Goal: Task Accomplishment & Management: Use online tool/utility

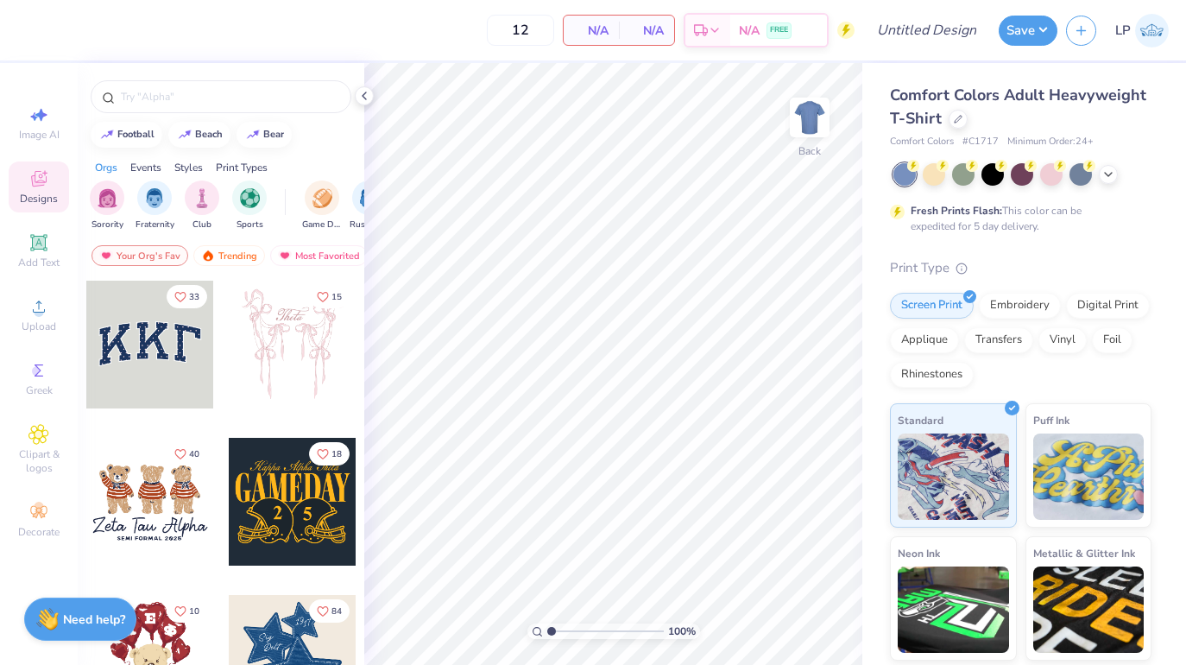
click at [924, 109] on span "Comfort Colors Adult Heavyweight T-Shirt" at bounding box center [1018, 107] width 256 height 44
click at [947, 120] on div "Comfort Colors Adult Heavyweight T-Shirt" at bounding box center [1021, 107] width 262 height 47
click at [960, 117] on icon at bounding box center [958, 117] width 9 height 9
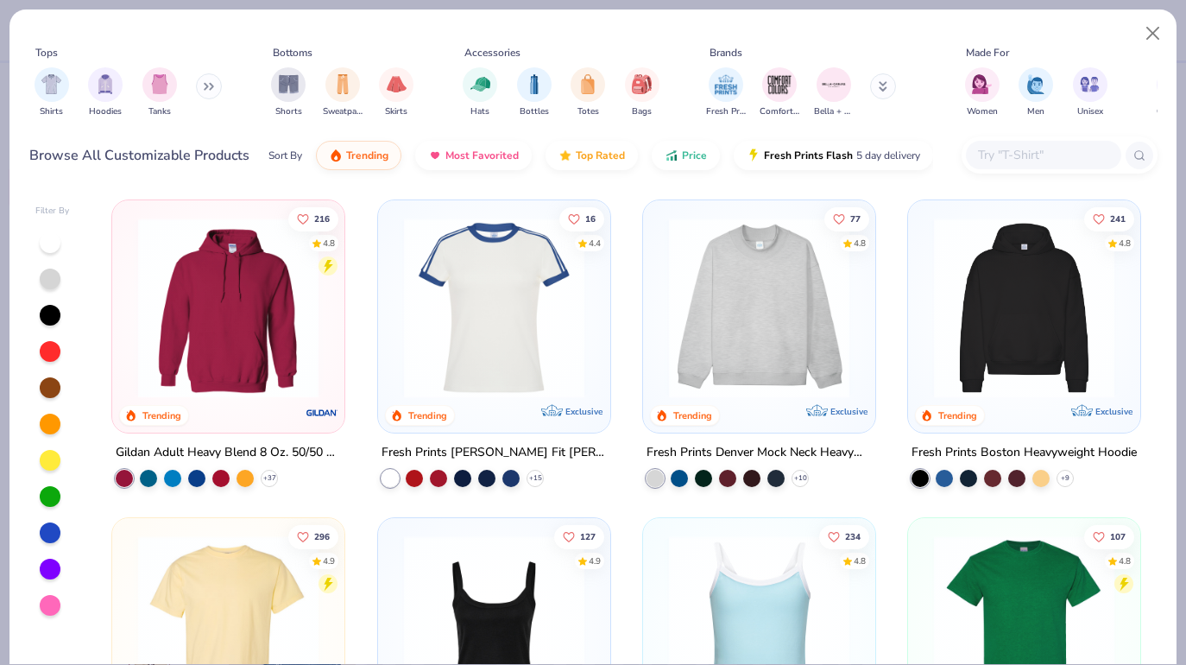
click at [1030, 147] on input "text" at bounding box center [1042, 155] width 133 height 20
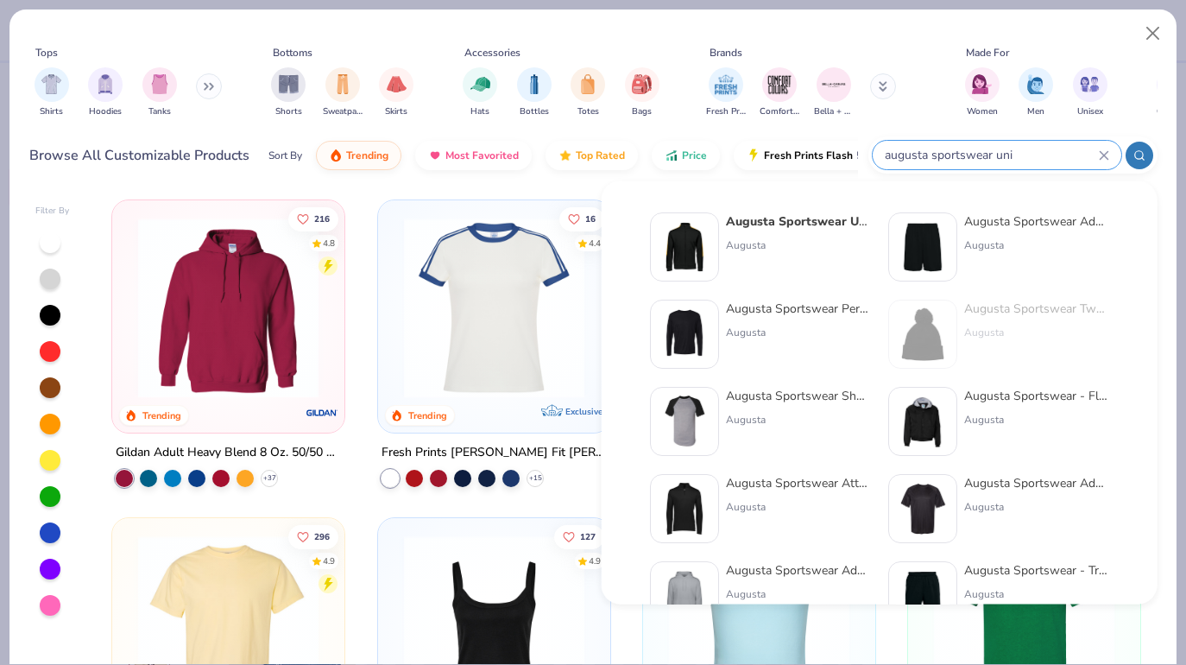
type input "augusta sportswear uni"
click at [745, 223] on strong "Augusta Sportswear Uni" at bounding box center [797, 221] width 143 height 16
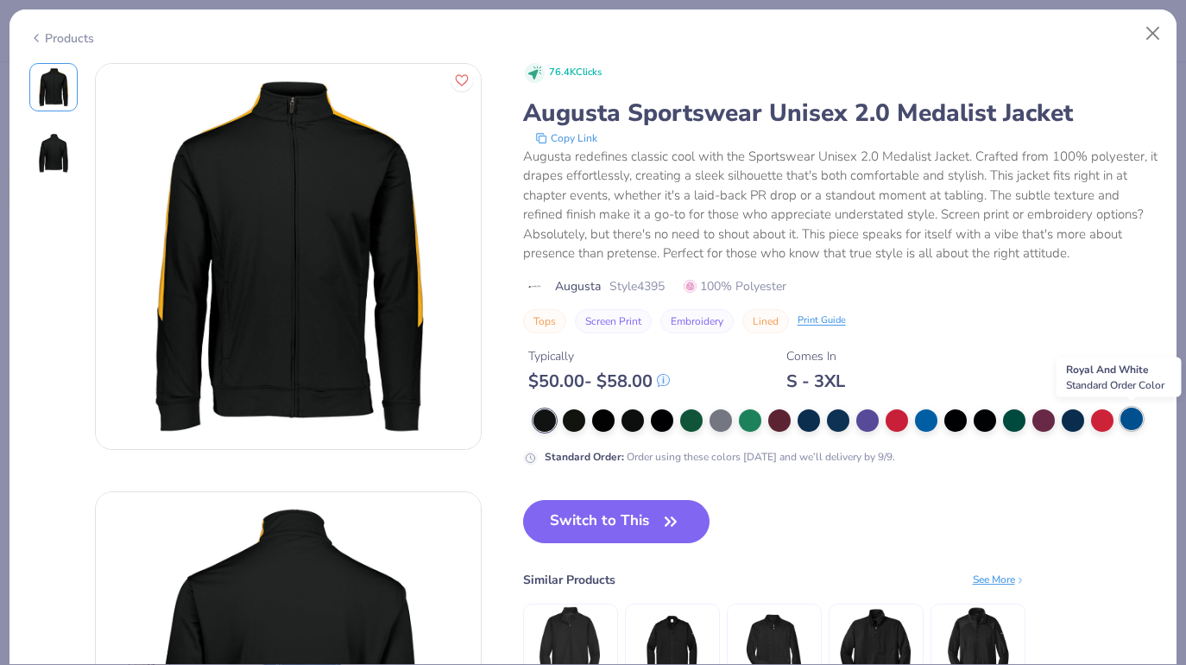
click at [1126, 417] on div at bounding box center [1131, 418] width 22 height 22
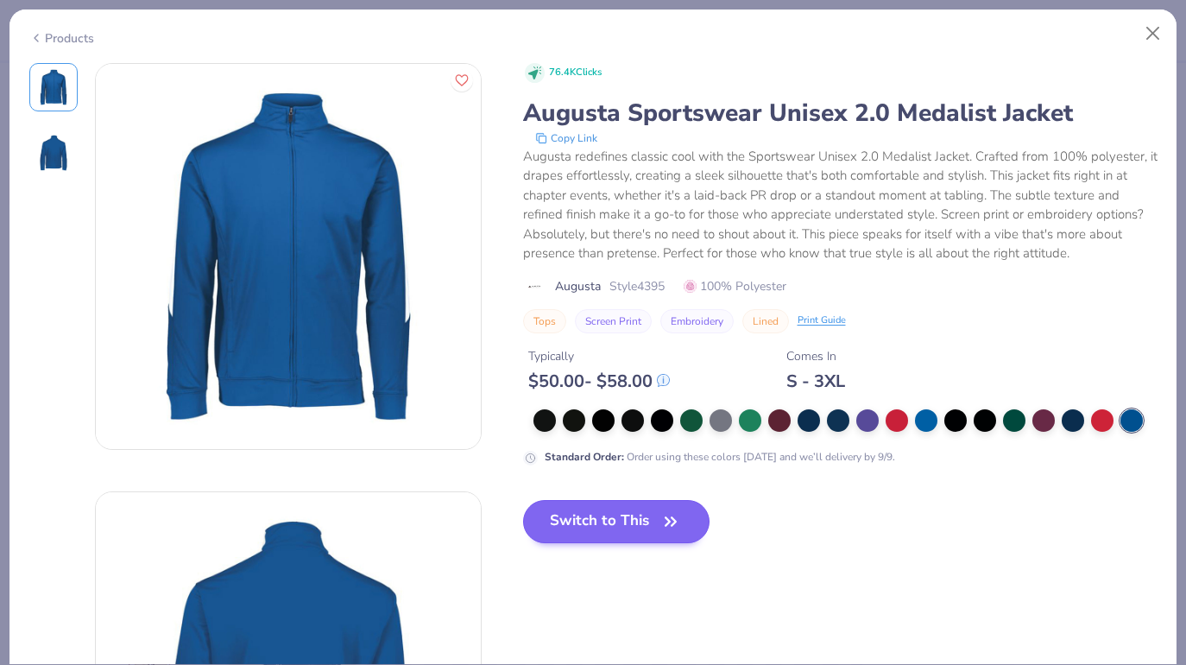
click at [629, 520] on button "Switch to This" at bounding box center [616, 521] width 187 height 43
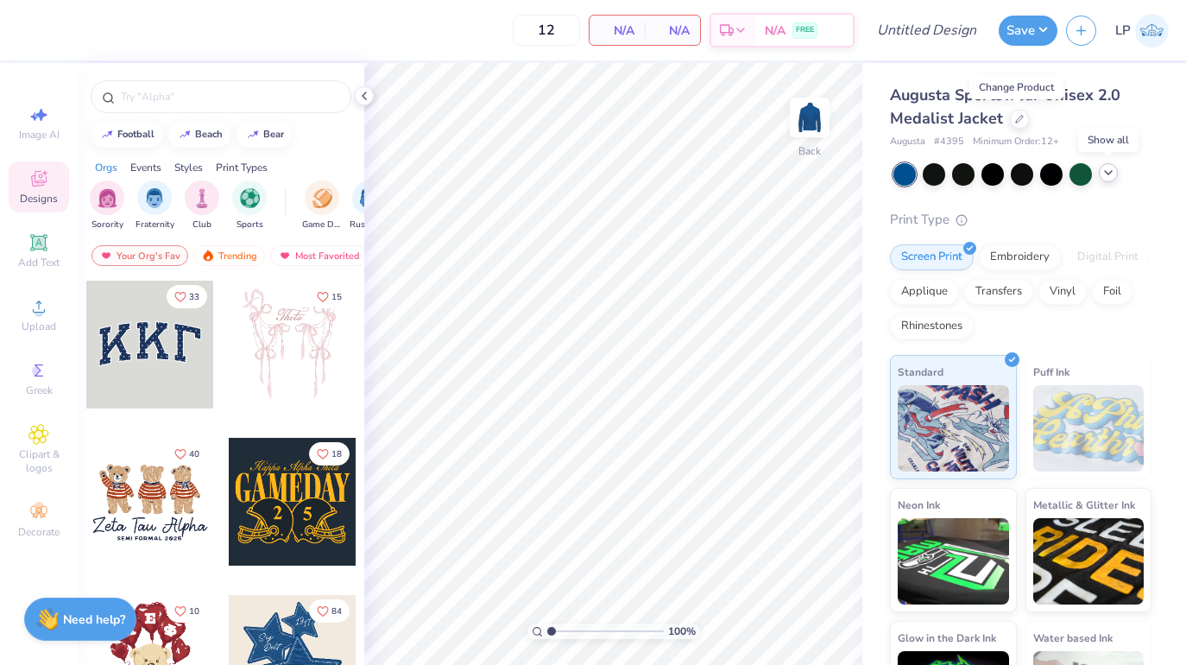
click at [1107, 177] on icon at bounding box center [1108, 173] width 14 height 14
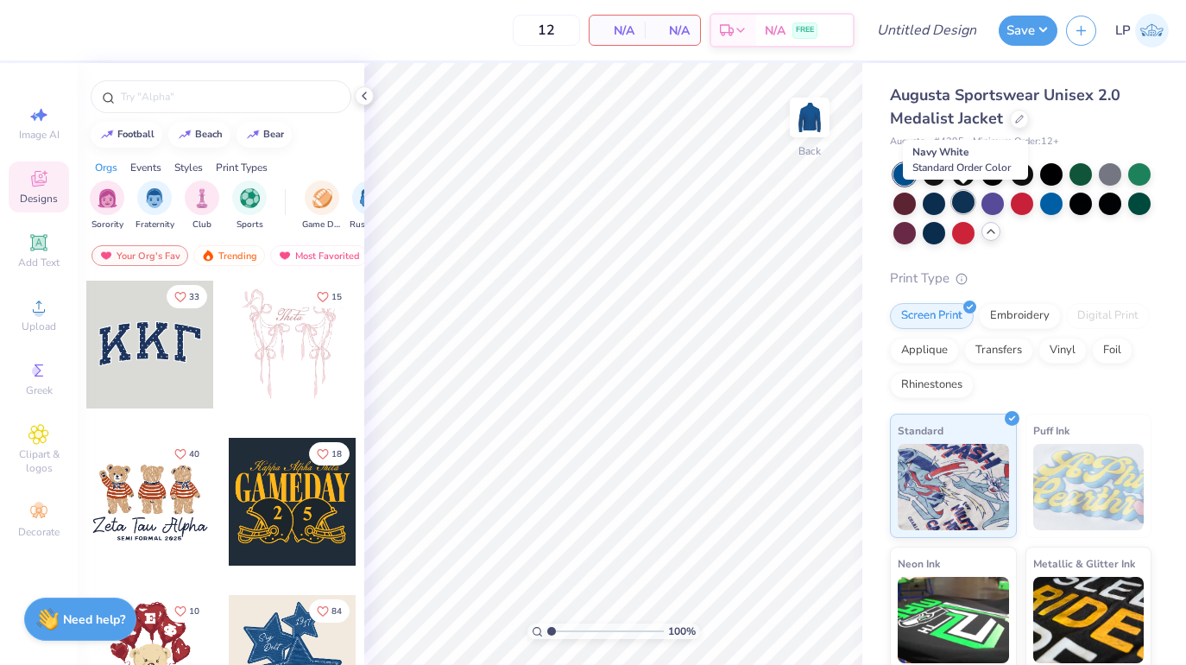
click at [952, 205] on div at bounding box center [963, 202] width 22 height 22
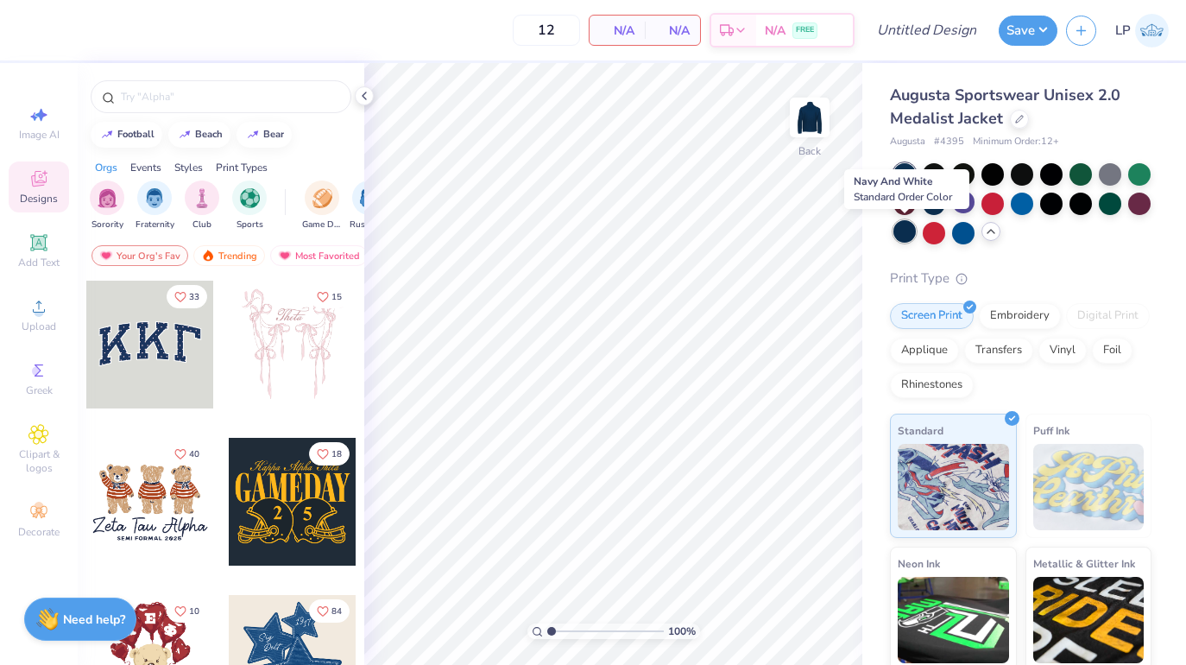
click at [893, 236] on div at bounding box center [904, 231] width 22 height 22
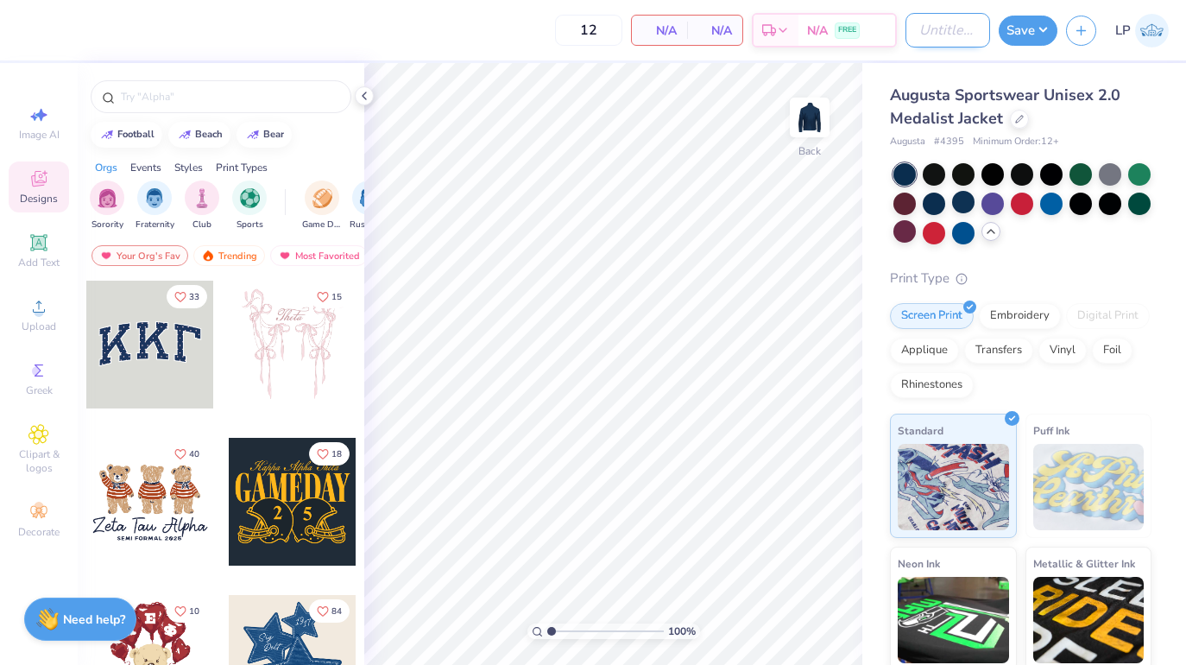
click at [953, 29] on input "Design Title" at bounding box center [947, 30] width 85 height 35
type input "skating jacket ??"
click at [1031, 18] on button "Save" at bounding box center [1028, 28] width 59 height 30
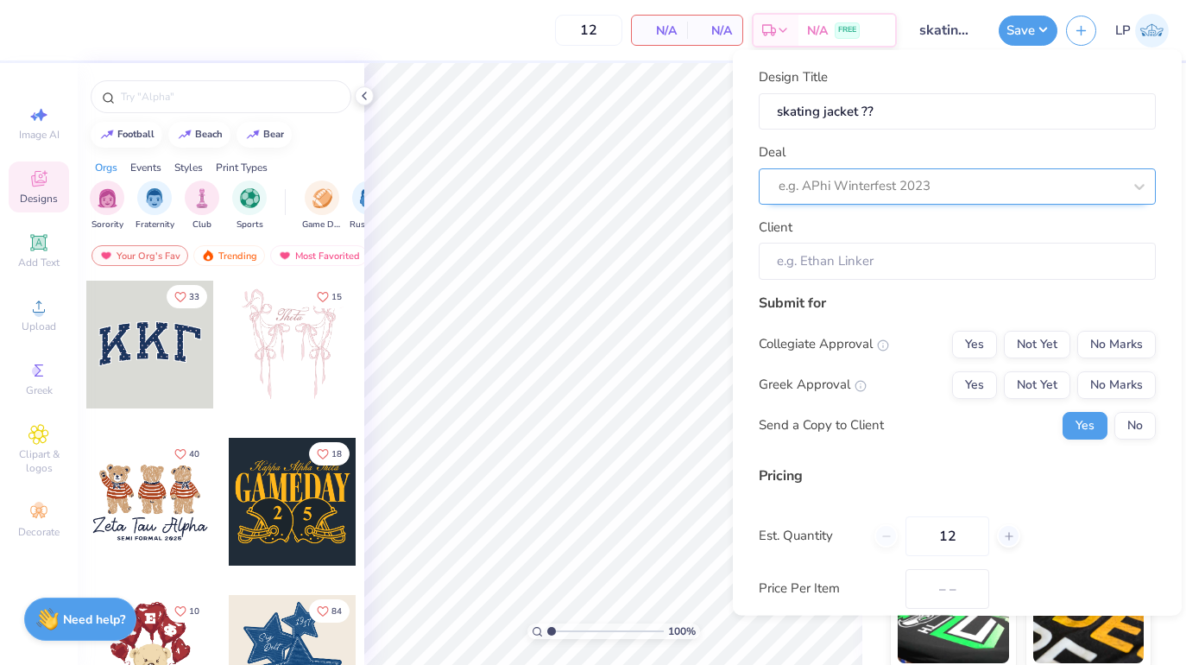
click at [944, 175] on div at bounding box center [951, 185] width 344 height 23
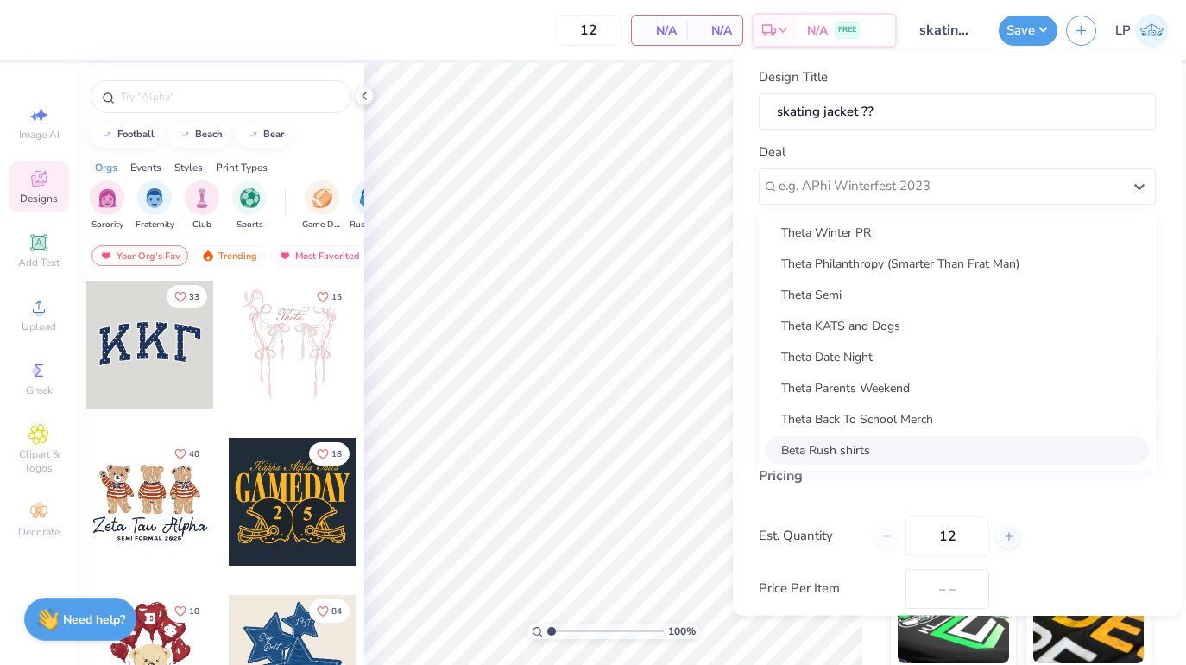
scroll to position [249, 0]
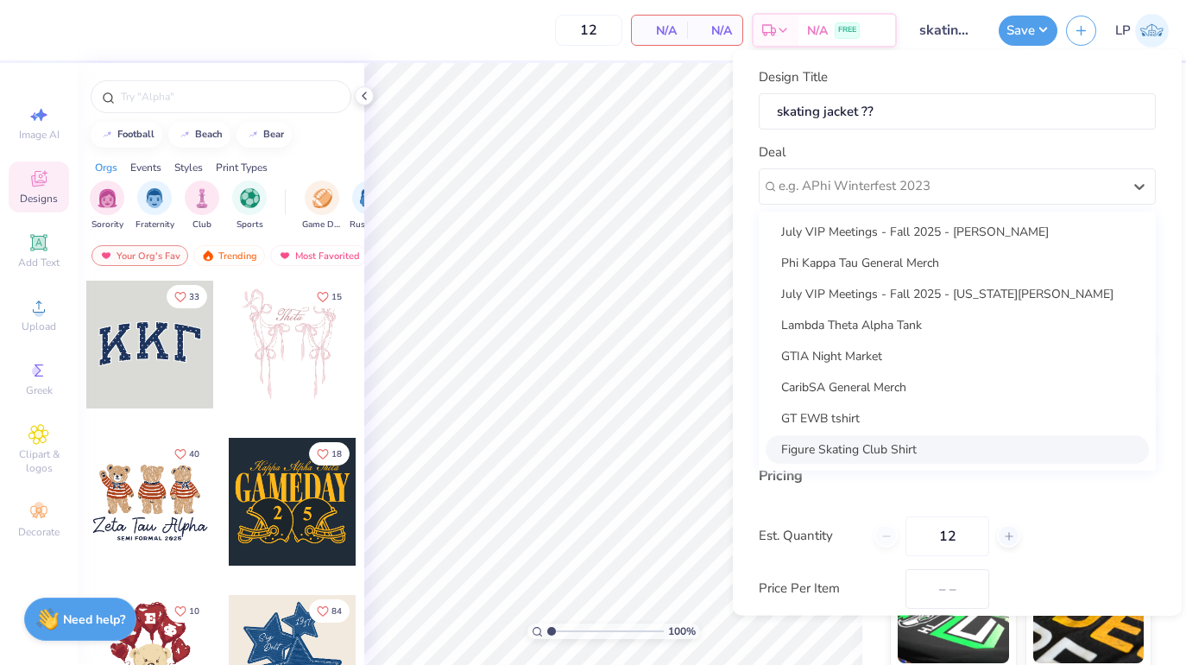
click at [874, 438] on div "Figure Skating Club Shirt" at bounding box center [957, 448] width 383 height 28
type input "[PERSON_NAME]"
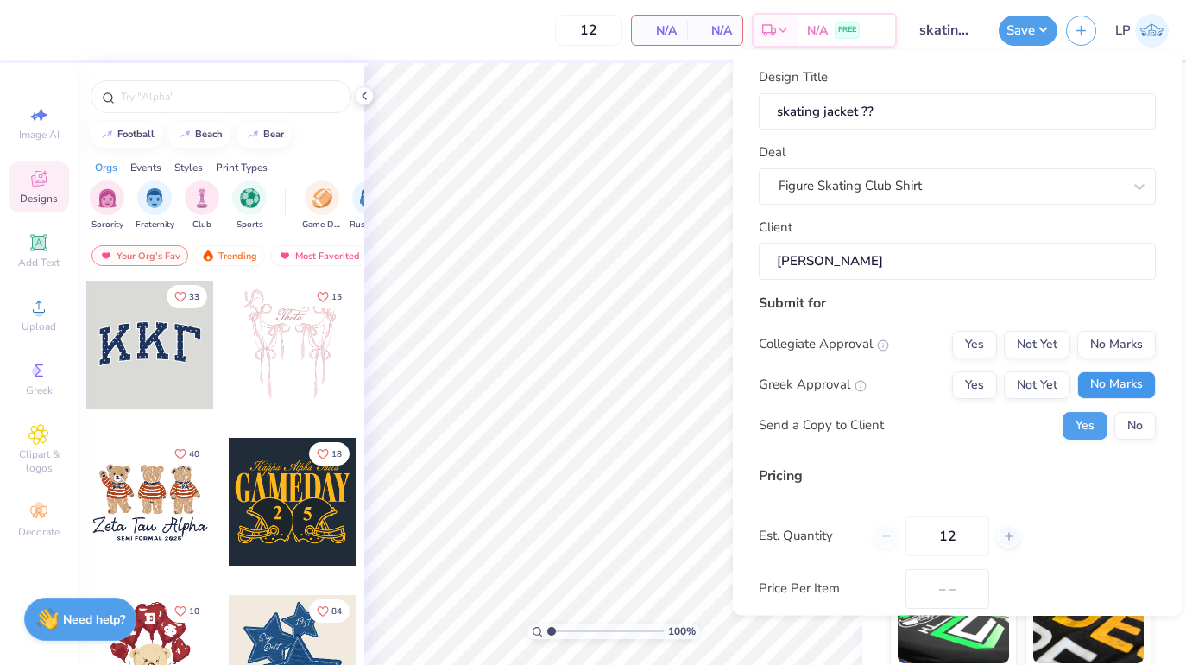
click at [1113, 385] on button "No Marks" at bounding box center [1116, 384] width 79 height 28
click at [1050, 344] on button "Not Yet" at bounding box center [1037, 344] width 66 height 28
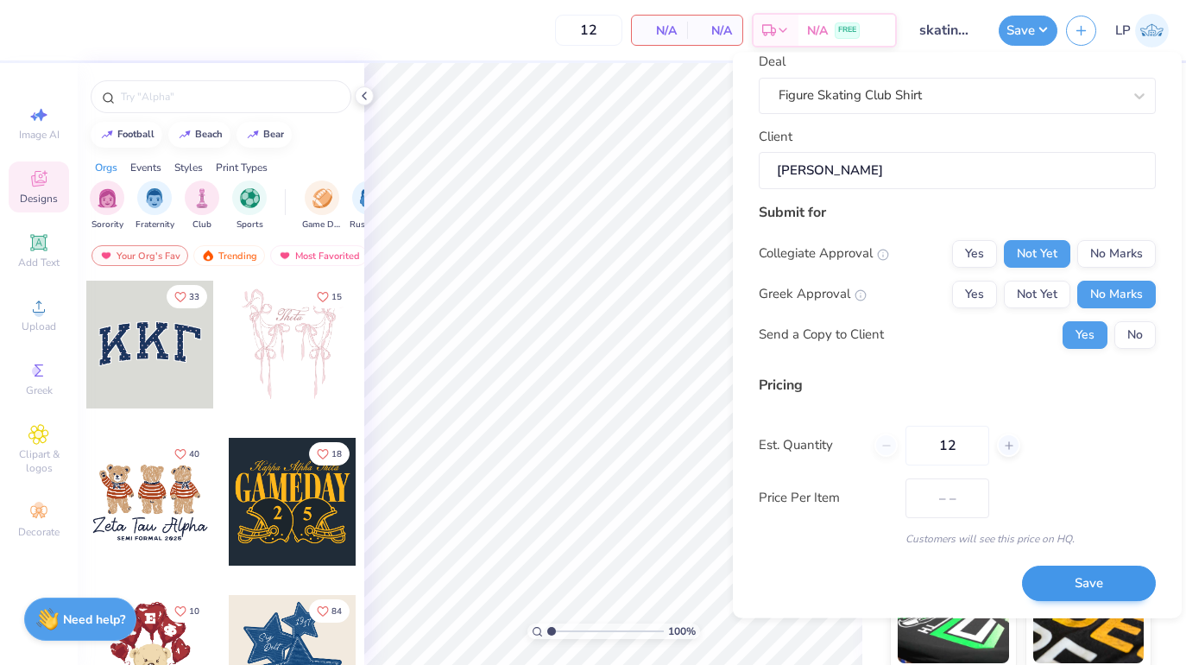
scroll to position [91, 0]
click at [1073, 589] on button "Save" at bounding box center [1089, 584] width 134 height 35
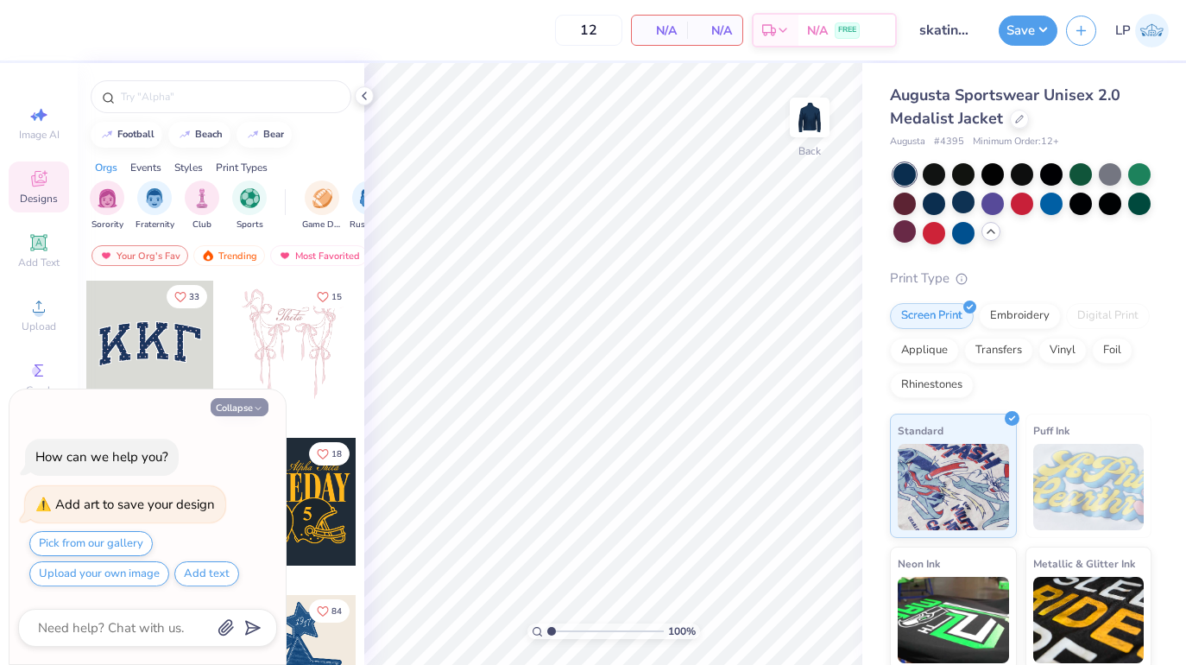
click at [251, 409] on button "Collapse" at bounding box center [240, 407] width 58 height 18
type textarea "x"
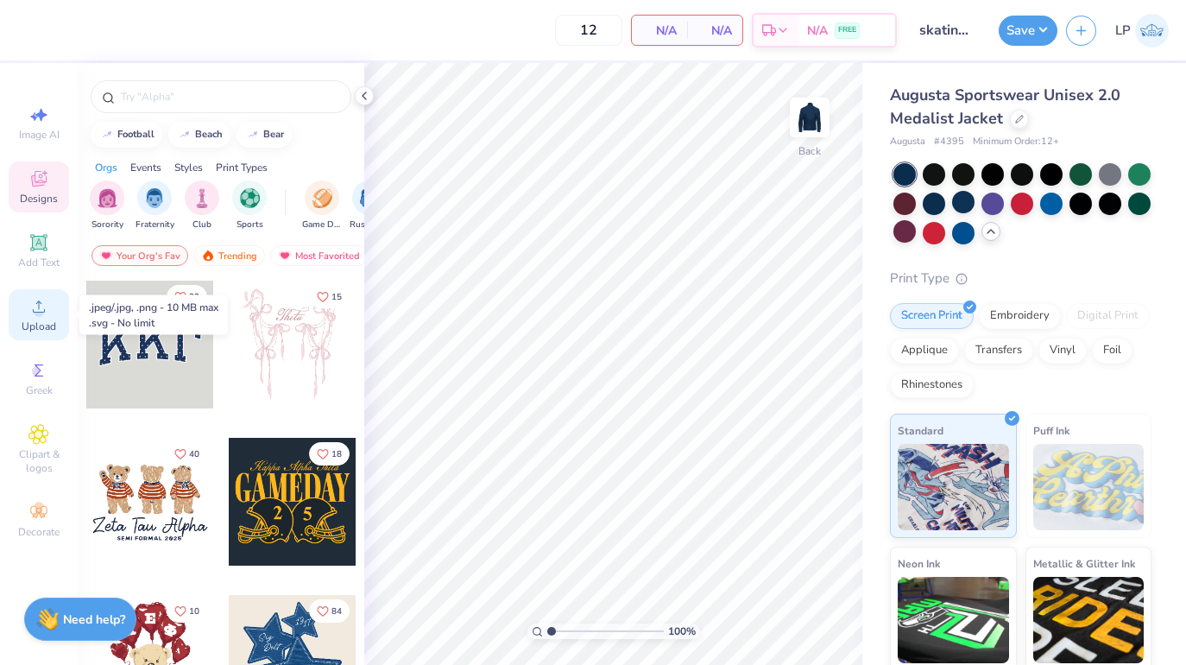
click at [50, 304] on div "Upload" at bounding box center [39, 314] width 60 height 51
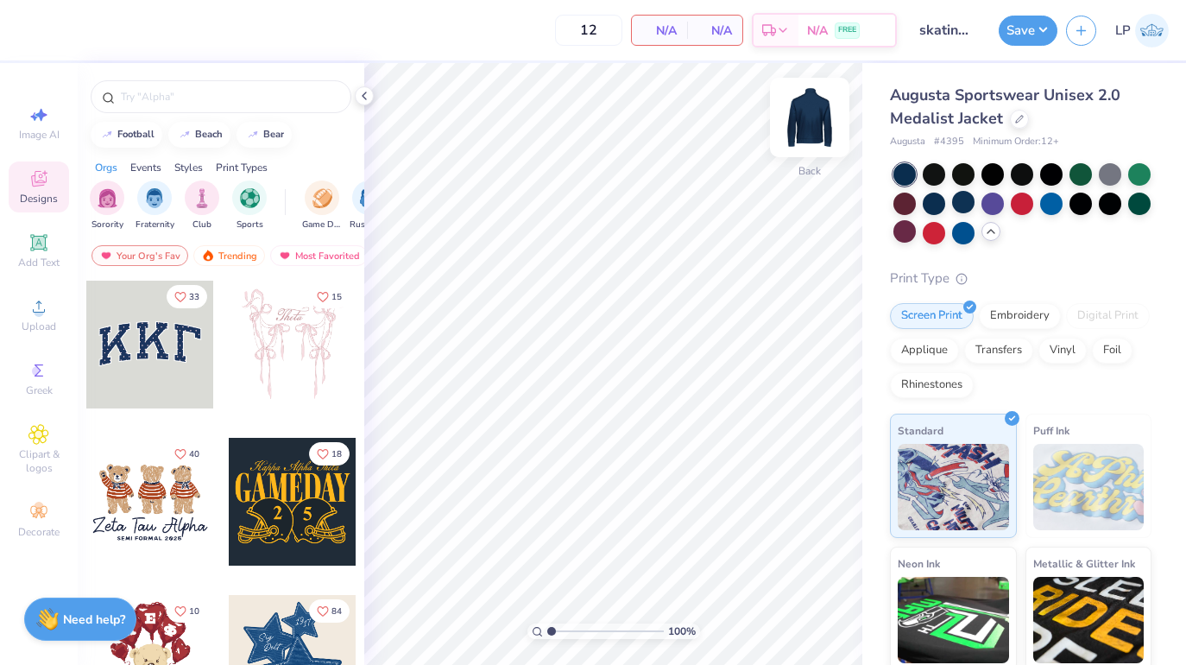
click at [802, 129] on img at bounding box center [809, 117] width 69 height 69
click at [52, 120] on div "Image AI" at bounding box center [39, 123] width 60 height 51
select select "4"
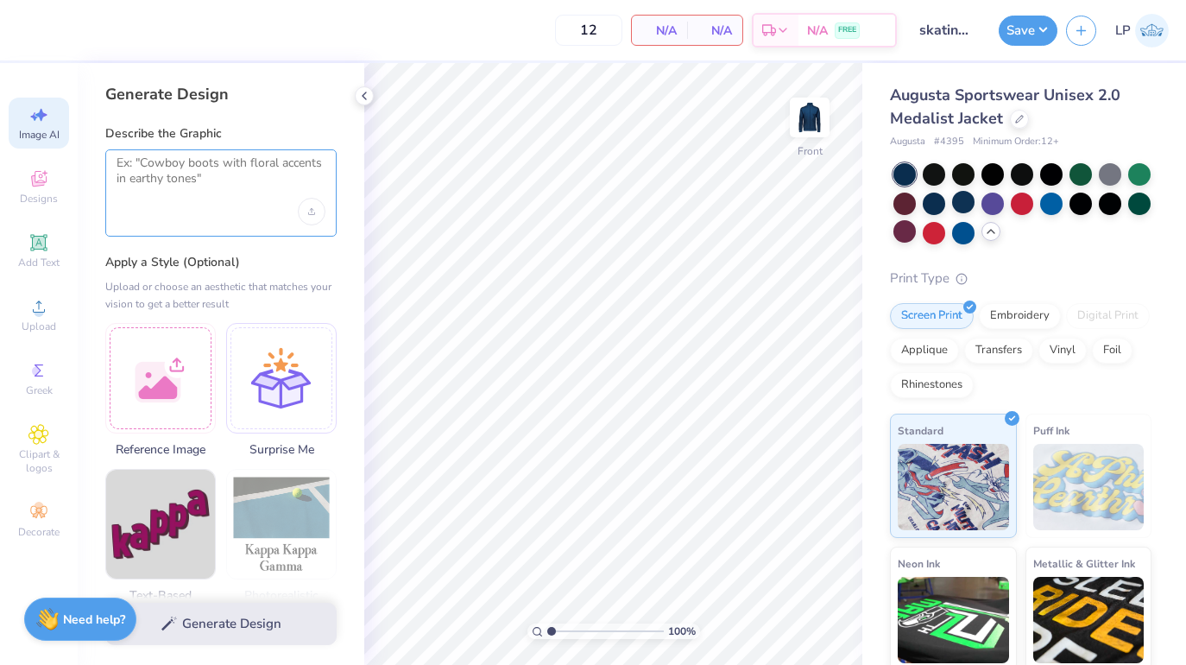
click at [138, 177] on textarea at bounding box center [221, 176] width 209 height 43
click at [186, 367] on div at bounding box center [160, 375] width 110 height 110
click at [176, 338] on div at bounding box center [160, 375] width 110 height 110
click at [152, 339] on div at bounding box center [160, 375] width 110 height 110
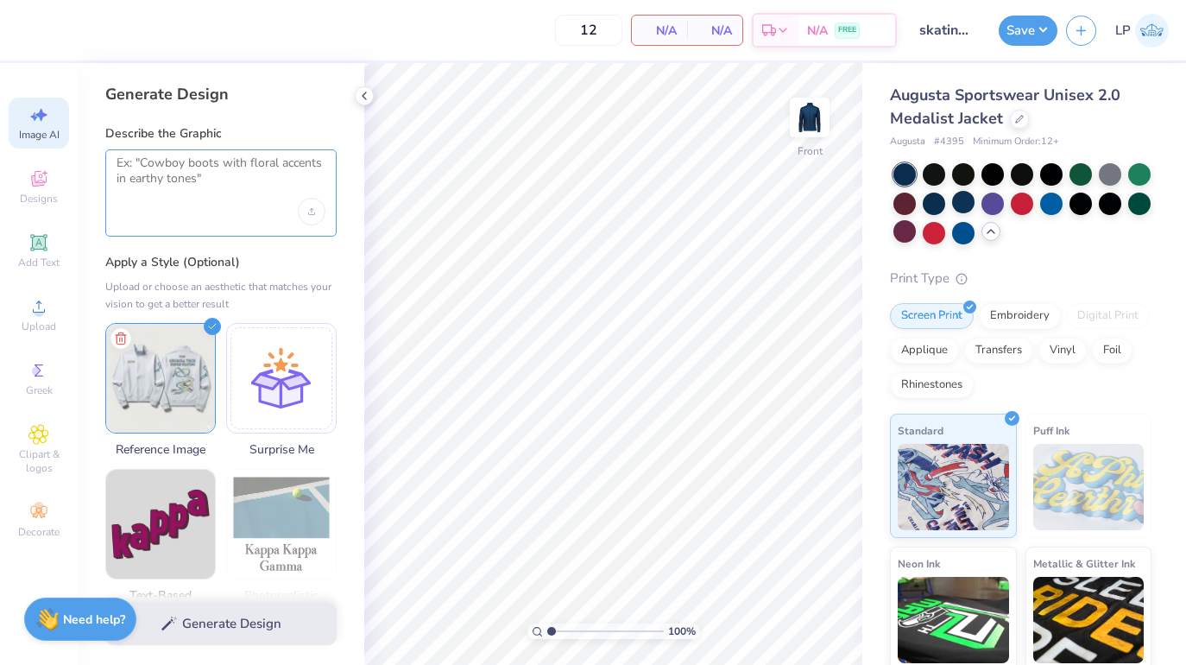
click at [218, 181] on textarea at bounding box center [221, 176] width 209 height 43
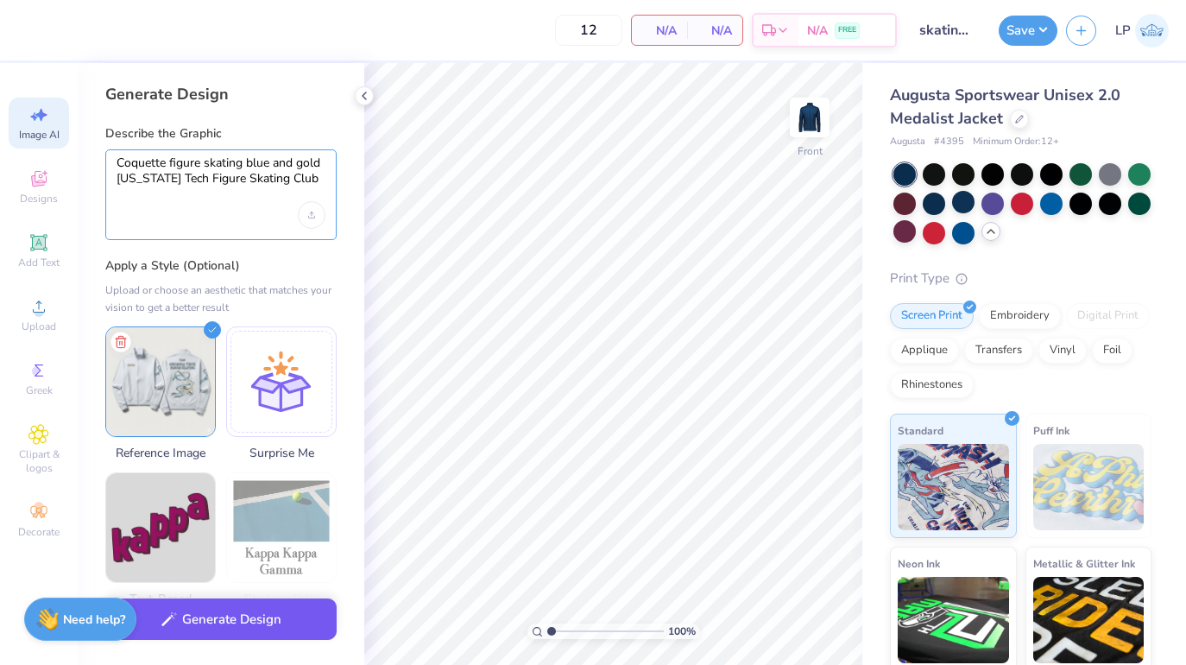
type textarea "Coquette figure skating blue and gold [US_STATE] Tech Figure Skating Club"
click at [210, 613] on button "Generate Design" at bounding box center [220, 619] width 231 height 42
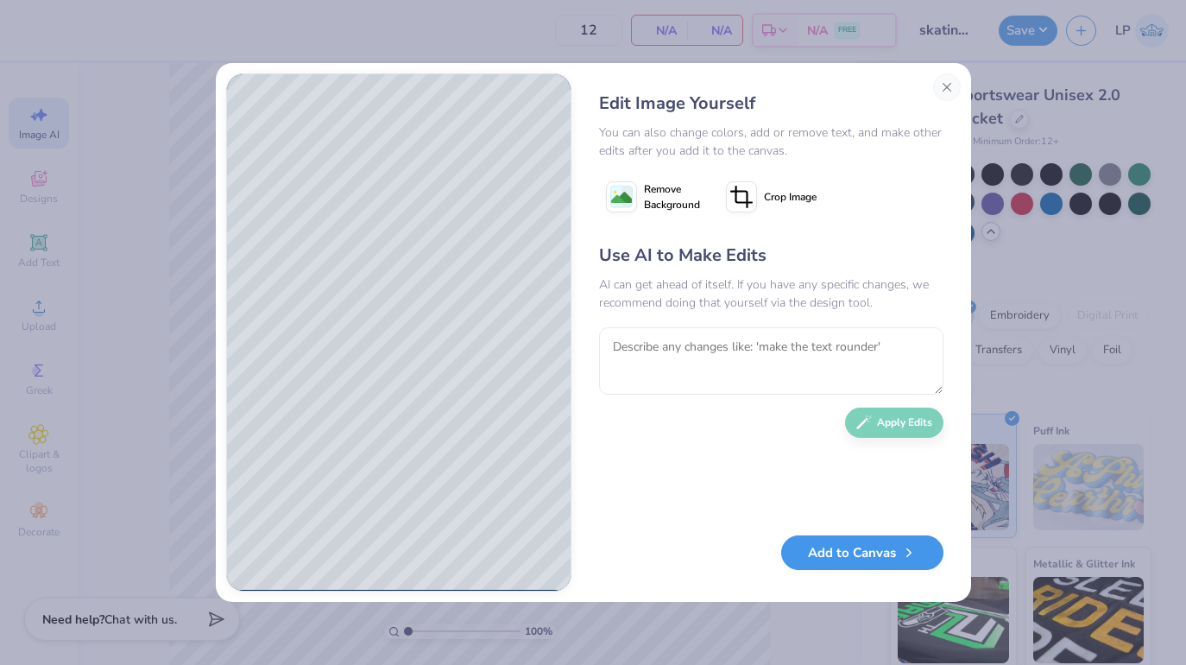
click at [867, 559] on button "Add to Canvas" at bounding box center [862, 552] width 162 height 35
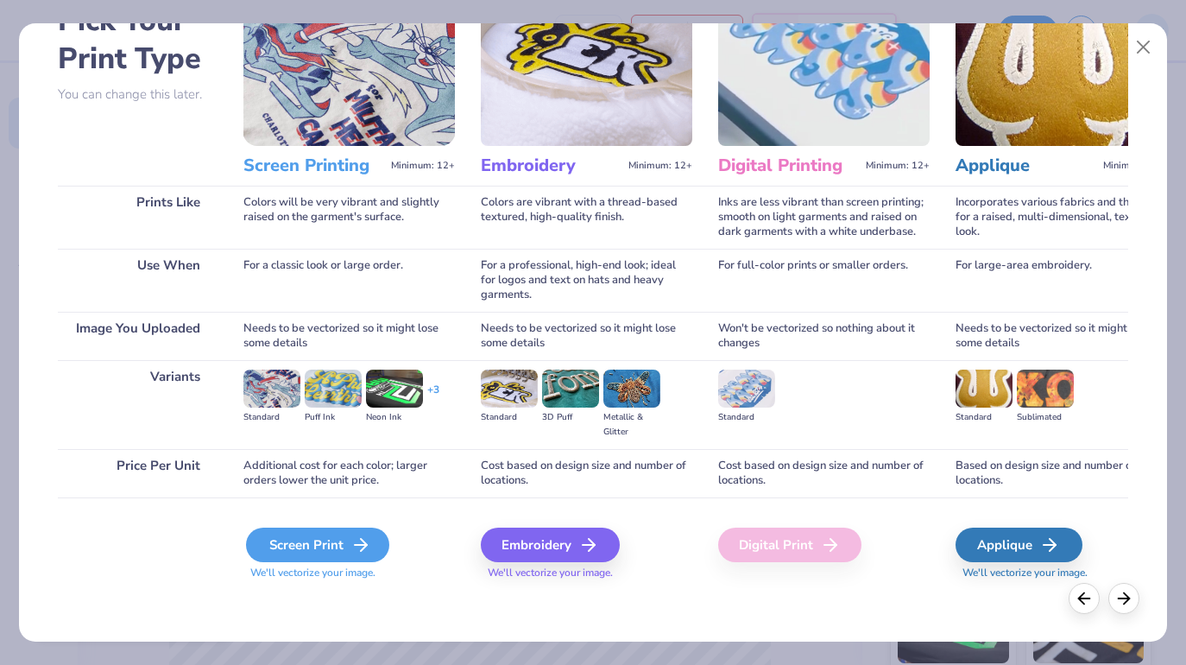
scroll to position [110, 0]
click at [295, 552] on div "Screen Print" at bounding box center [317, 544] width 143 height 35
click at [331, 558] on div "Screen Print" at bounding box center [317, 544] width 143 height 35
click at [319, 546] on div "Screen Print" at bounding box center [317, 544] width 143 height 35
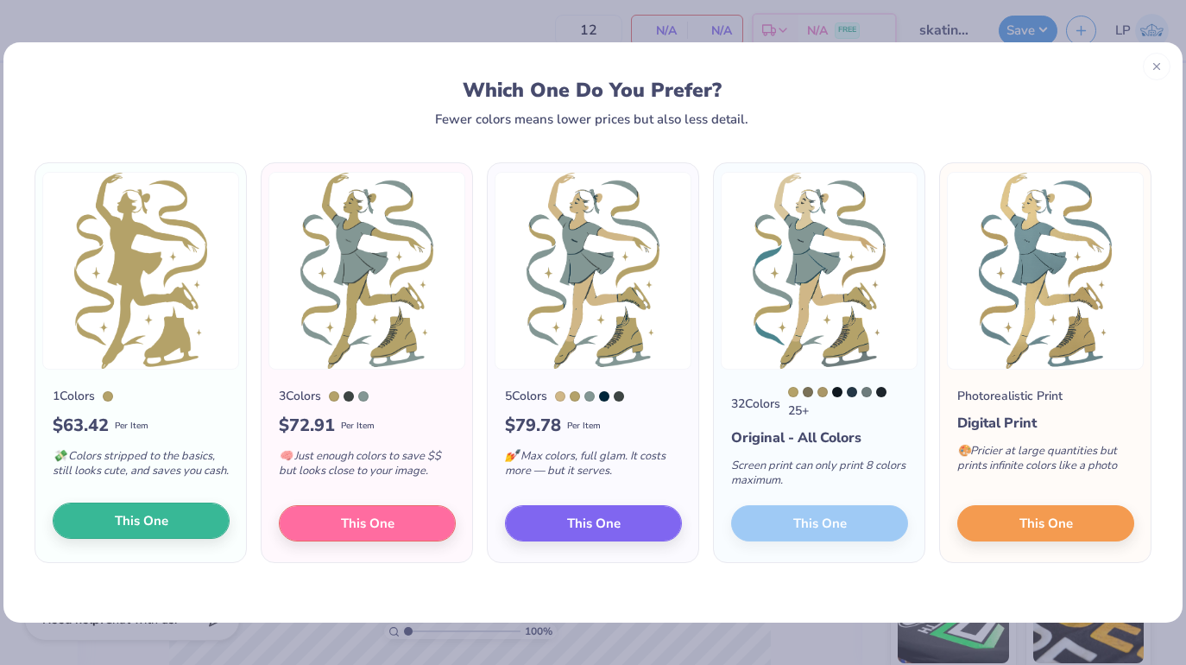
click at [120, 520] on span "This One" at bounding box center [142, 521] width 54 height 20
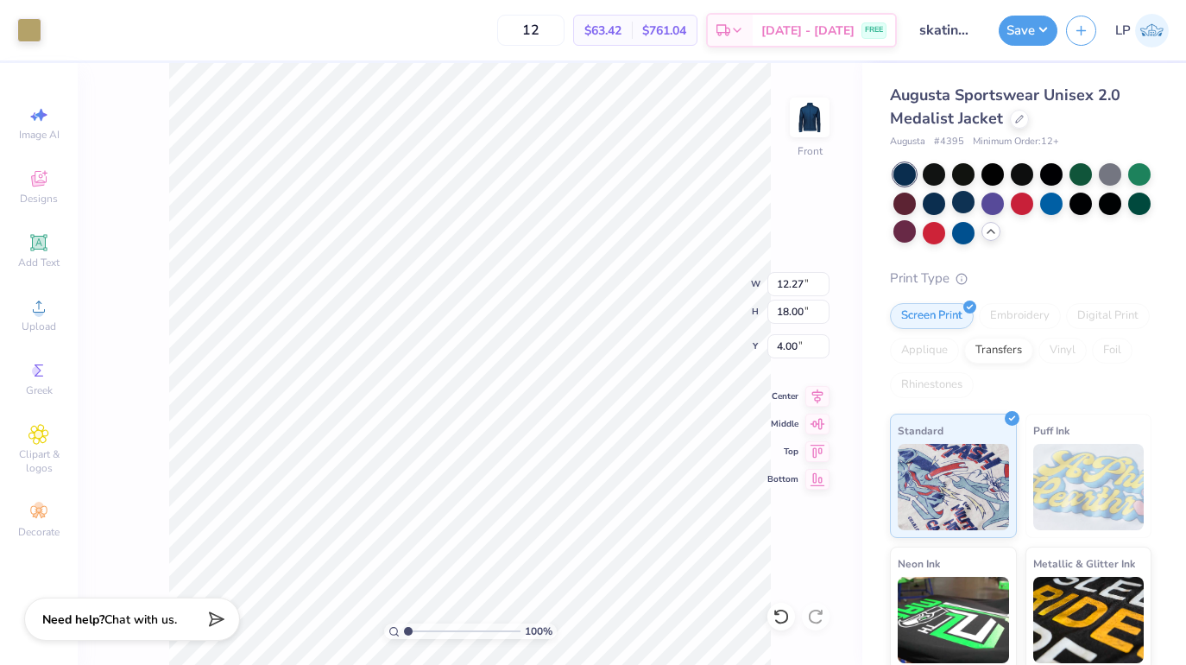
type input "7.67"
type input "11.26"
type input "3.35"
type input "10.01"
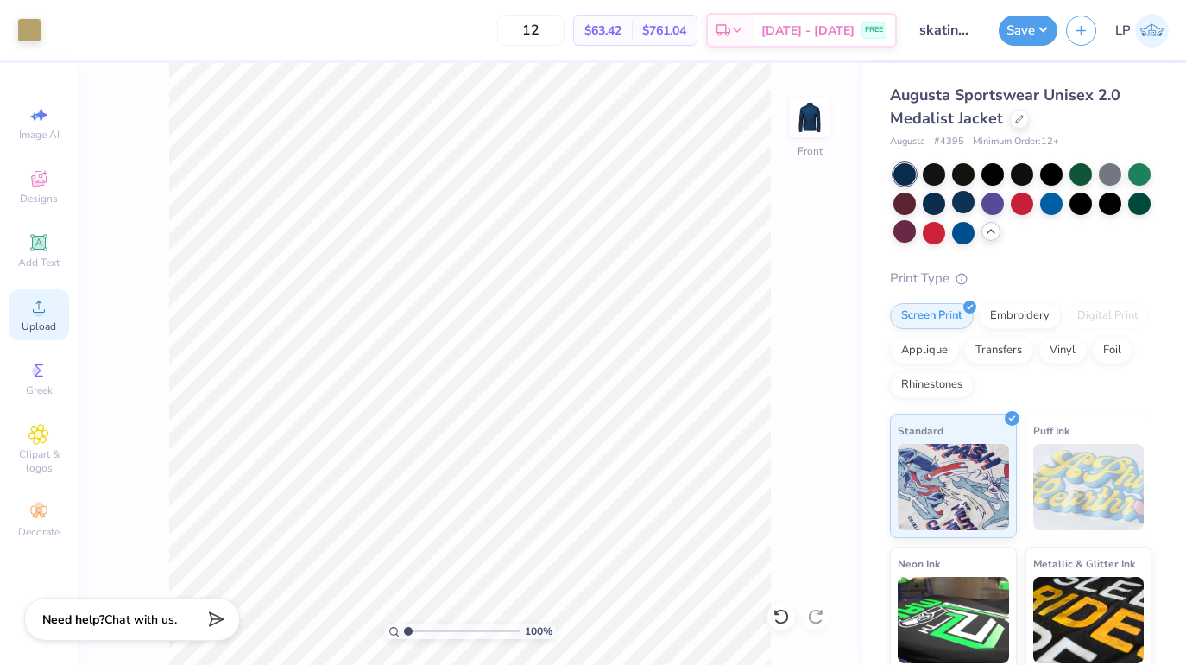
click at [42, 314] on circle at bounding box center [38, 311] width 9 height 9
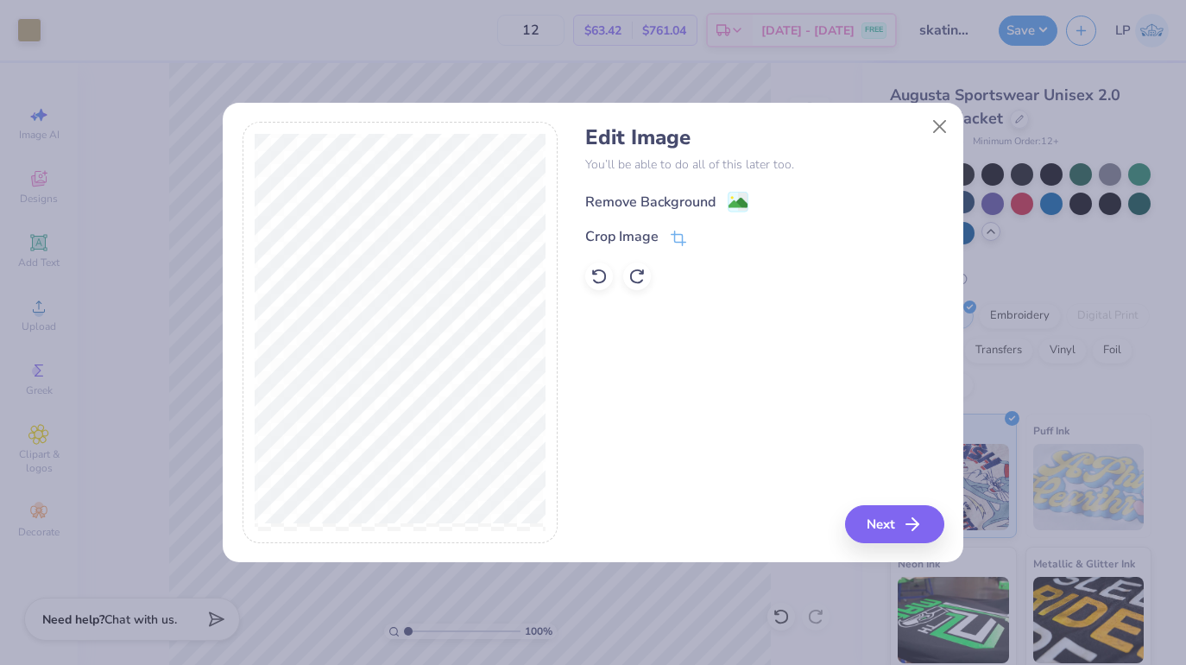
click at [640, 202] on div "Remove Background" at bounding box center [650, 202] width 130 height 21
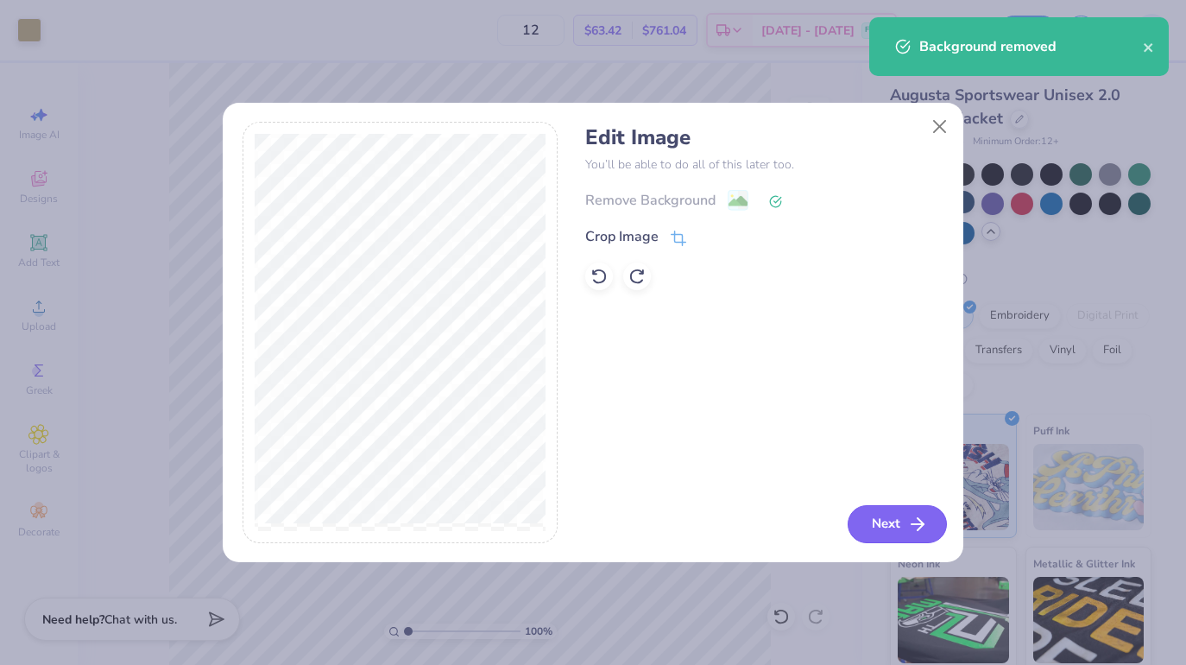
click at [888, 526] on button "Next" at bounding box center [897, 524] width 99 height 38
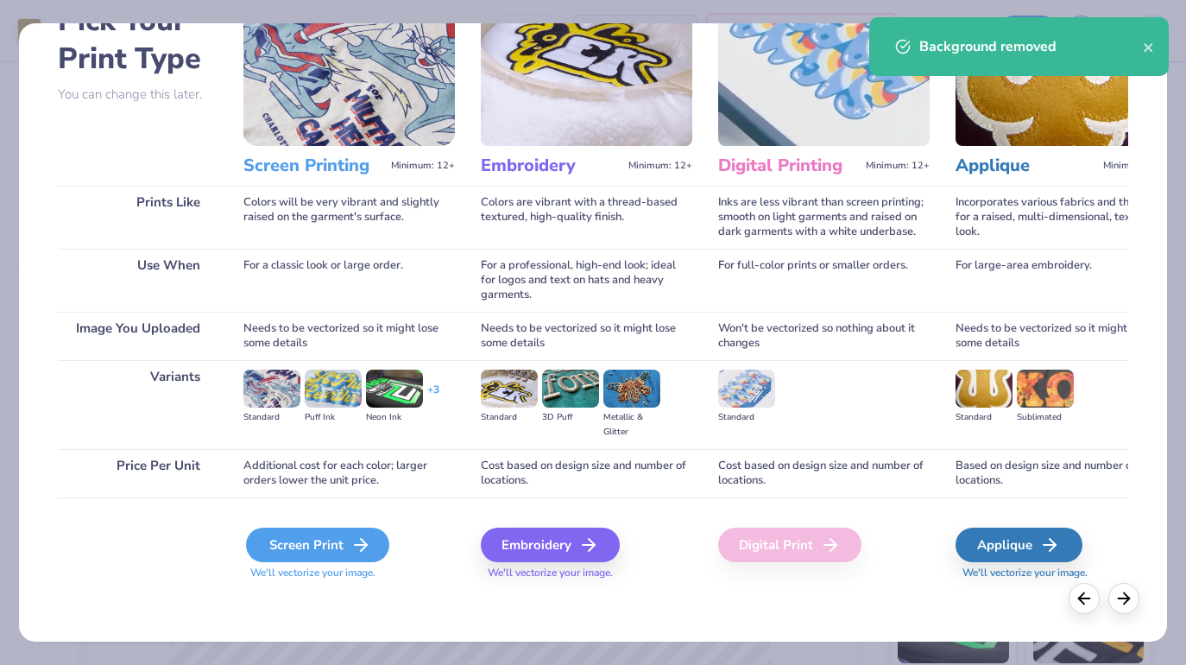
click at [325, 536] on div "Screen Print" at bounding box center [317, 544] width 143 height 35
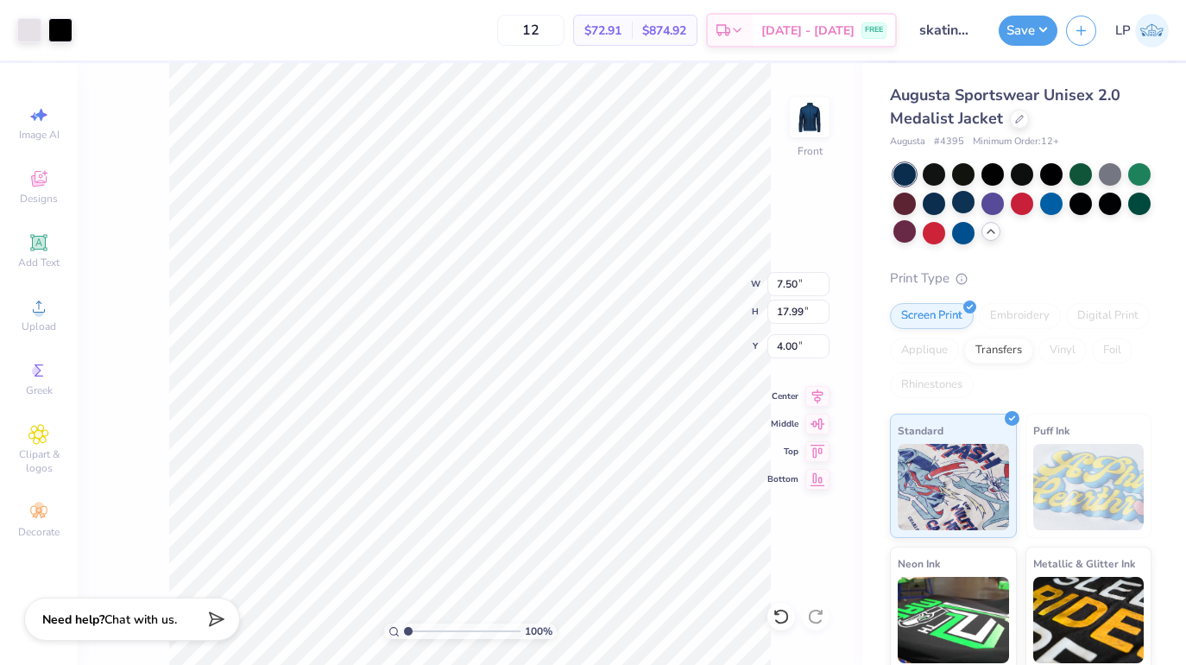
type input "3.55"
type input "8.51"
type input "3.81"
click at [786, 211] on div "100 % Front W 3.55 3.55 " H 8.51 8.51 " Y 3.81 3.81 " Center Middle Top Bottom" at bounding box center [470, 364] width 785 height 602
type input "3.04"
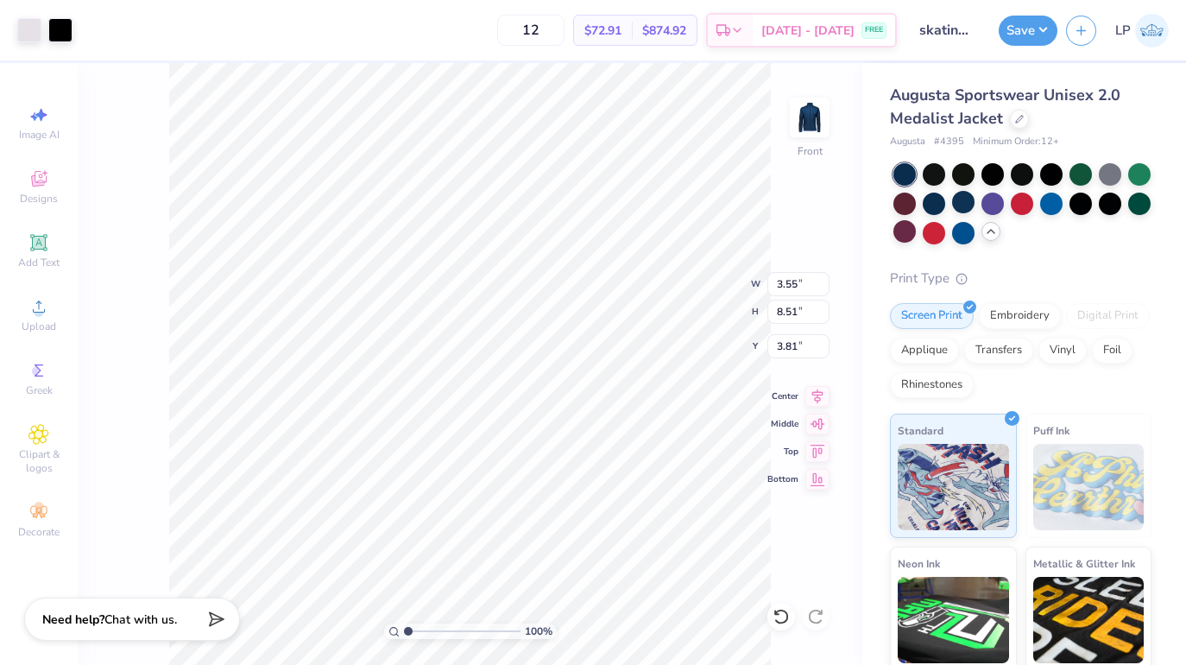
type input "7.30"
type input "5.02"
type input "0.48"
type input "0.60"
type input "10.57"
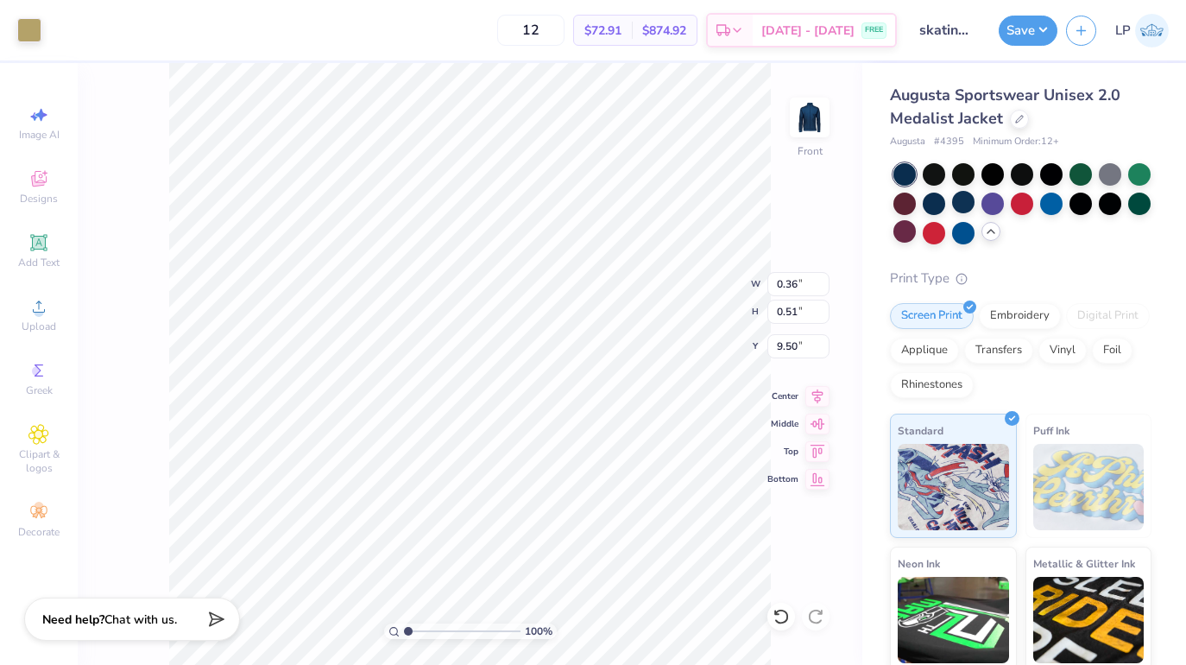
type input "9.43"
type input "4.41"
click at [59, 32] on div at bounding box center [60, 28] width 24 height 24
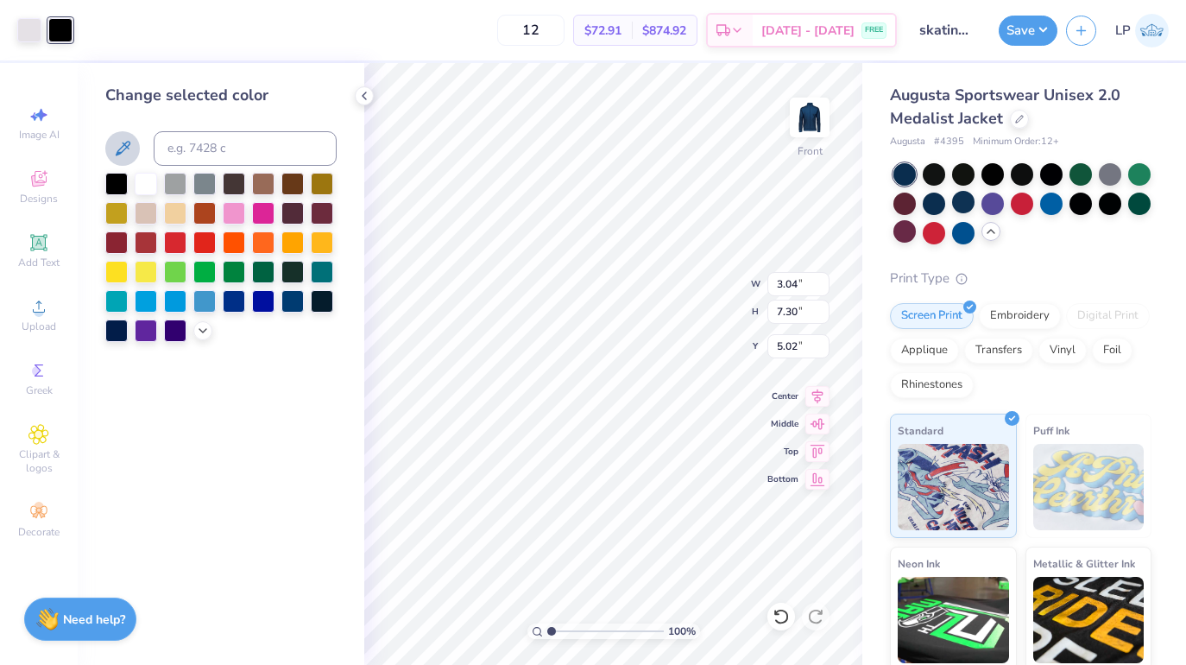
click at [123, 139] on icon at bounding box center [122, 148] width 21 height 21
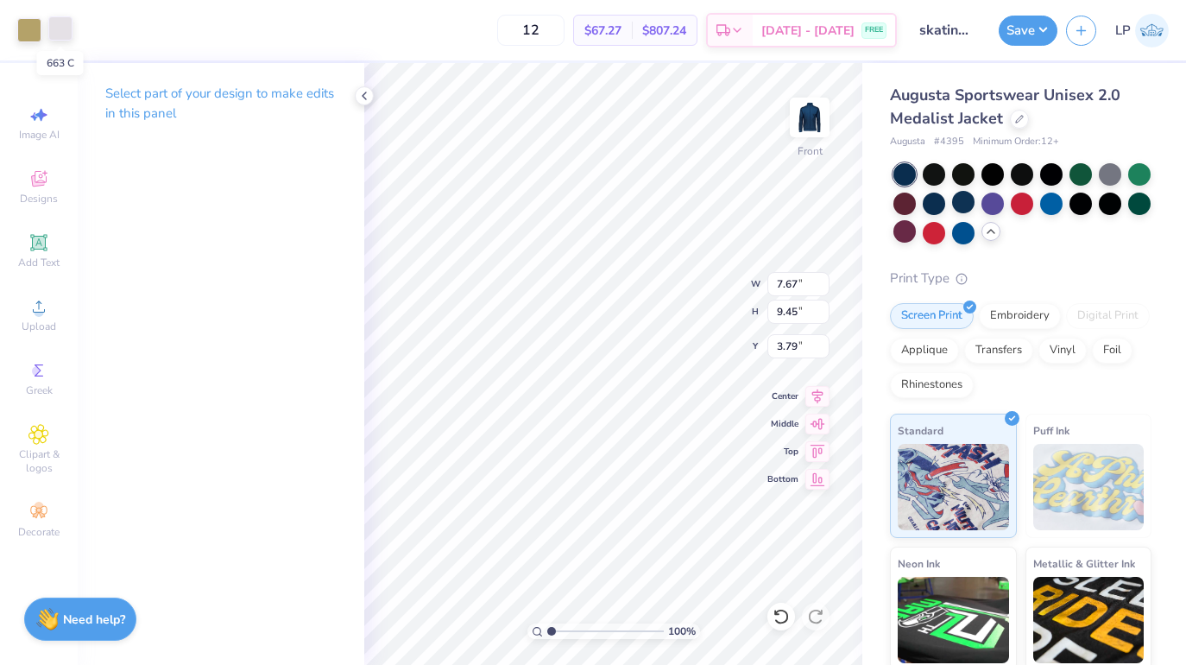
click at [65, 29] on div at bounding box center [60, 28] width 24 height 24
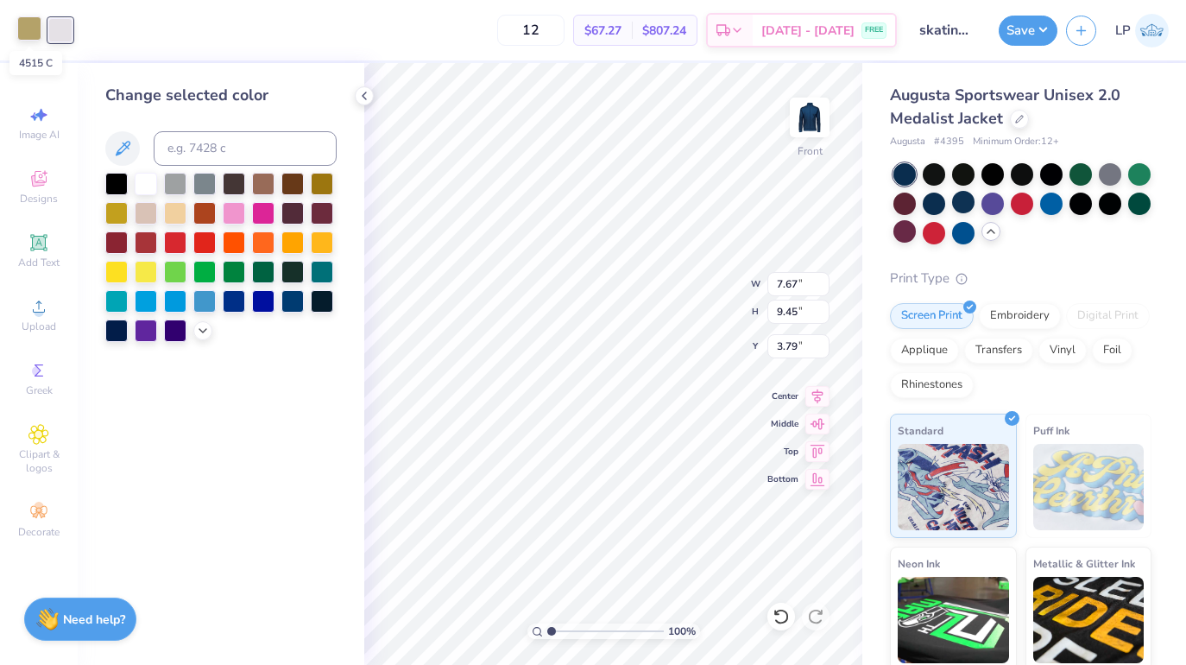
click at [31, 35] on div at bounding box center [29, 28] width 24 height 24
click at [61, 35] on div at bounding box center [60, 28] width 24 height 24
click at [181, 149] on input at bounding box center [245, 148] width 183 height 35
type input "4515"
click at [64, 28] on div at bounding box center [60, 28] width 24 height 24
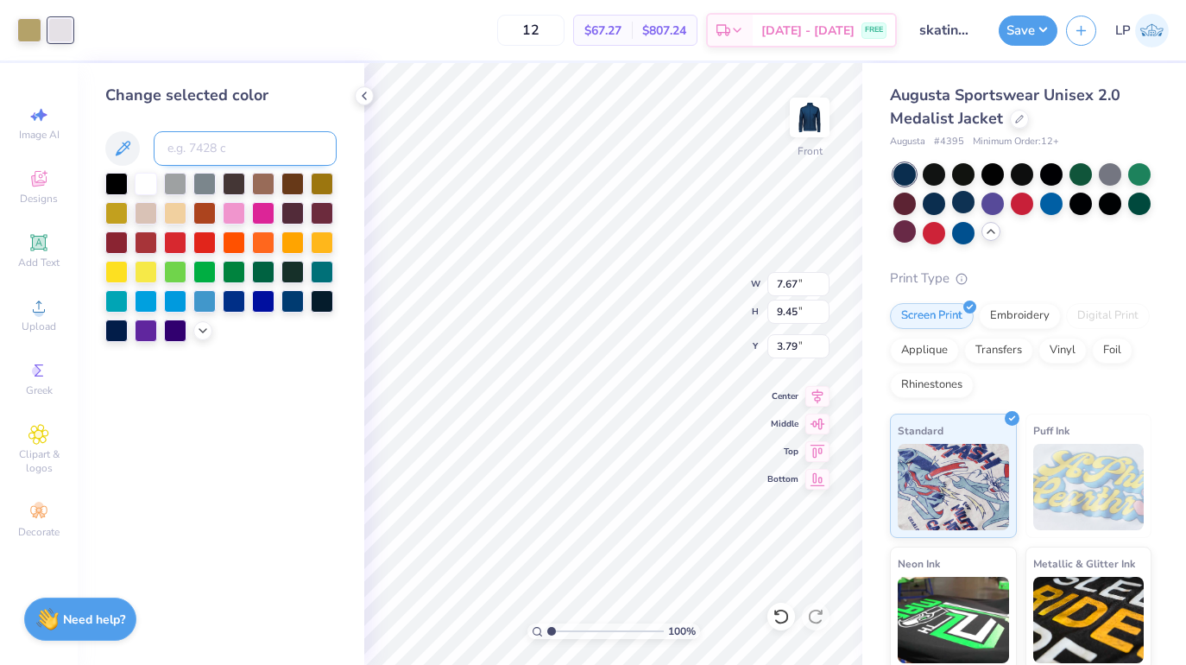
click at [212, 145] on input at bounding box center [245, 148] width 183 height 35
type input "4515"
click at [59, 28] on div at bounding box center [60, 28] width 24 height 24
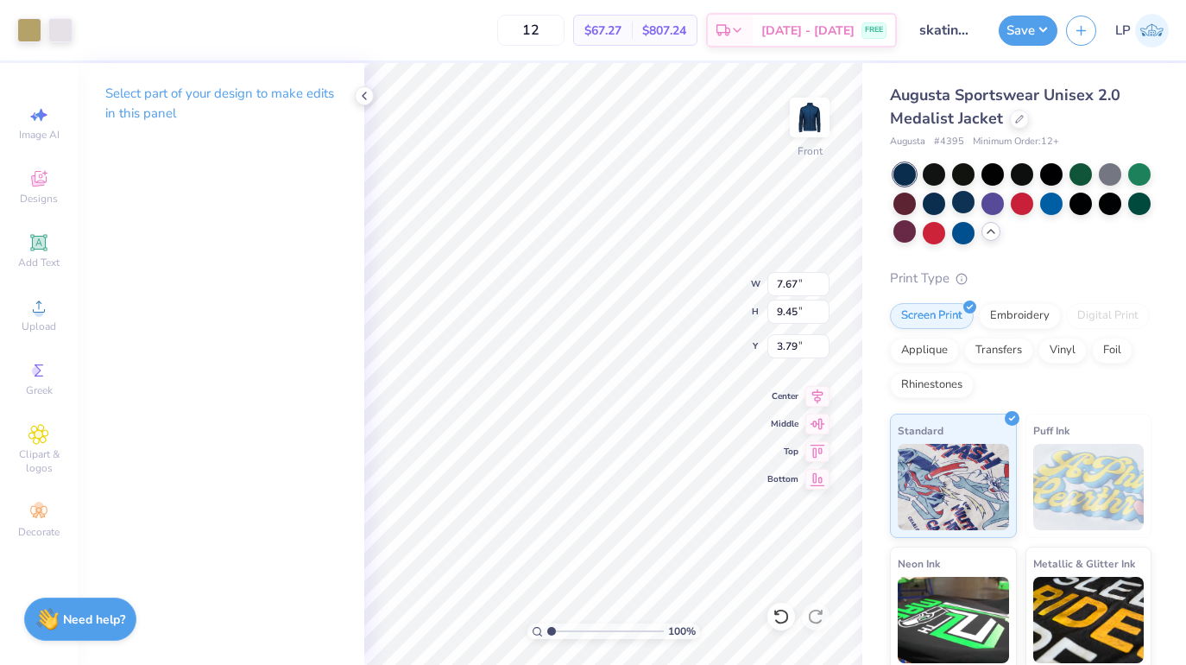
type input "3.00"
click at [814, 145] on div "Front" at bounding box center [810, 128] width 40 height 61
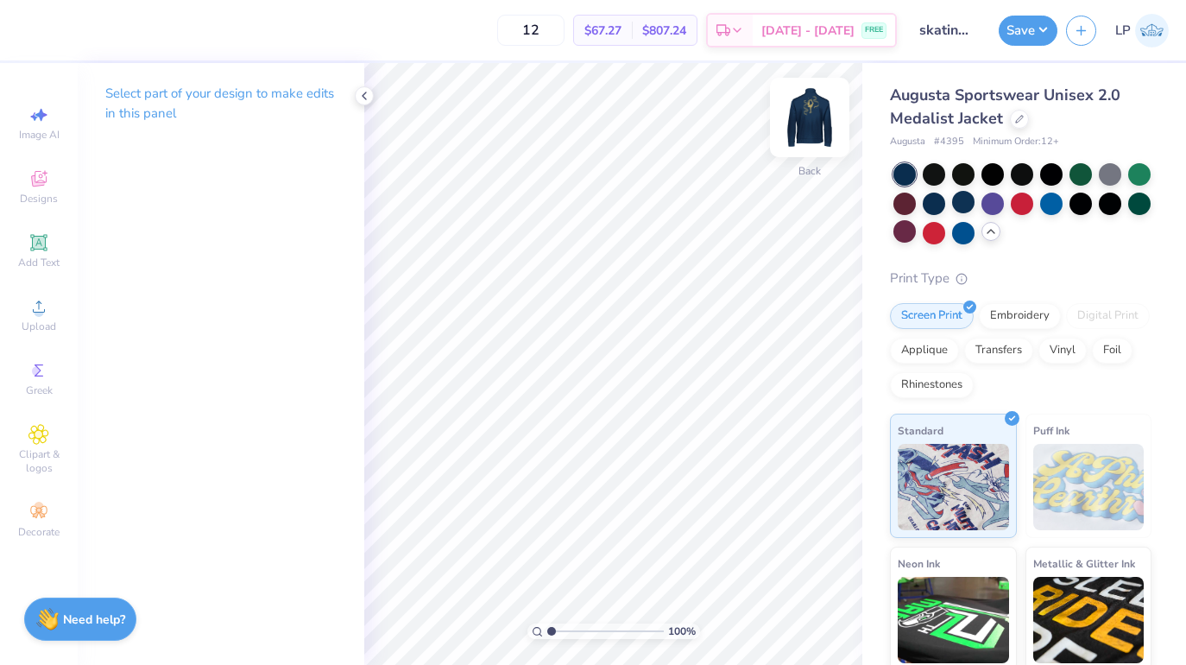
click at [801, 126] on img at bounding box center [809, 117] width 69 height 69
click at [44, 260] on span "Add Text" at bounding box center [38, 262] width 41 height 14
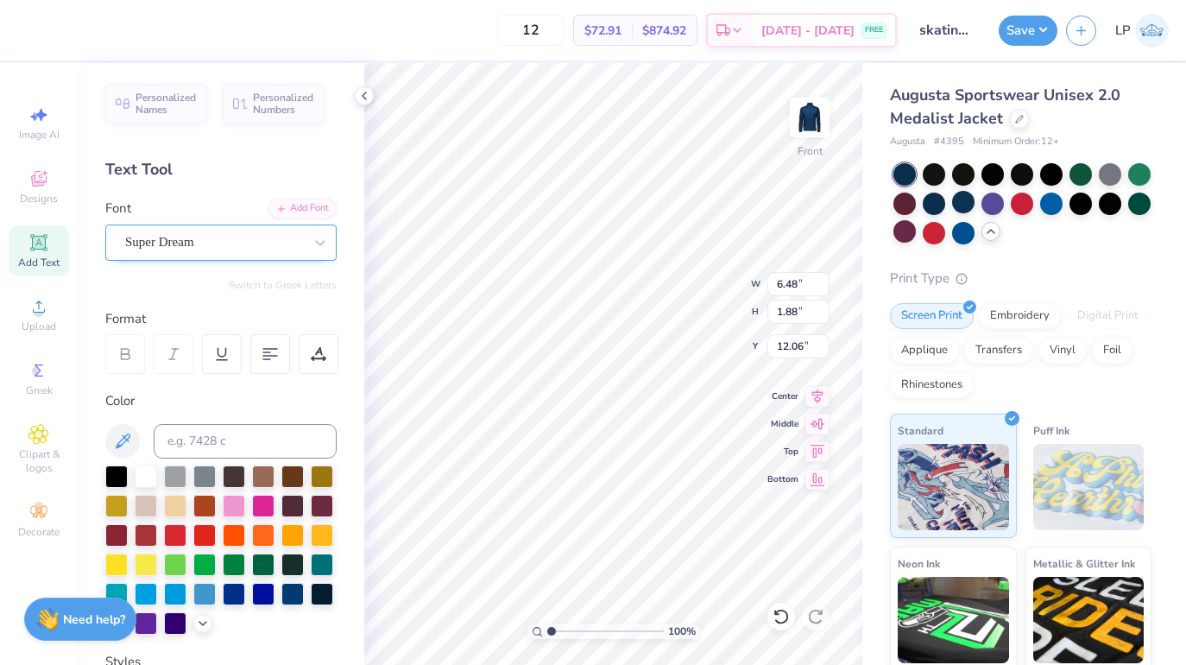
click at [194, 236] on span "Super Dream" at bounding box center [159, 242] width 69 height 20
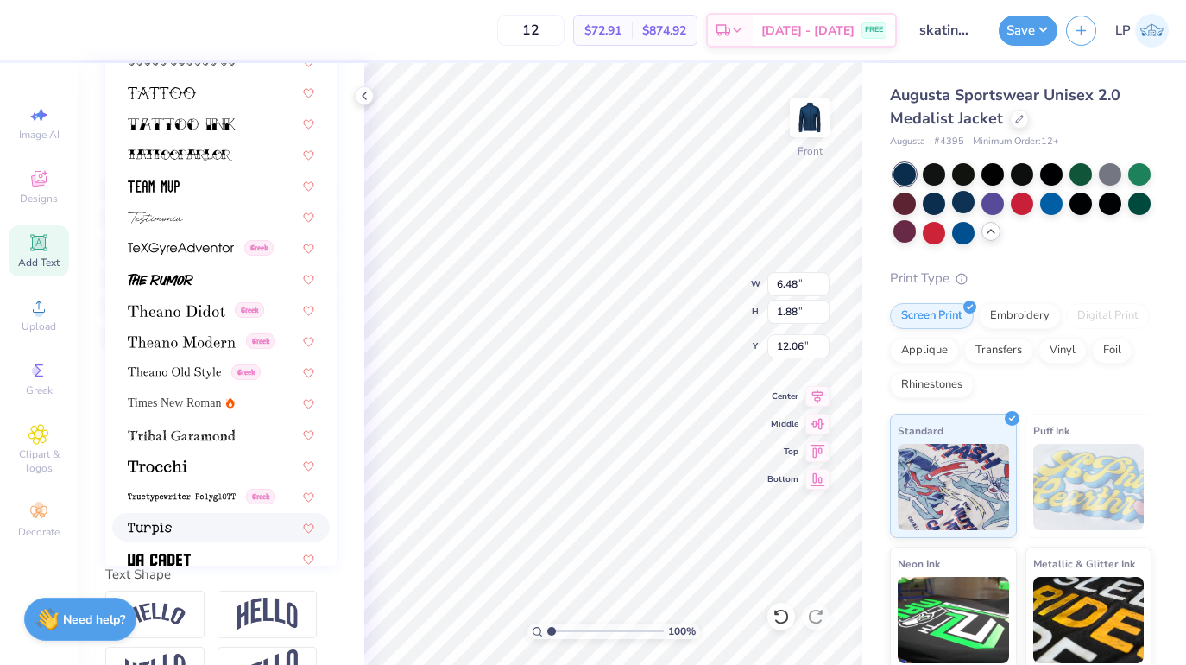
scroll to position [8664, 0]
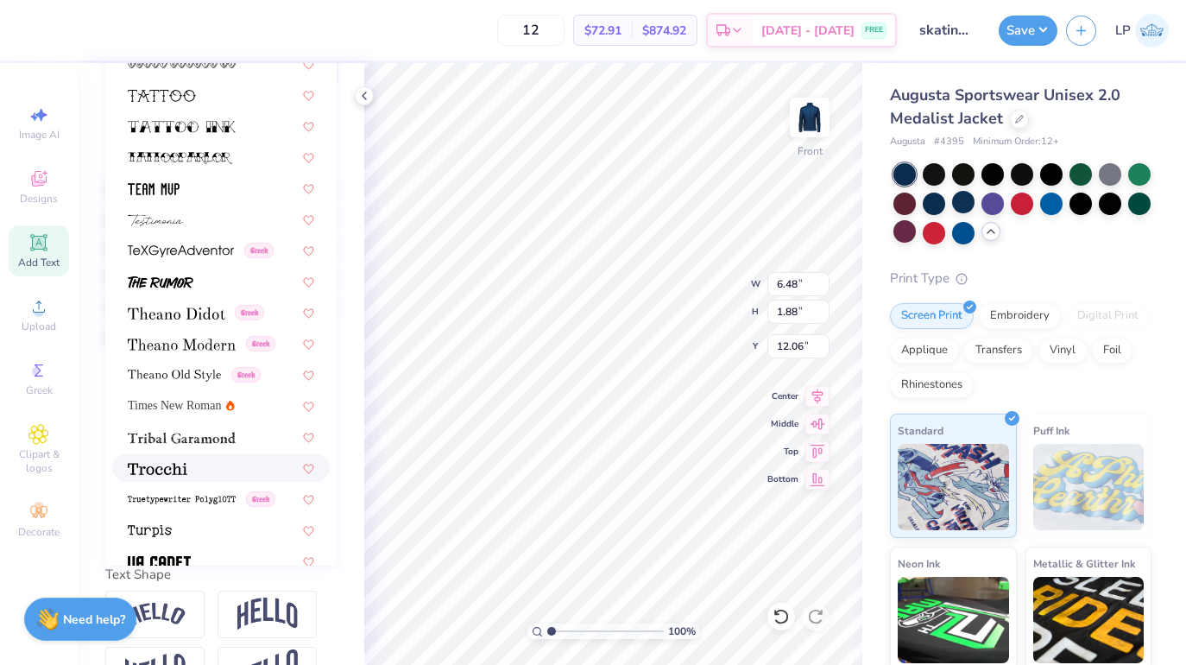
click at [211, 464] on div at bounding box center [221, 467] width 186 height 18
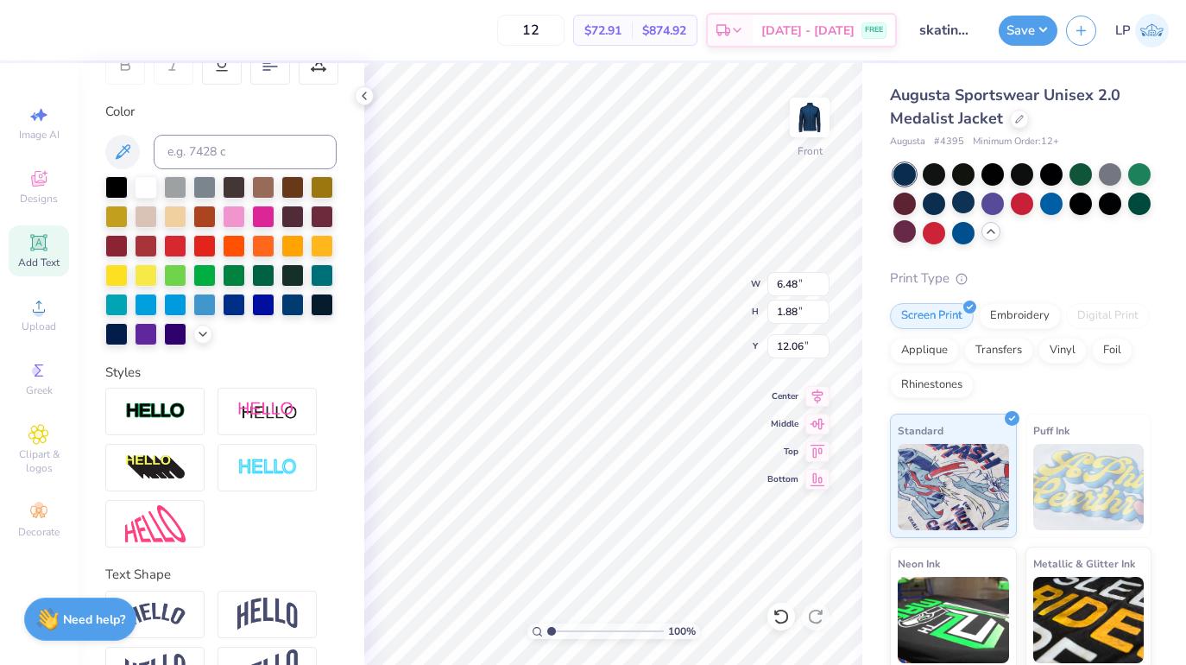
type input "7.82"
type input "1.97"
type input "12.02"
type textarea "[US_STATE] Tech Figure Skating Club"
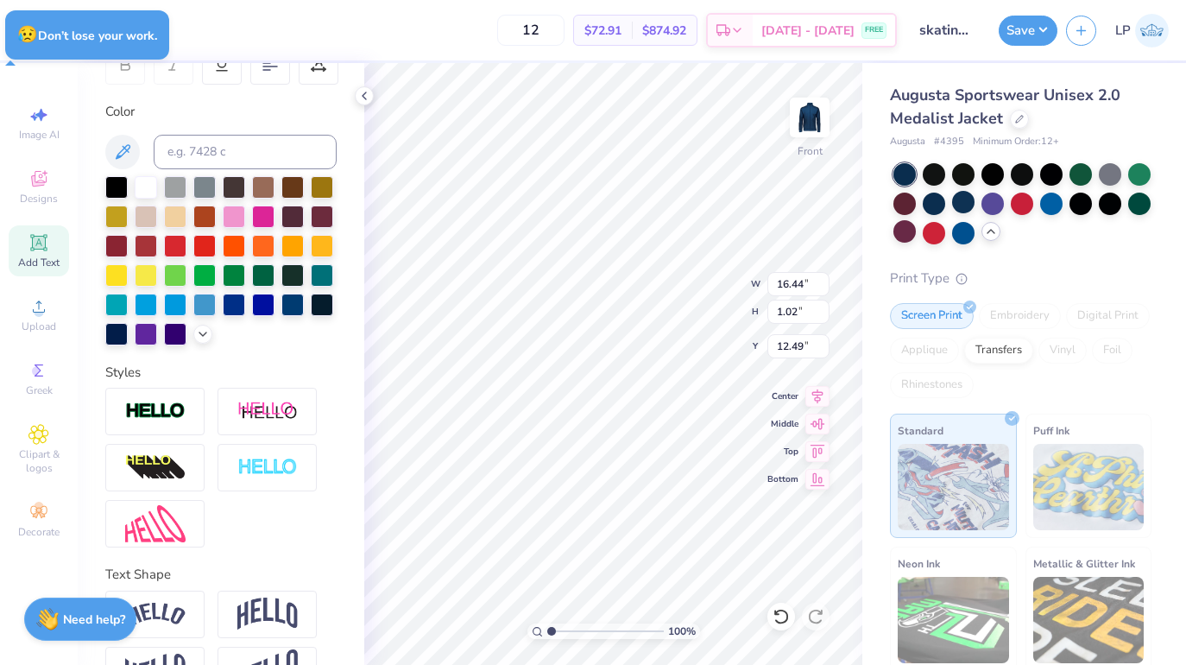
scroll to position [1, 1]
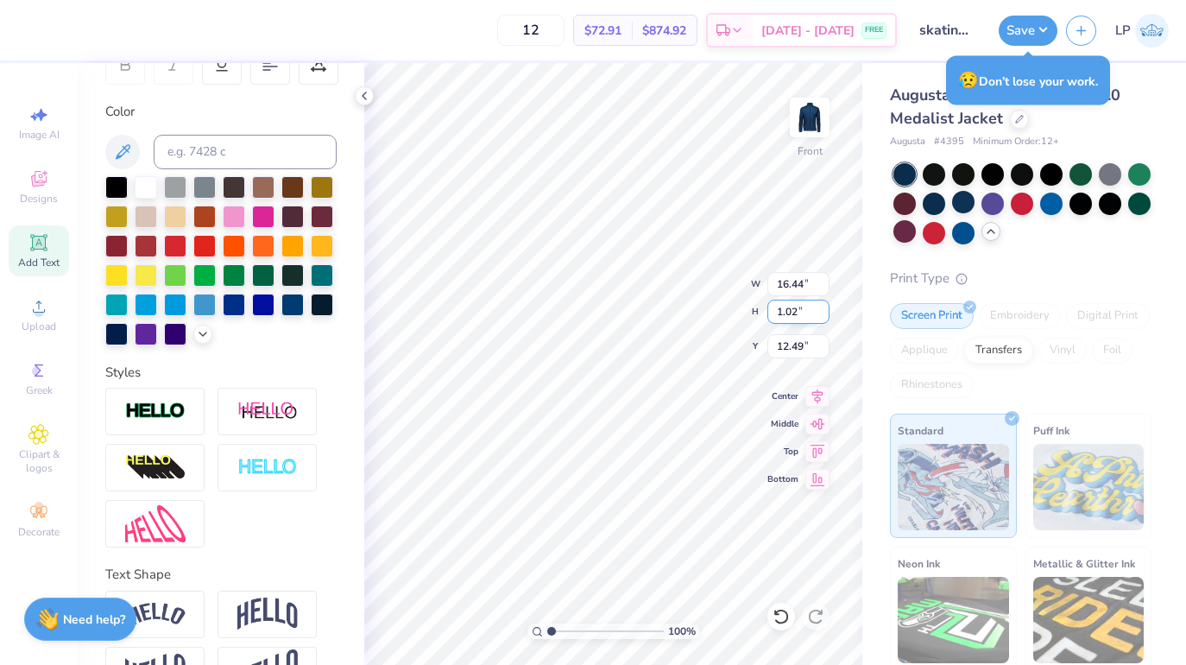
type textarea "[US_STATE] Tech Figure Skating Club"
click at [814, 396] on icon at bounding box center [817, 394] width 11 height 15
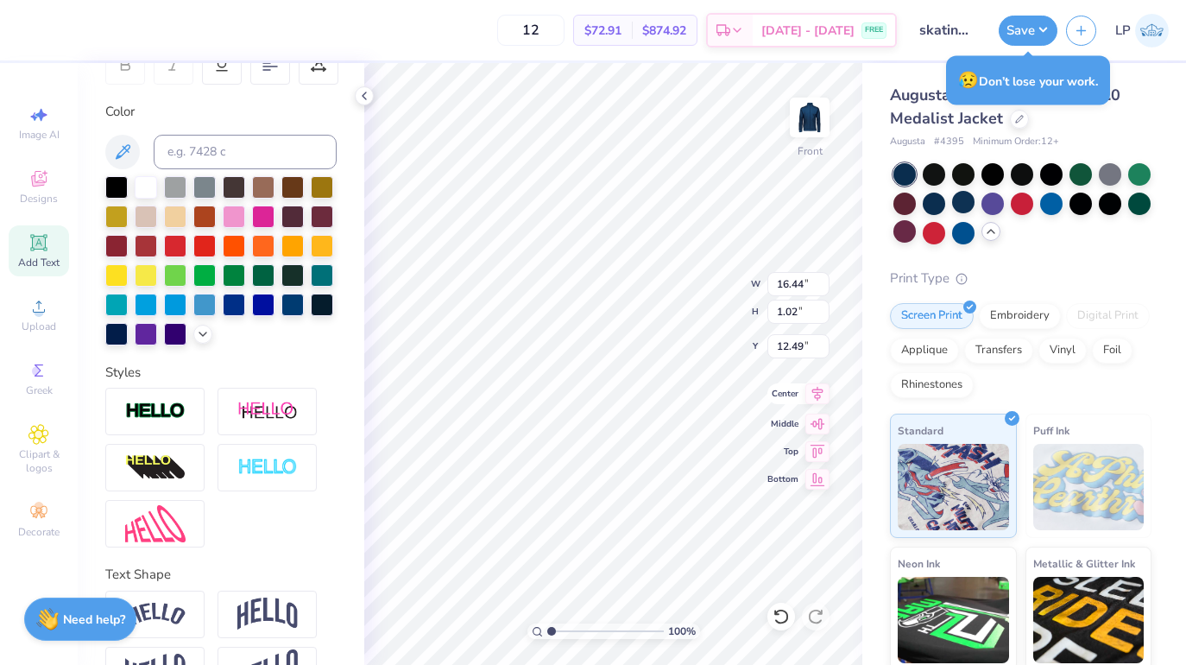
type input "9.71"
type input "2.21"
type input "11.90"
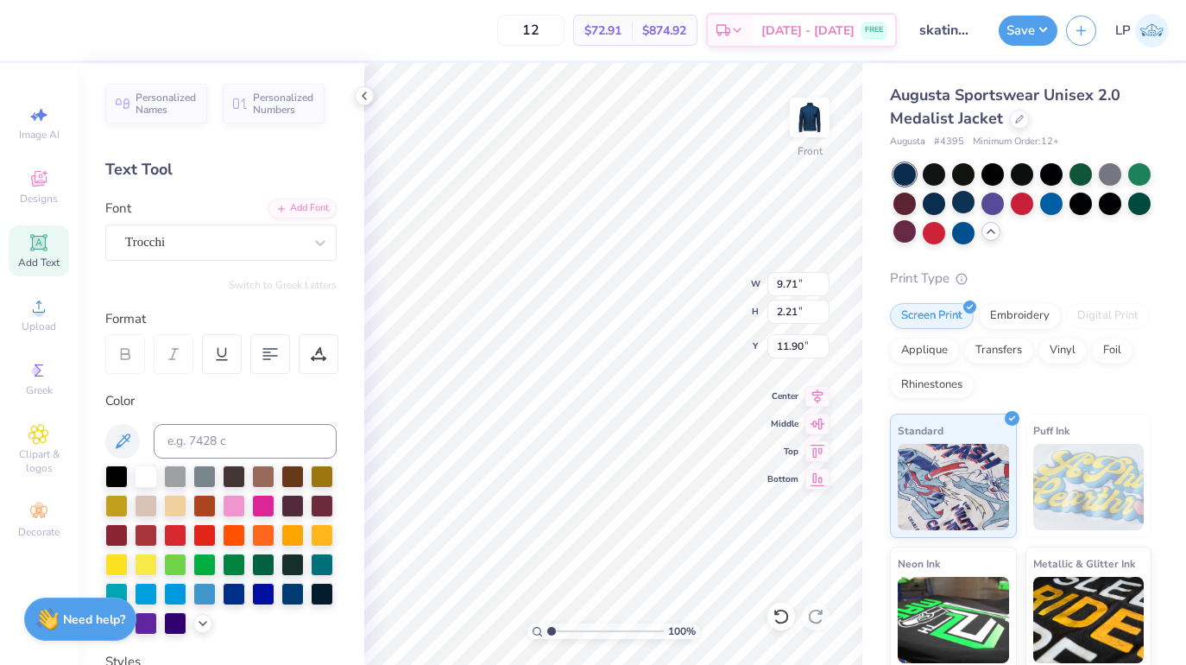
scroll to position [0, 0]
click at [269, 354] on icon at bounding box center [270, 354] width 16 height 16
type input "13.26"
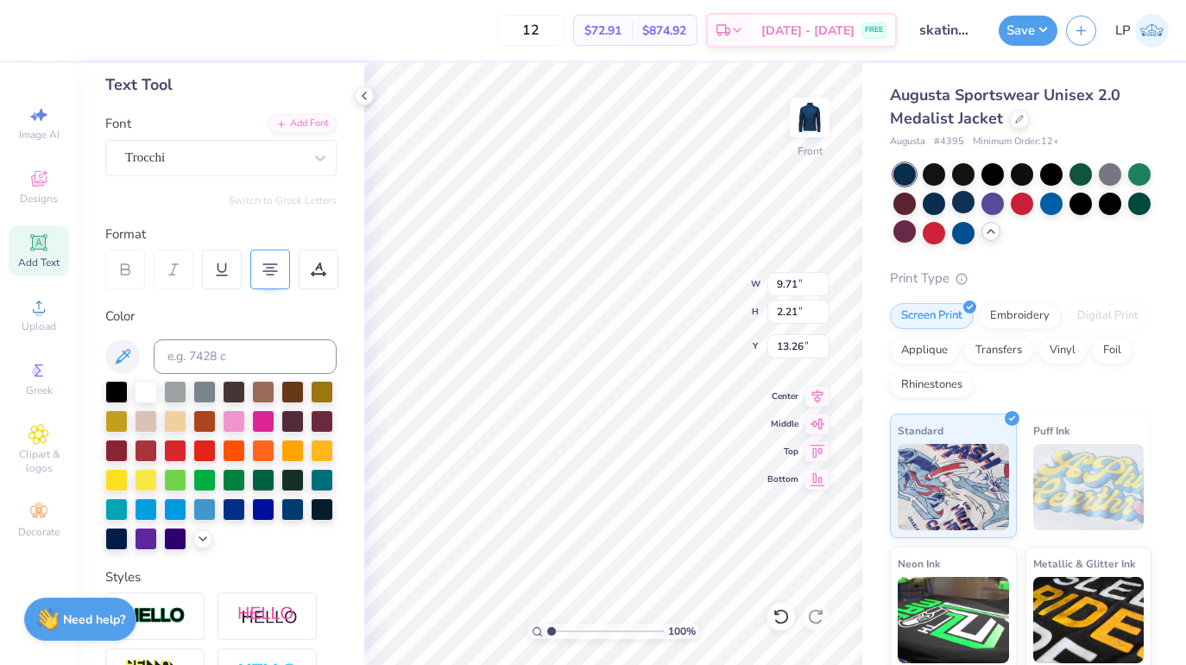
scroll to position [160, 0]
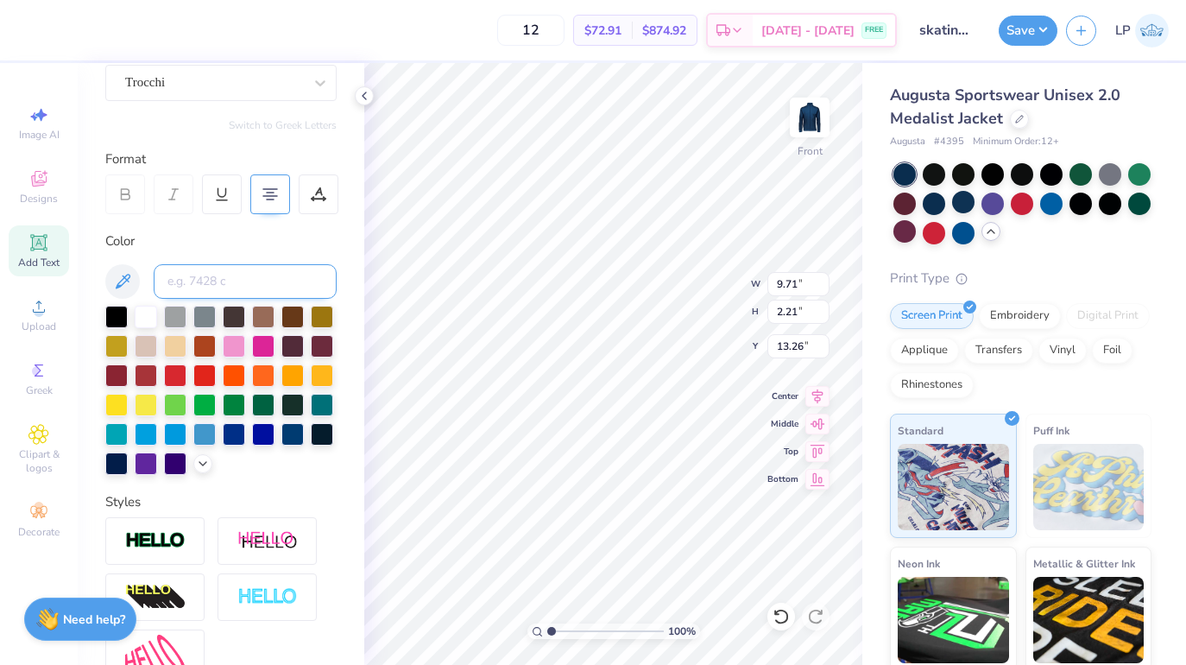
click at [190, 283] on input at bounding box center [245, 281] width 183 height 35
type input "2975"
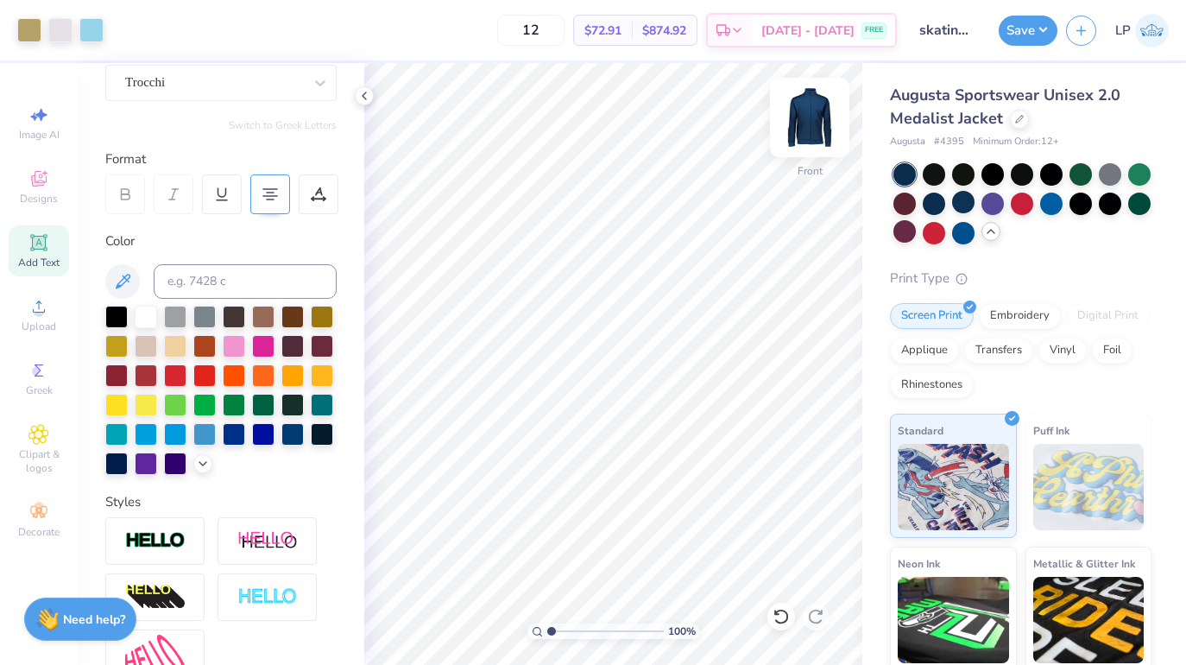
click at [804, 120] on img at bounding box center [809, 117] width 69 height 69
click at [52, 243] on div "Add Text" at bounding box center [39, 250] width 60 height 51
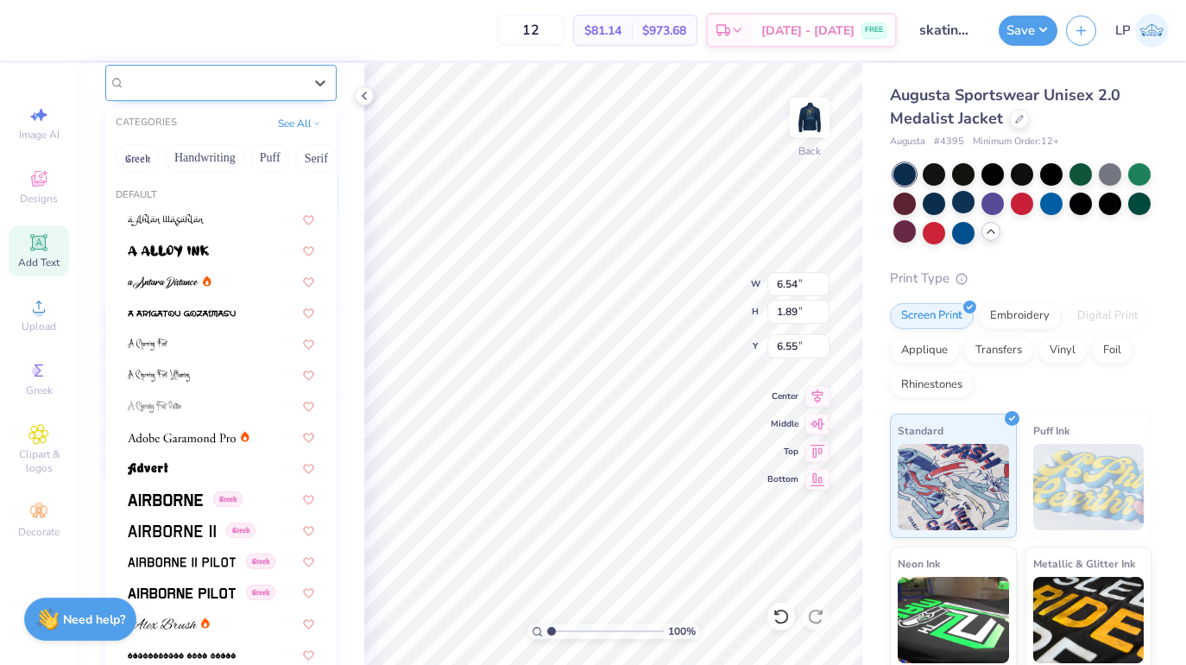
click at [211, 88] on div "Super Dream" at bounding box center [213, 82] width 181 height 27
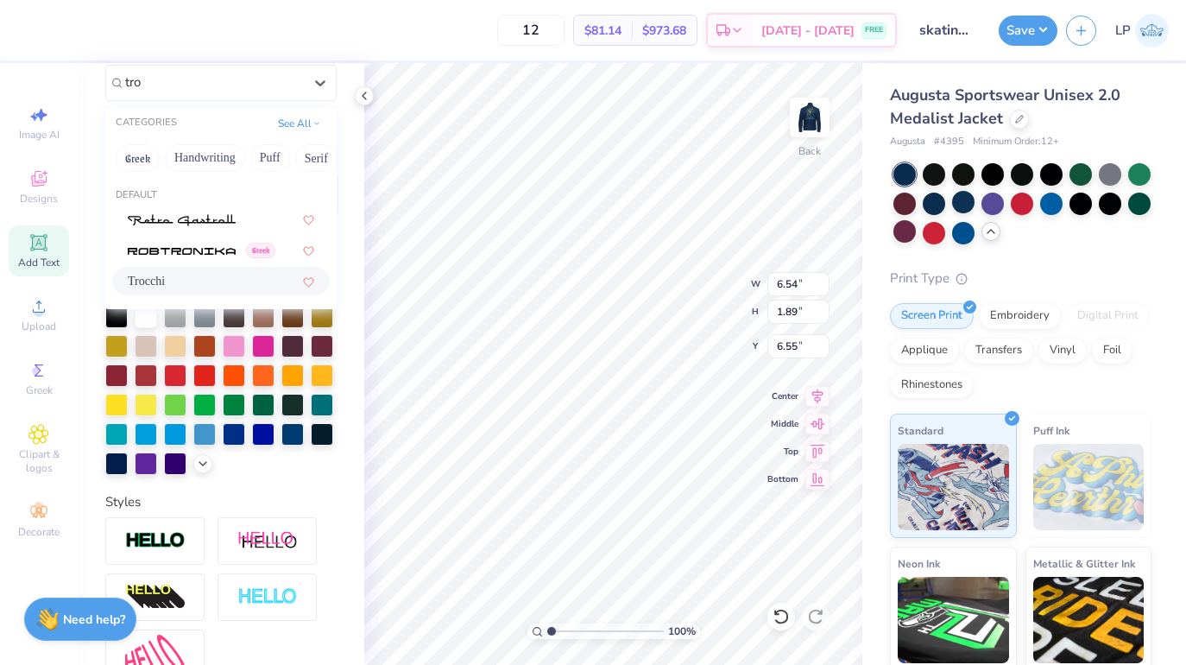
click at [161, 284] on span "Trocchi" at bounding box center [146, 281] width 37 height 18
type input "tro"
type input "7.89"
type input "1.98"
type input "6.51"
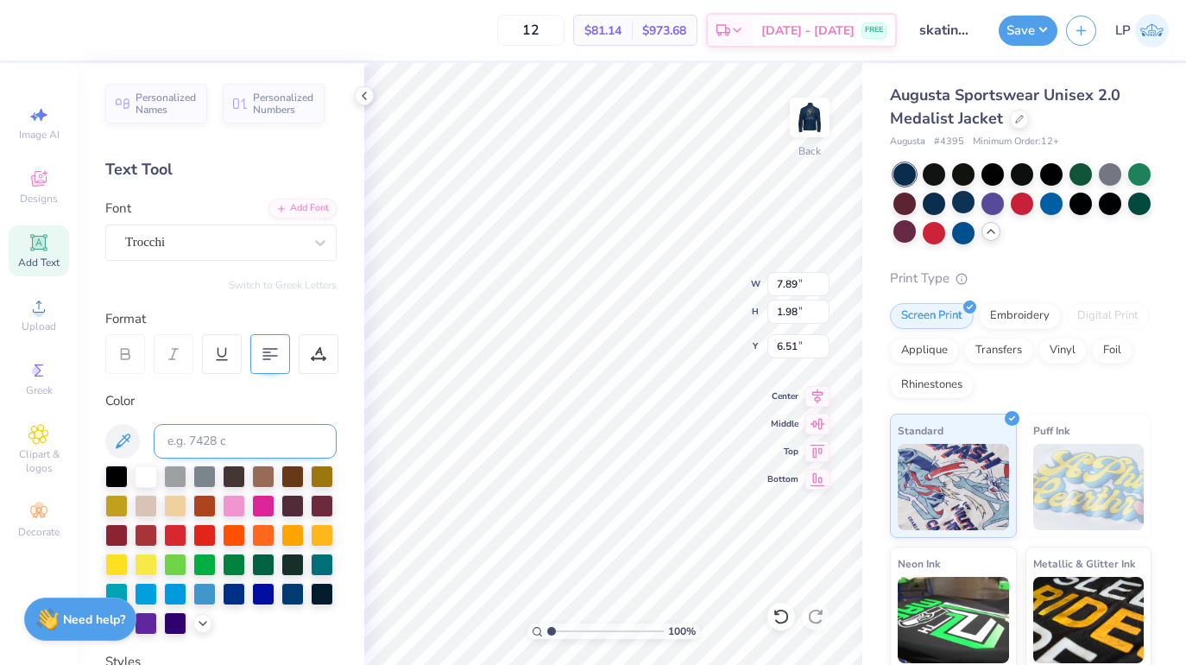
scroll to position [0, 0]
click at [208, 438] on input at bounding box center [245, 441] width 183 height 35
type input "2975"
type textarea "GTFS"
type input "3.00"
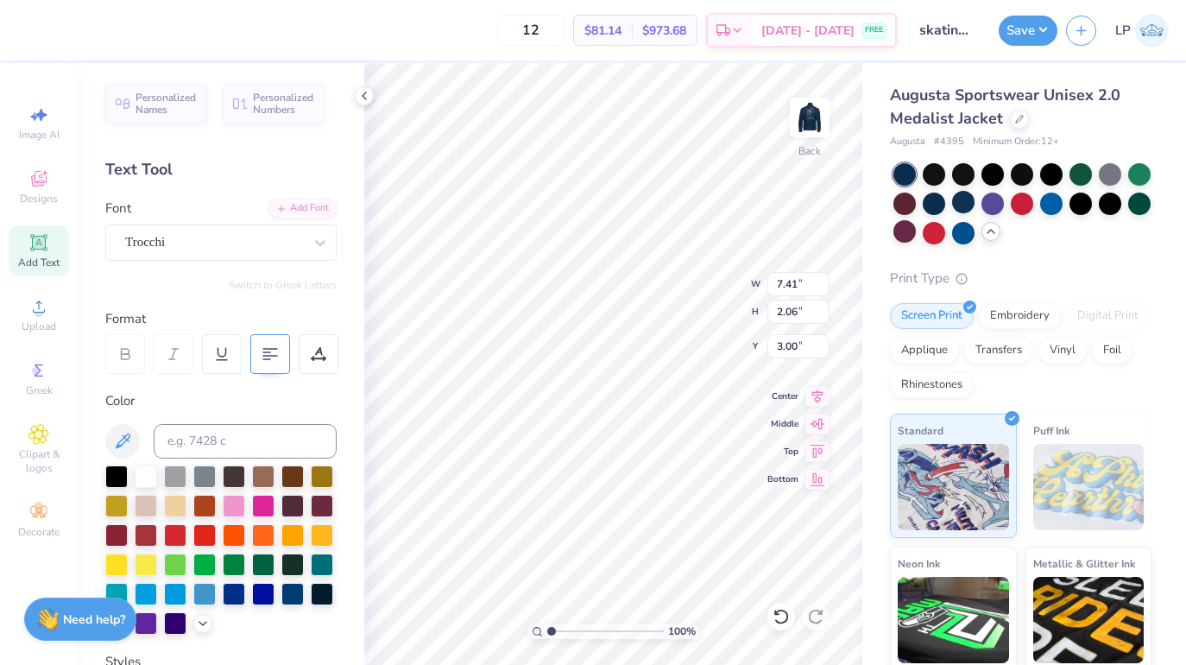
type input "6.03"
type input "1.68"
type input "3.51"
type input "5.03"
type input "1.40"
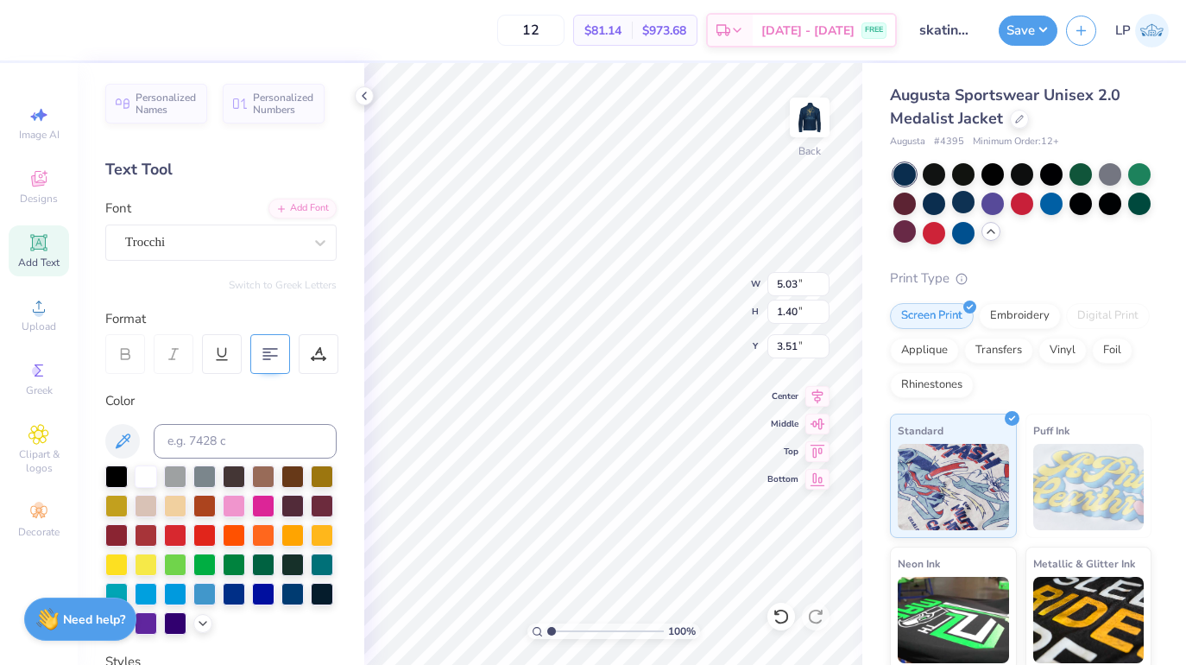
type input "3.66"
click at [805, 119] on img at bounding box center [809, 117] width 69 height 69
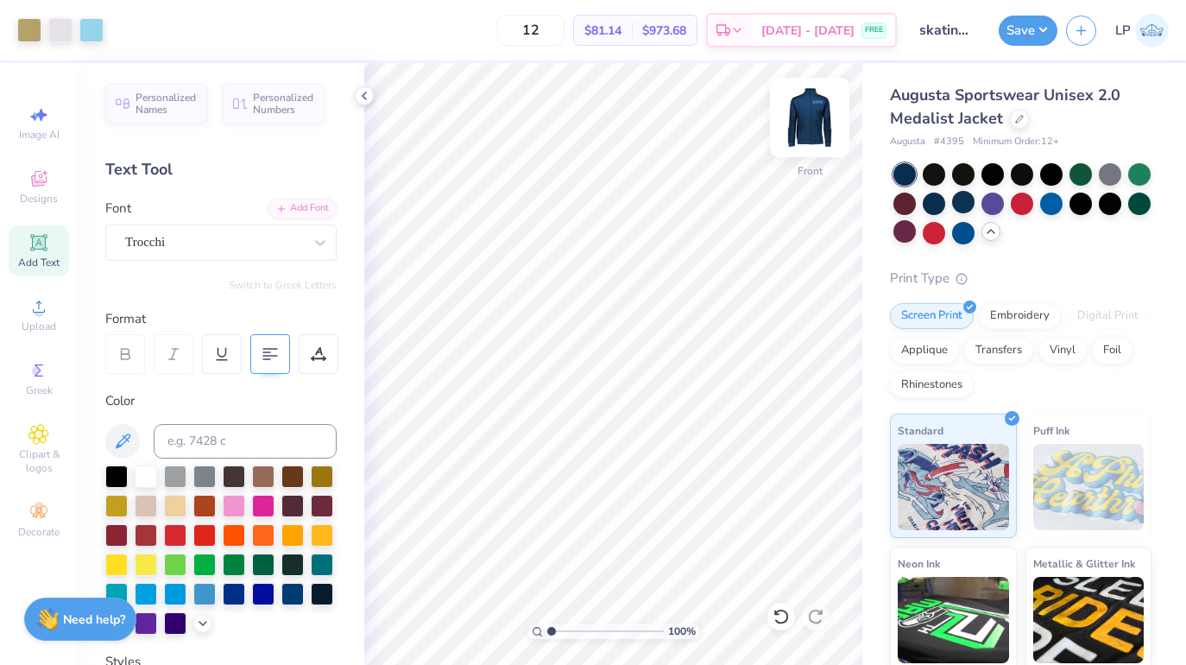
click at [808, 117] on img at bounding box center [809, 117] width 69 height 69
type input "4.55"
type input "1.27"
click at [1014, 39] on button "Save" at bounding box center [1028, 28] width 59 height 30
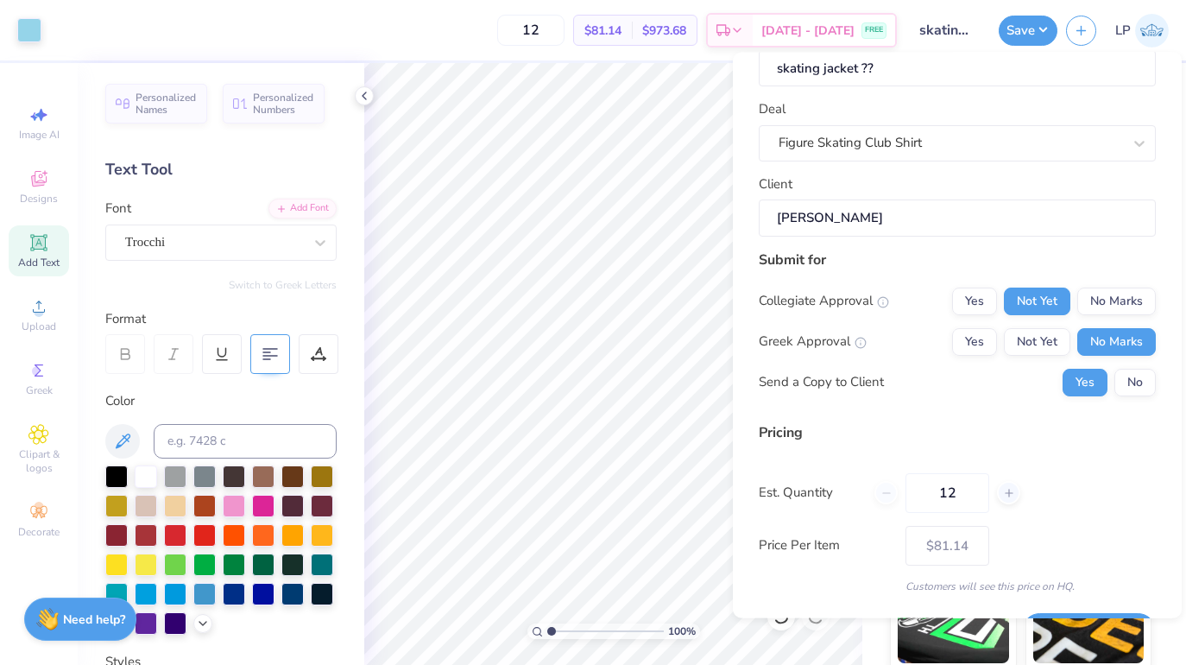
scroll to position [66, 0]
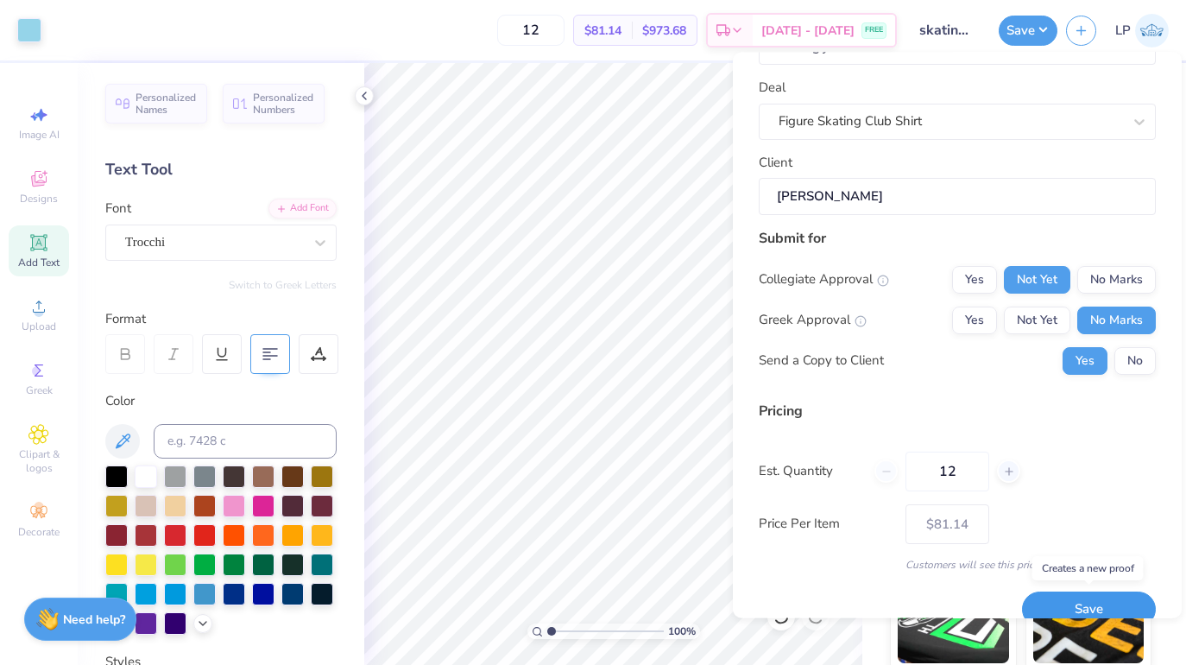
click at [1042, 596] on button "Save" at bounding box center [1089, 609] width 134 height 35
type input "$81.14"
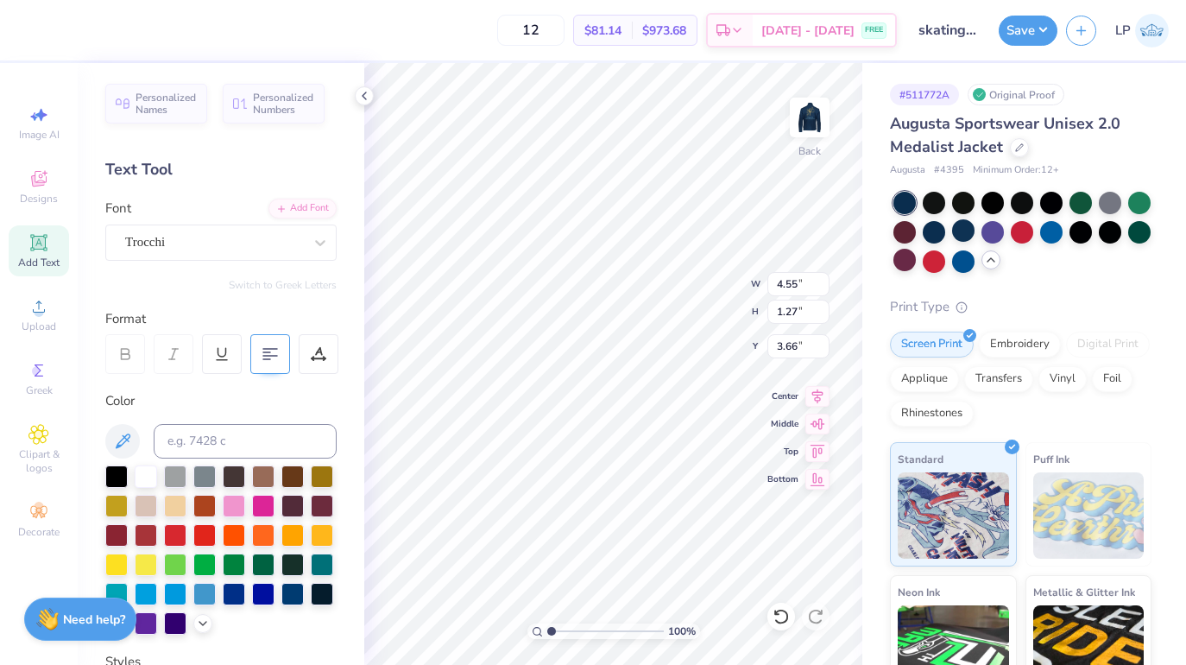
type input "4.31"
type input "1.20"
type input "3.73"
click at [807, 131] on img at bounding box center [809, 117] width 69 height 69
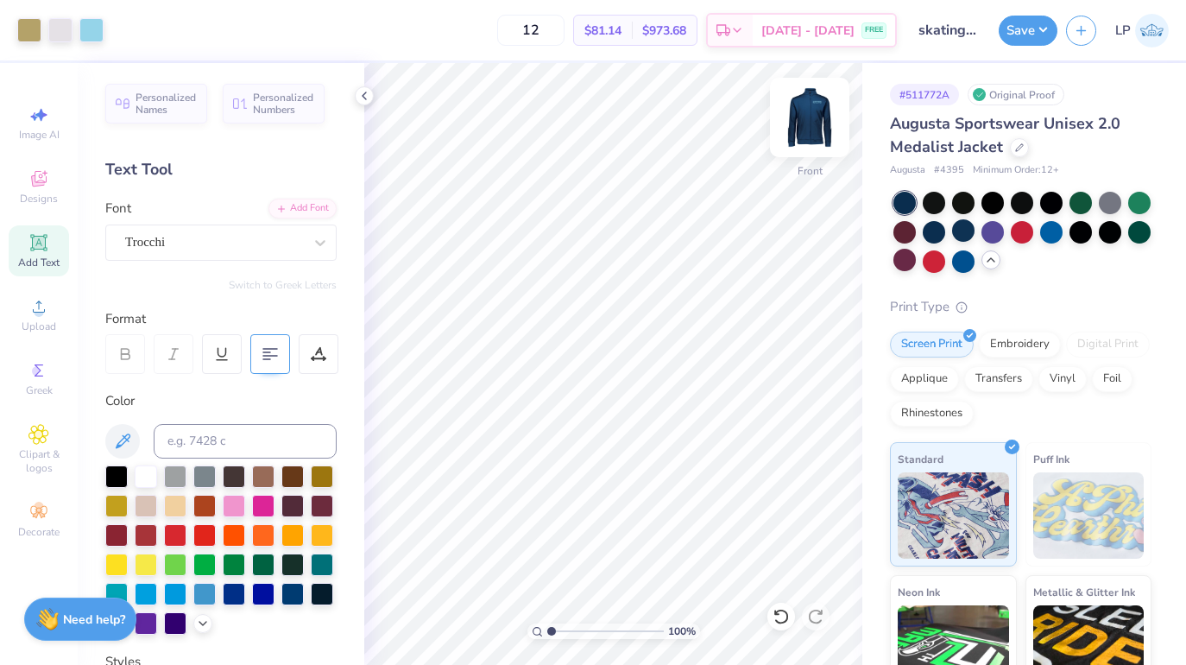
click at [807, 130] on img at bounding box center [809, 117] width 69 height 69
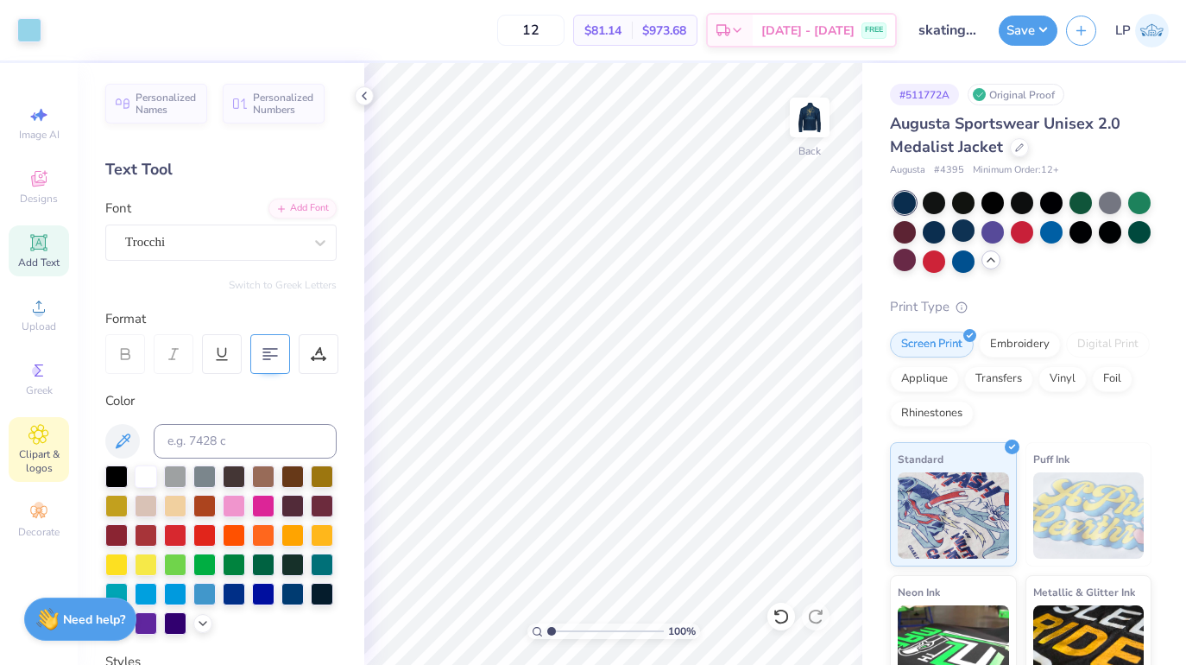
click at [42, 446] on div "Clipart & logos" at bounding box center [39, 449] width 60 height 65
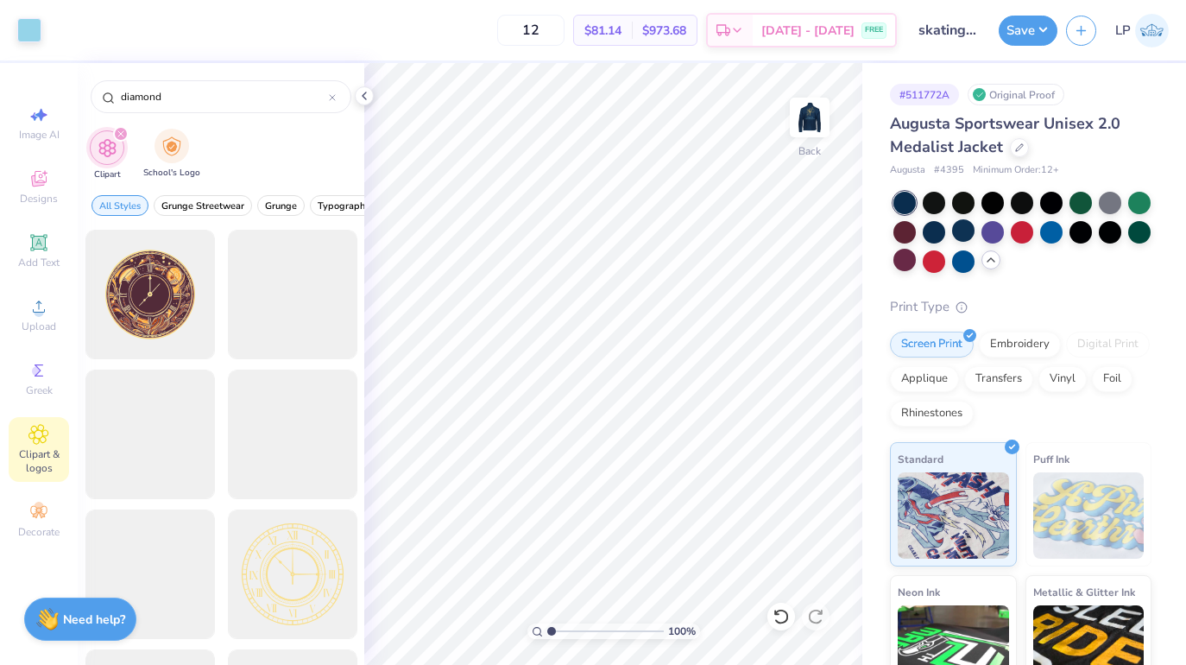
type input "diamond"
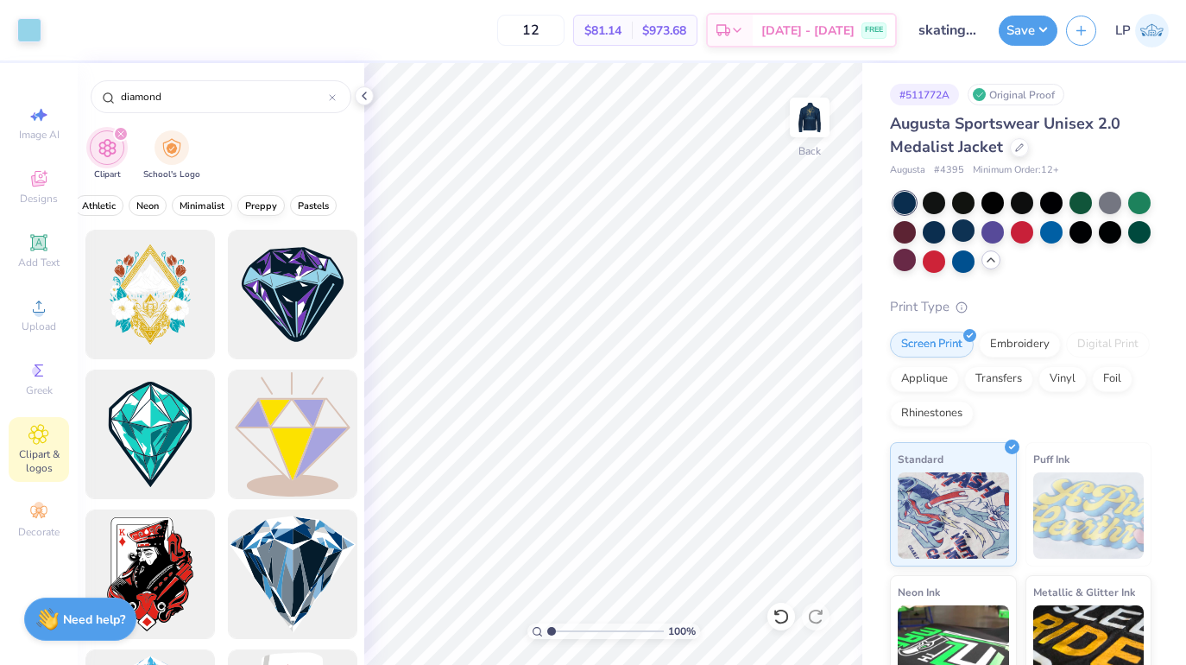
scroll to position [0, 708]
click at [224, 199] on span "Minimalist" at bounding box center [208, 205] width 45 height 13
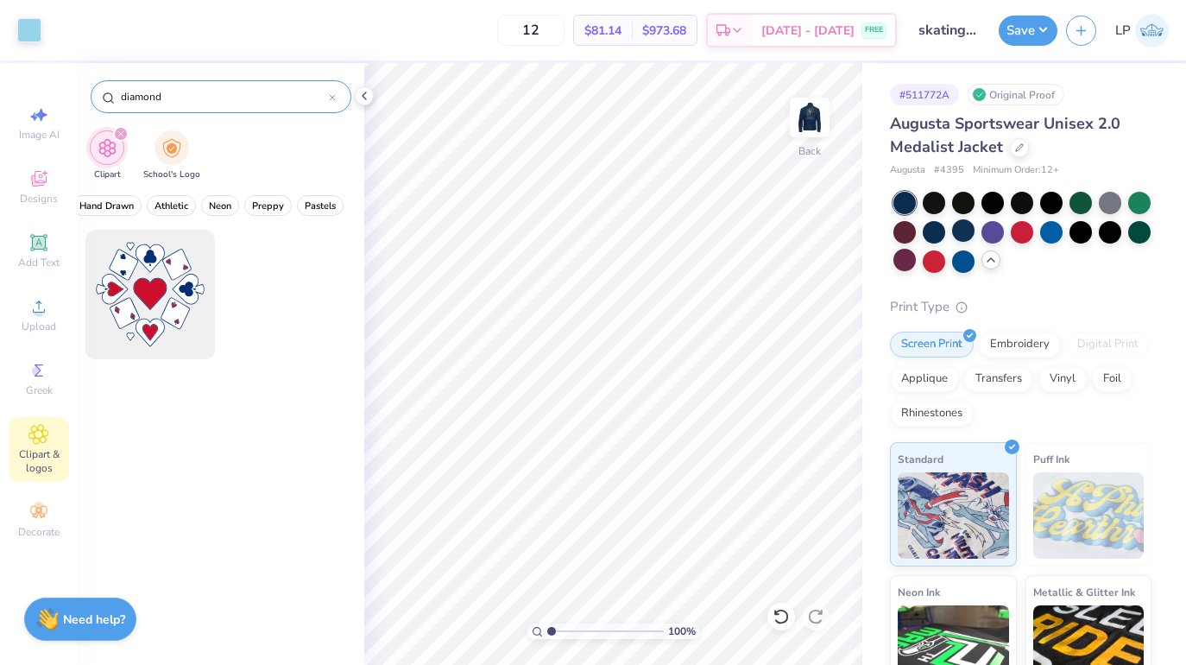
click at [180, 97] on input "diamond" at bounding box center [224, 96] width 210 height 17
click at [41, 189] on div "Designs" at bounding box center [39, 186] width 60 height 51
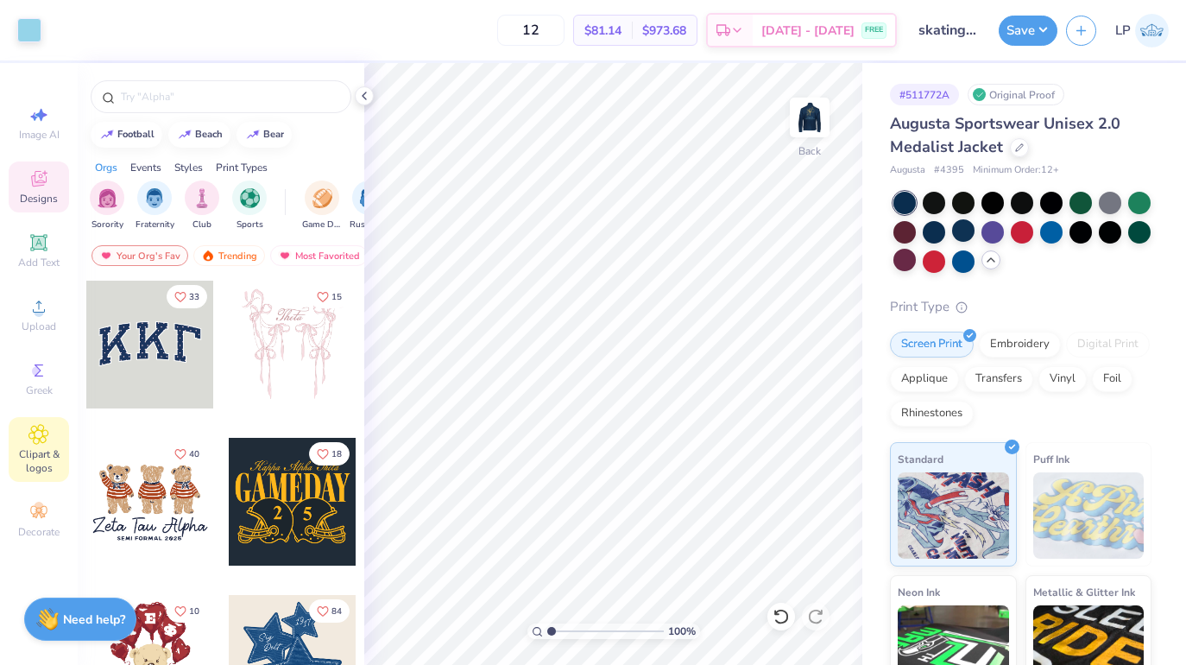
click at [39, 446] on div "Clipart & logos" at bounding box center [39, 449] width 60 height 65
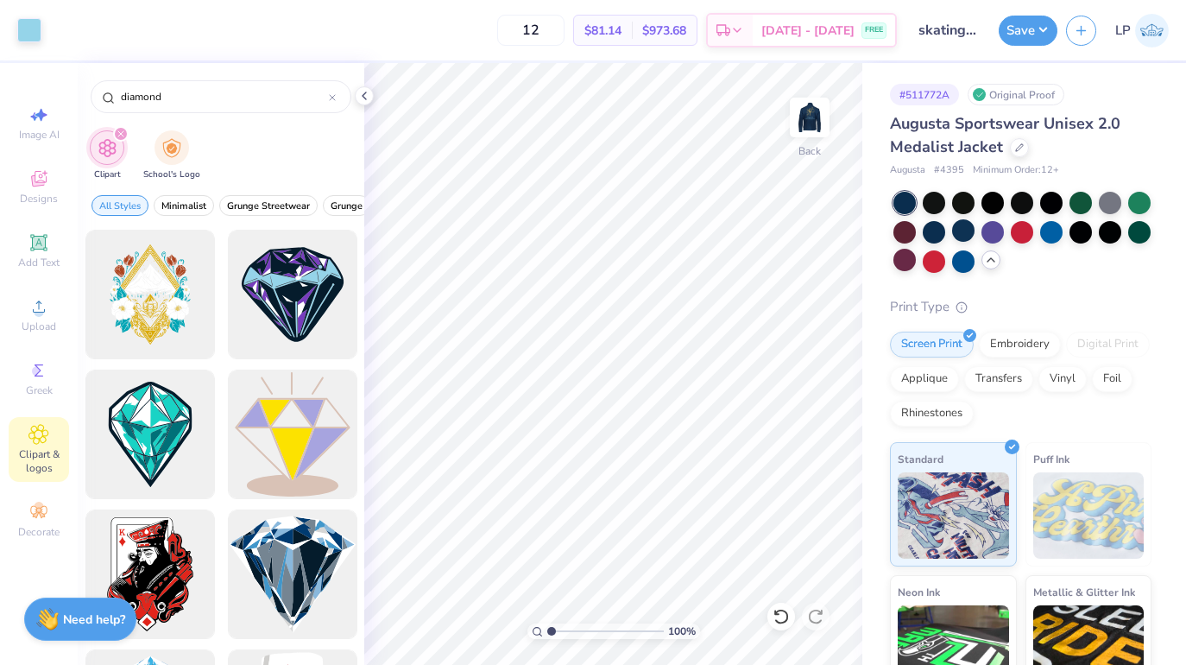
click at [121, 130] on icon "filter for Clipart" at bounding box center [120, 133] width 7 height 7
click at [118, 137] on icon "filter for Clipart" at bounding box center [120, 133] width 7 height 7
click at [214, 94] on input "diamond" at bounding box center [224, 96] width 210 height 17
type input "diamond shape"
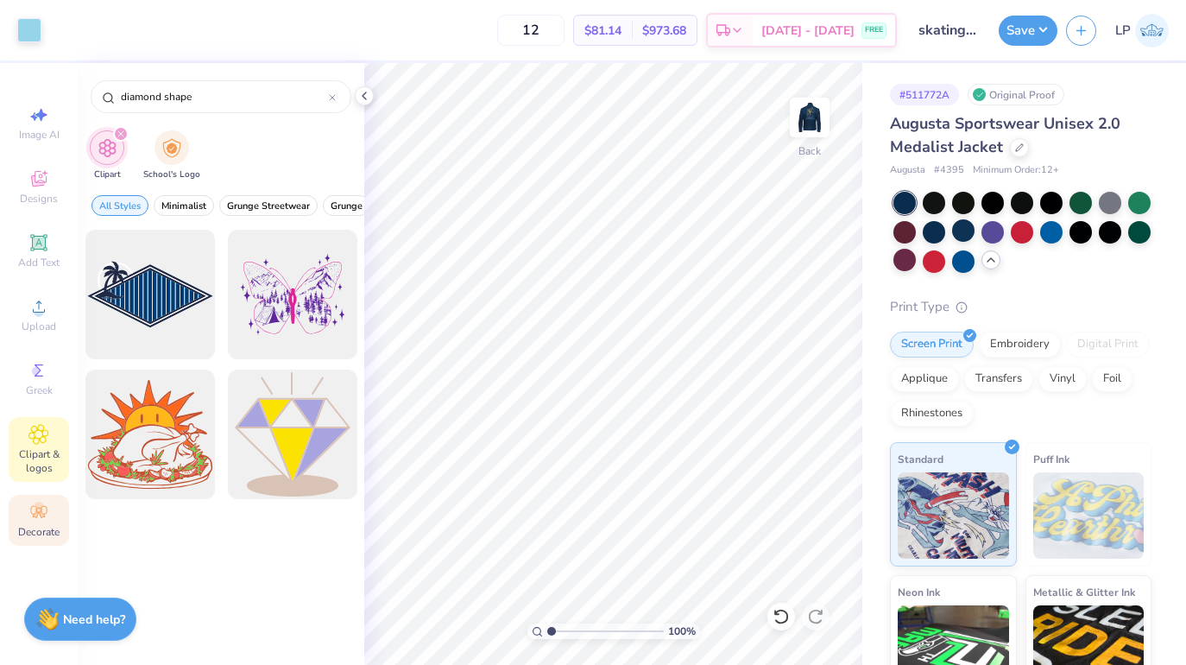
click at [54, 512] on div "Decorate" at bounding box center [39, 520] width 60 height 51
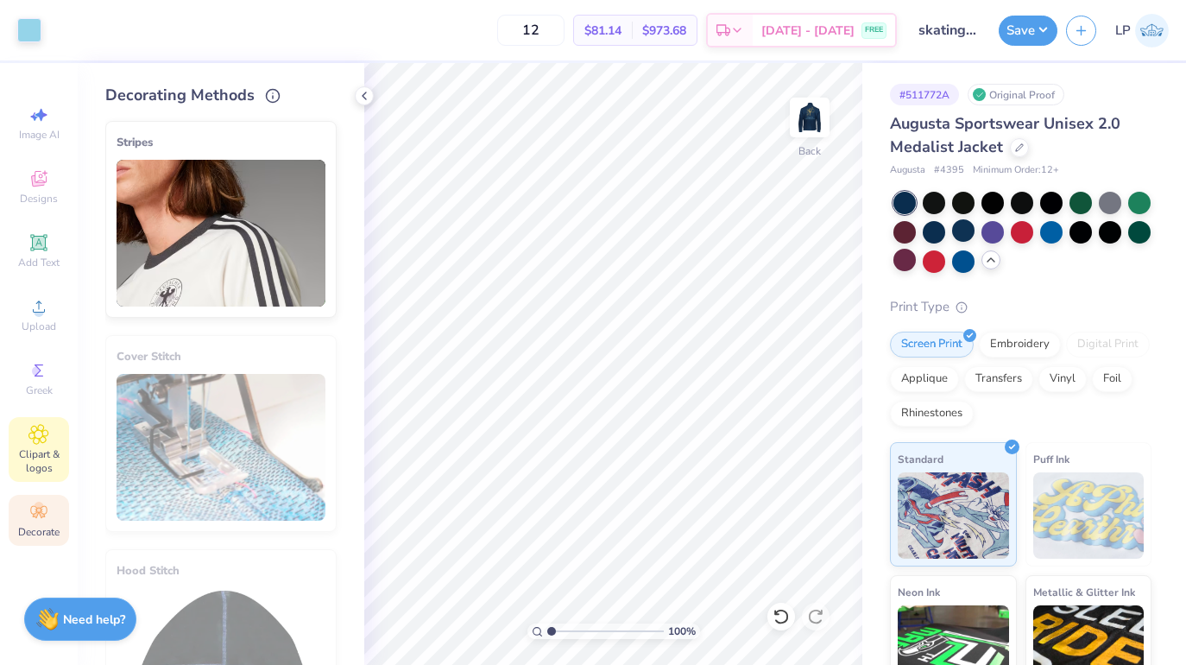
click at [45, 464] on span "Clipart & logos" at bounding box center [39, 461] width 60 height 28
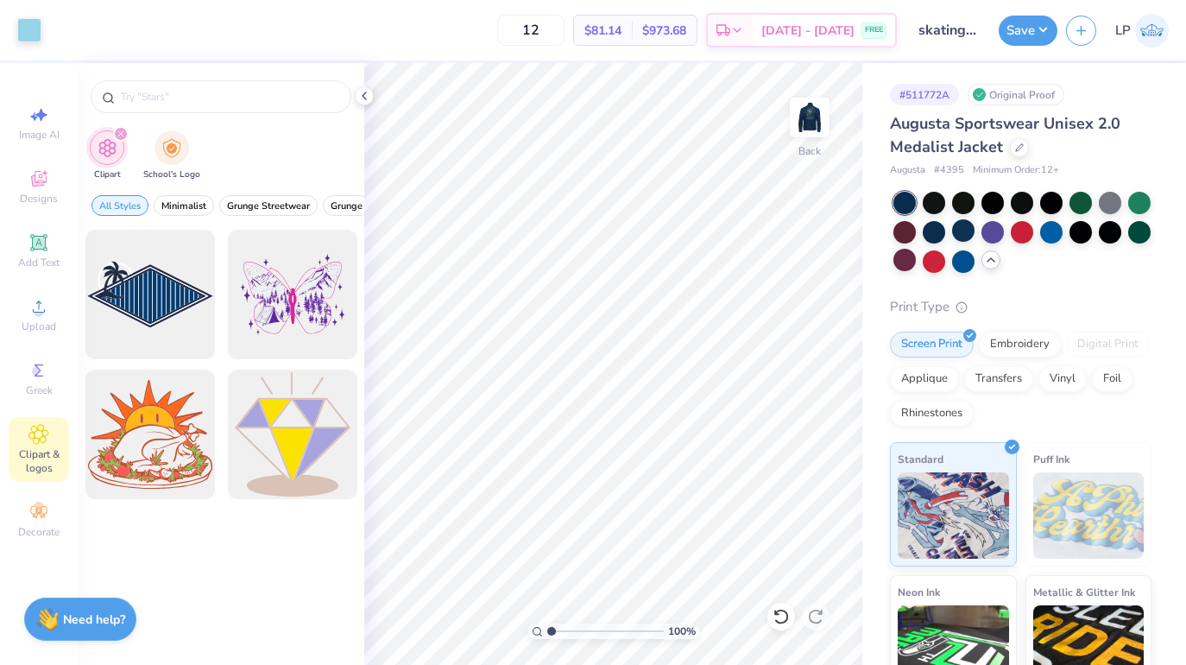
type input "diamond shape"
click at [54, 394] on div "Greek" at bounding box center [39, 378] width 60 height 51
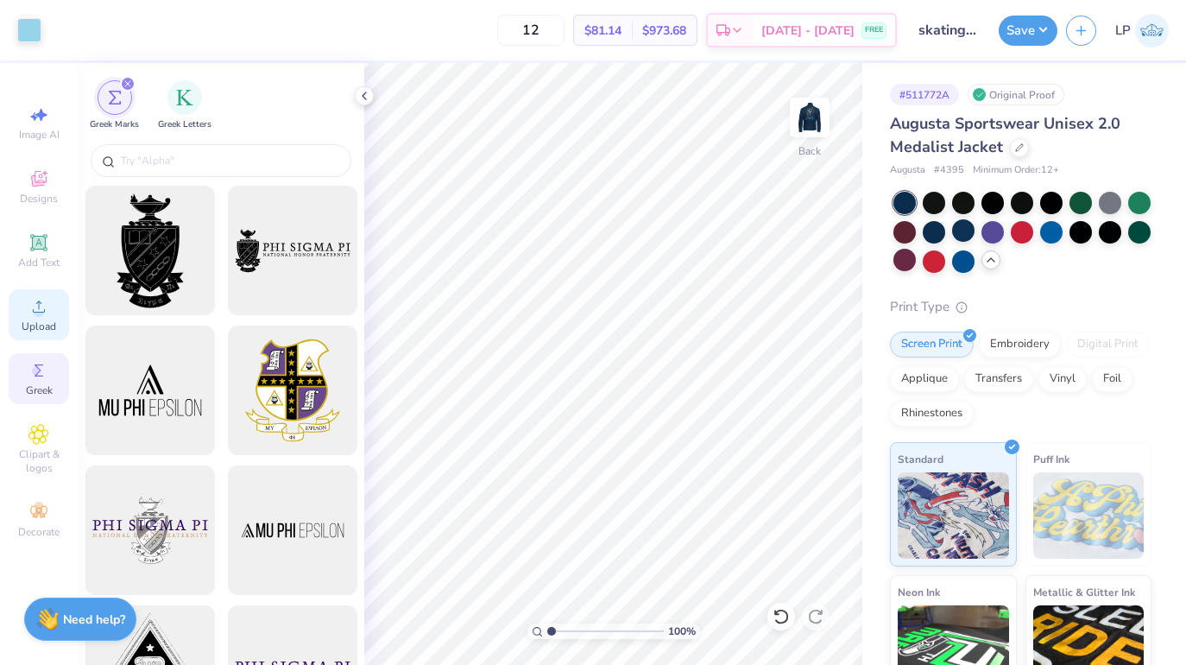
click at [41, 328] on span "Upload" at bounding box center [39, 326] width 35 height 14
click at [34, 255] on span "Add Text" at bounding box center [38, 262] width 41 height 14
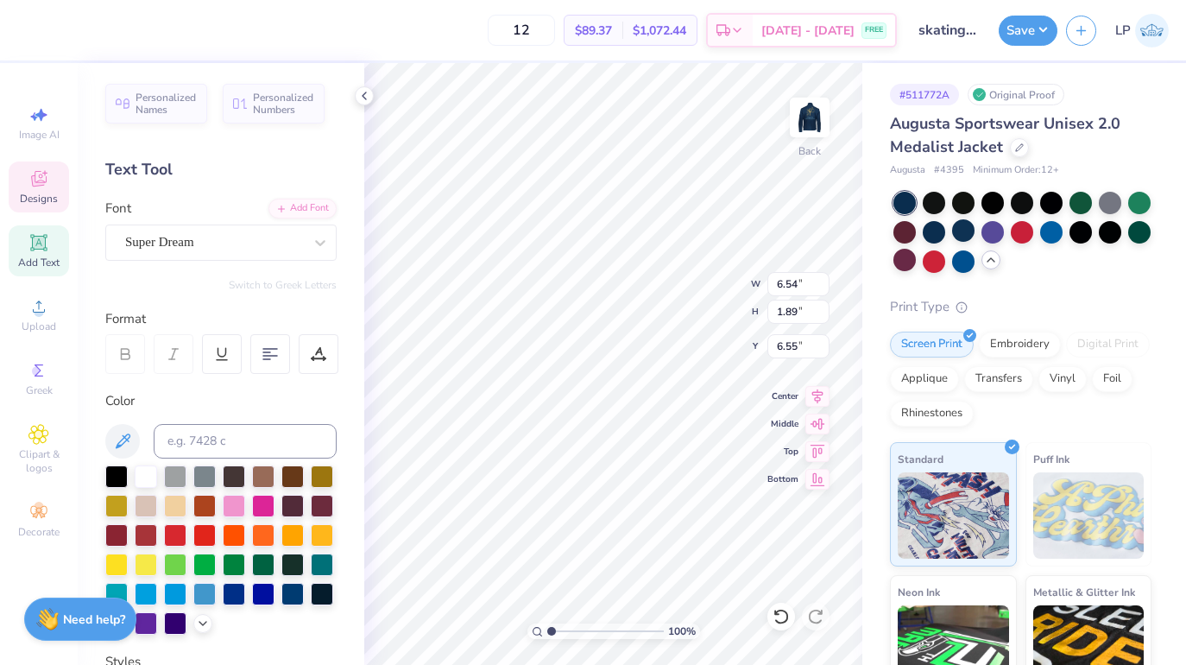
click at [44, 184] on icon at bounding box center [39, 180] width 14 height 11
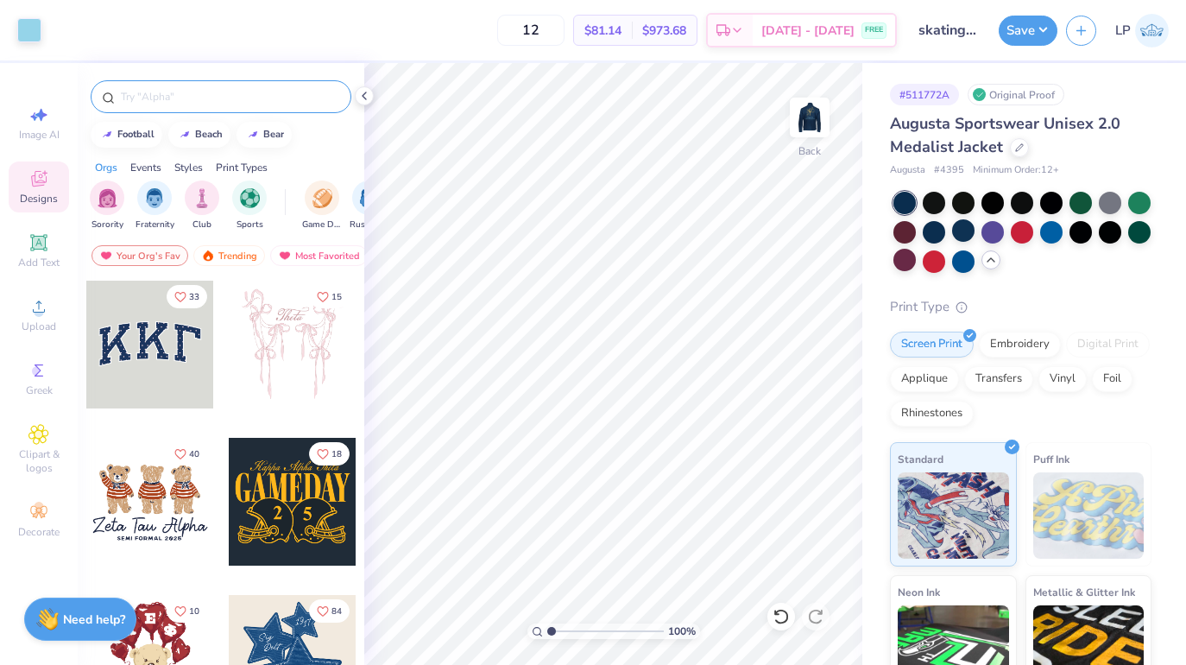
click at [228, 97] on input "text" at bounding box center [229, 96] width 221 height 17
type input "diamond"
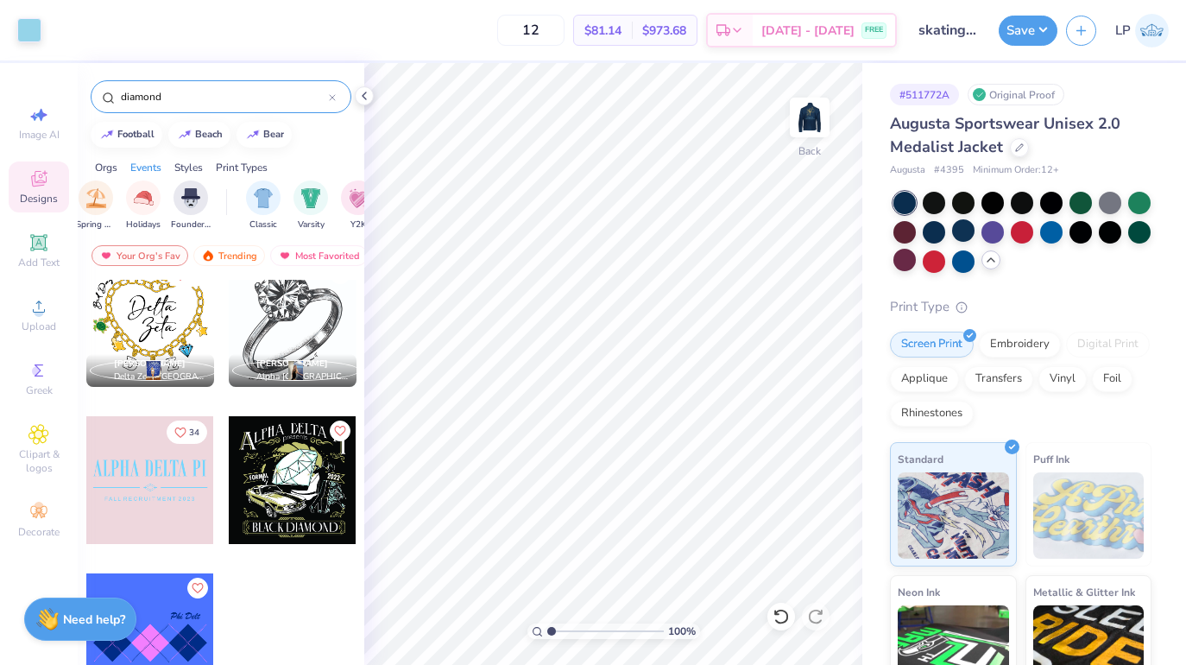
scroll to position [0, 749]
click at [41, 438] on icon at bounding box center [39, 434] width 9 height 9
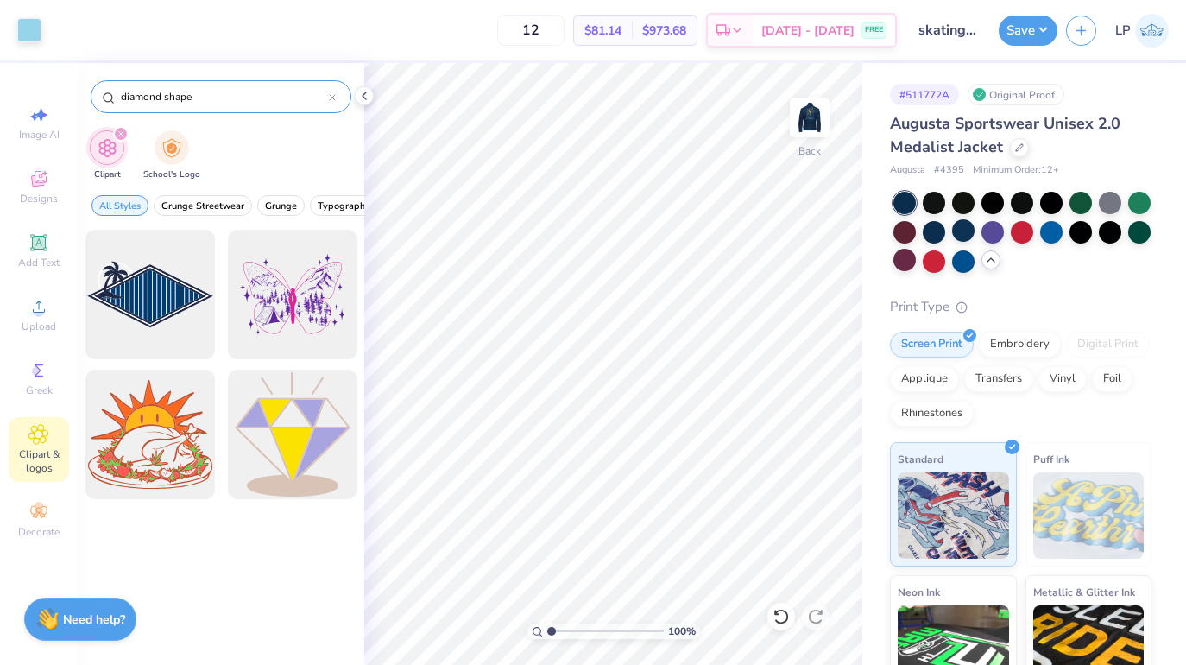
click at [209, 102] on input "diamond shape" at bounding box center [224, 96] width 210 height 17
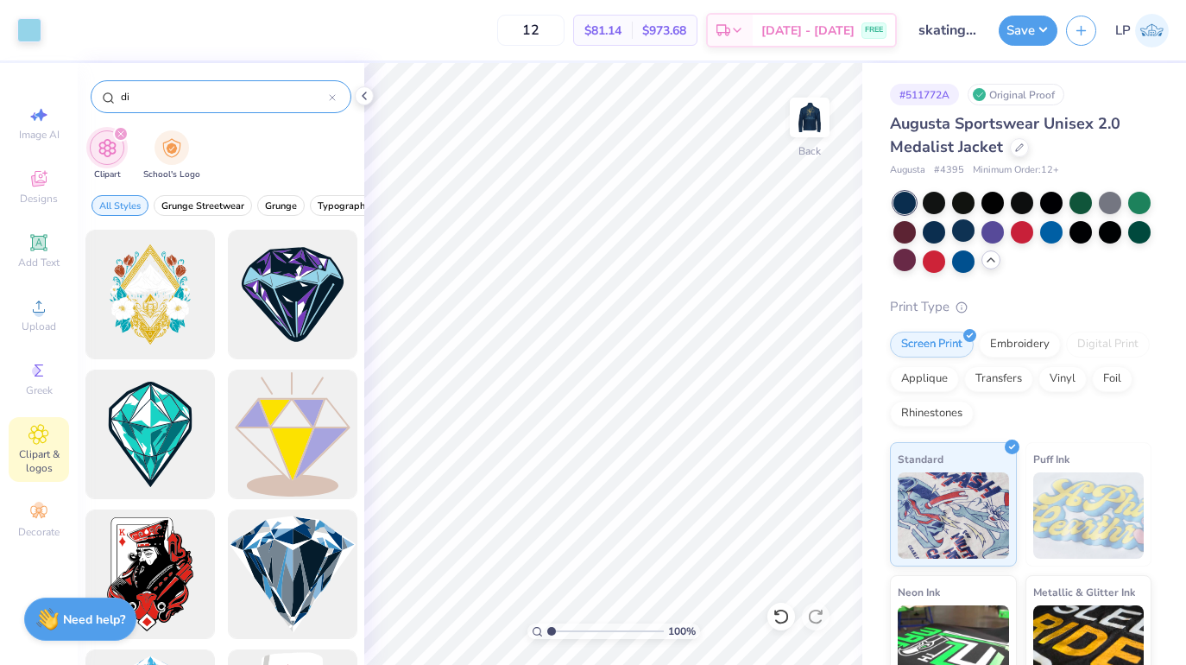
type input "d"
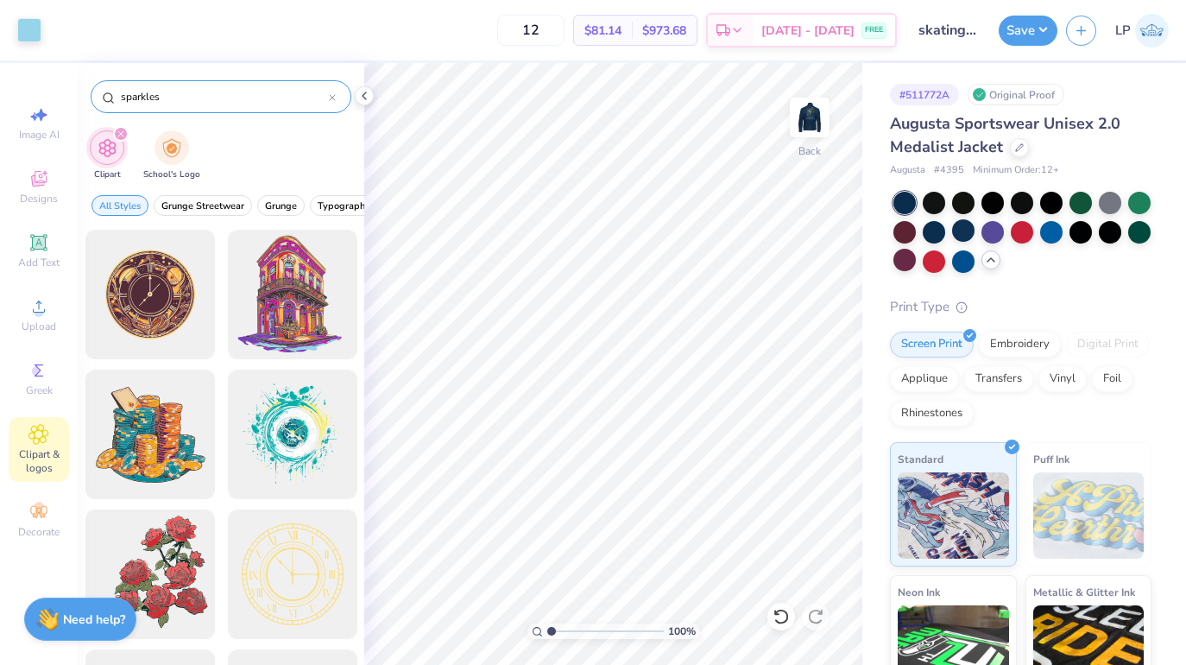
type input "sparkles"
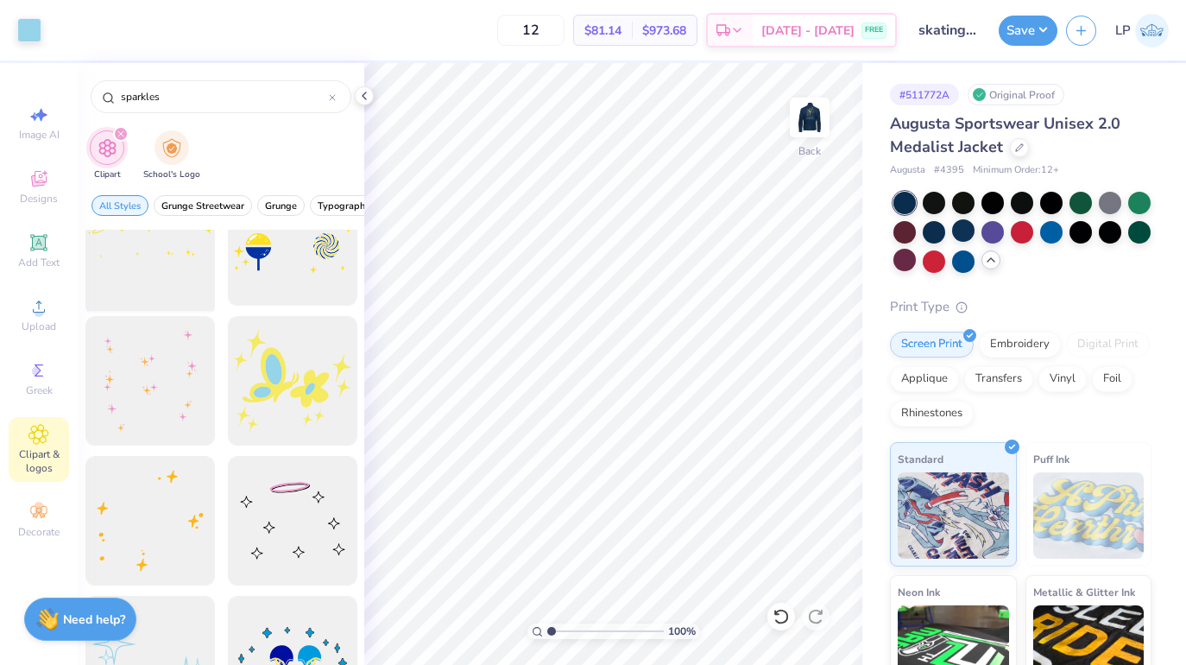
scroll to position [496, 0]
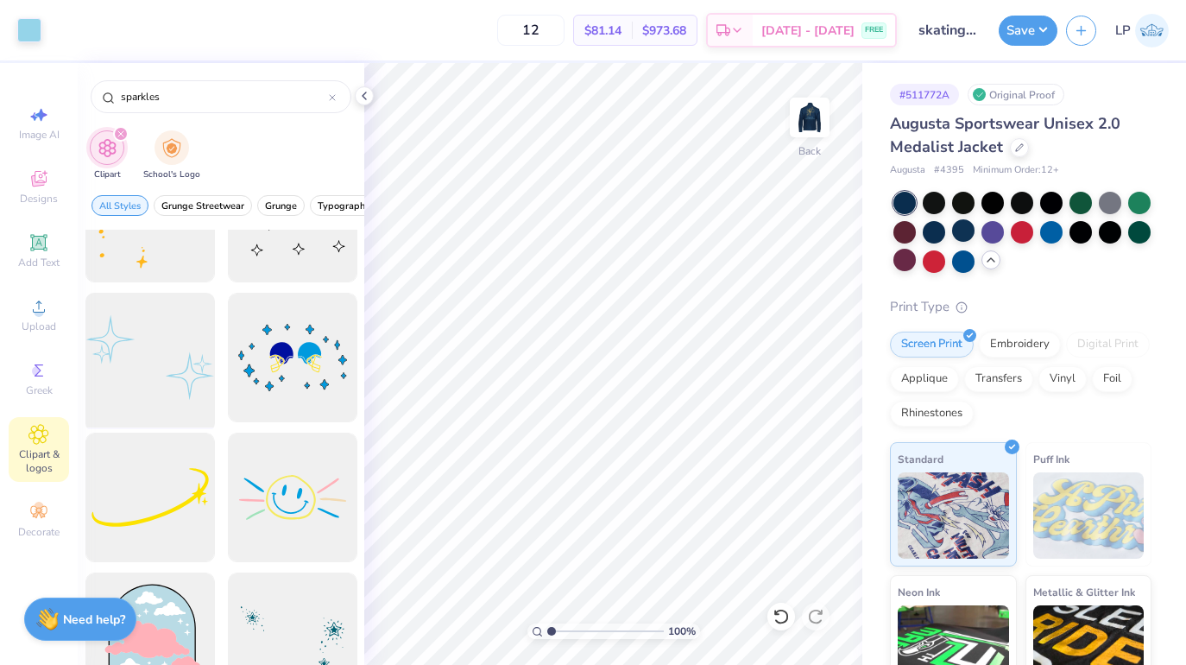
click at [166, 402] on div at bounding box center [150, 358] width 142 height 142
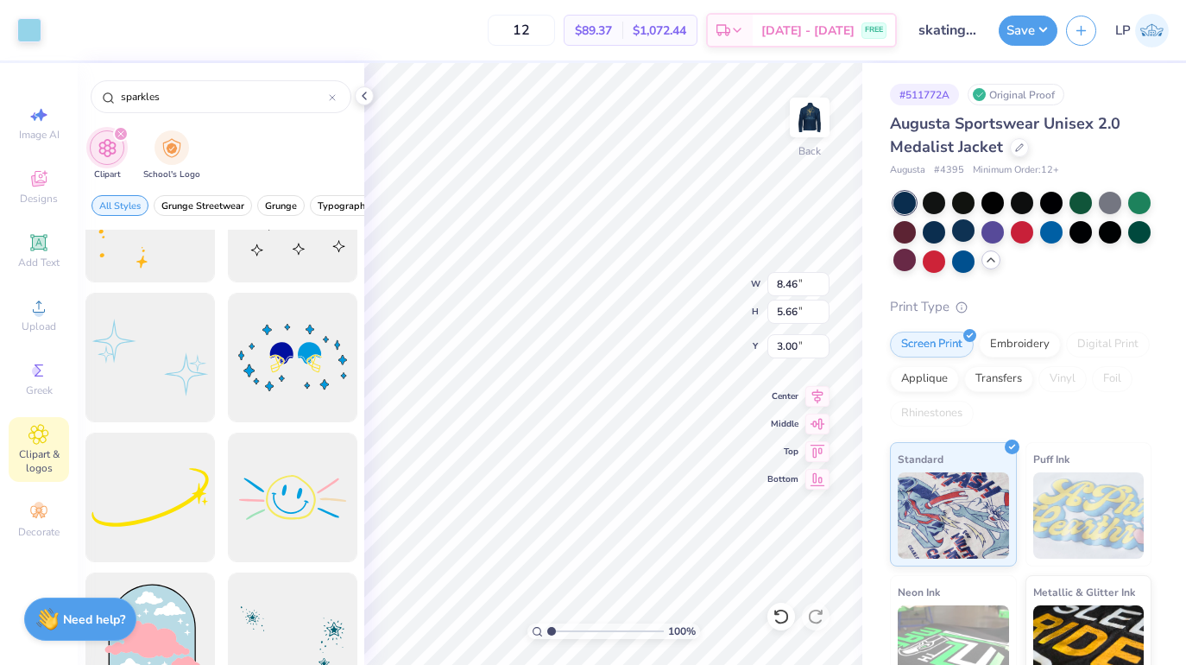
type input "3.93"
type input "2.63"
type input "2.41"
type input "5.55"
type input "3.72"
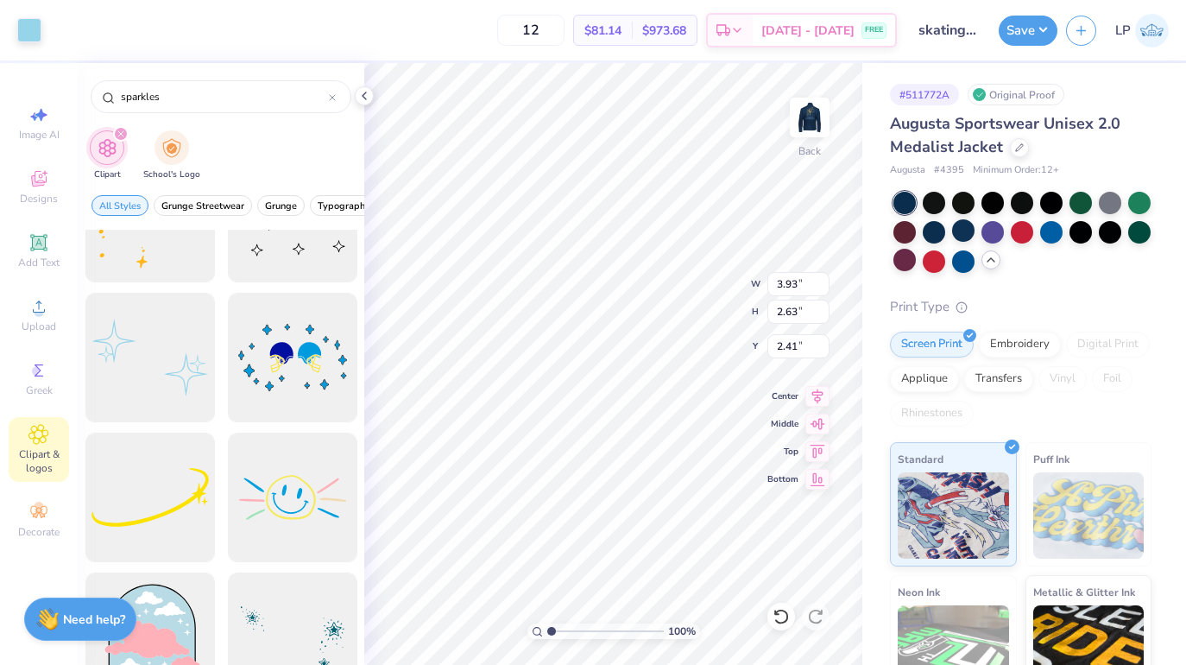
type input "1.33"
type input "7.50"
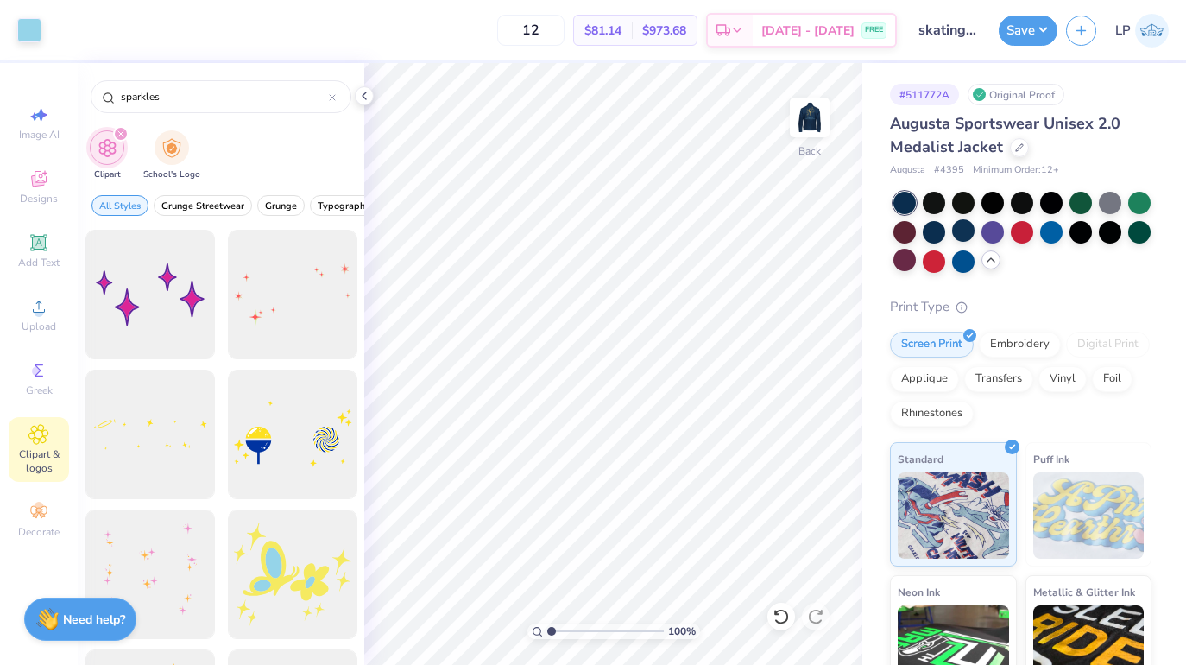
scroll to position [0, 0]
click at [156, 315] on div at bounding box center [149, 294] width 129 height 129
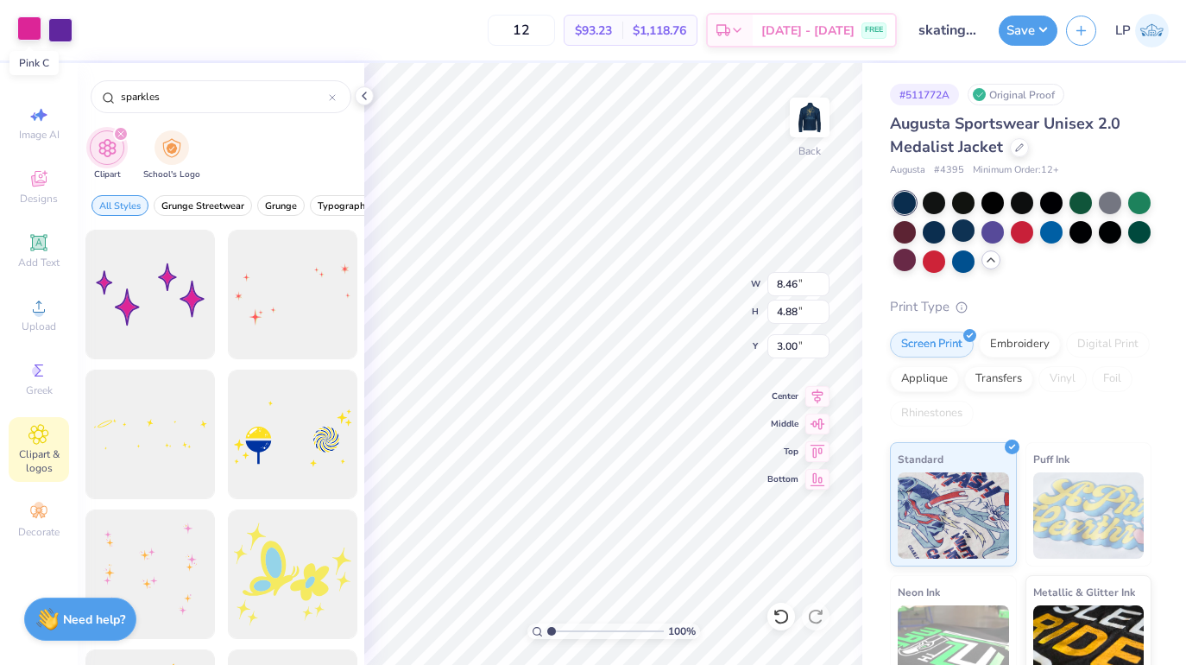
click at [24, 31] on div at bounding box center [29, 28] width 24 height 24
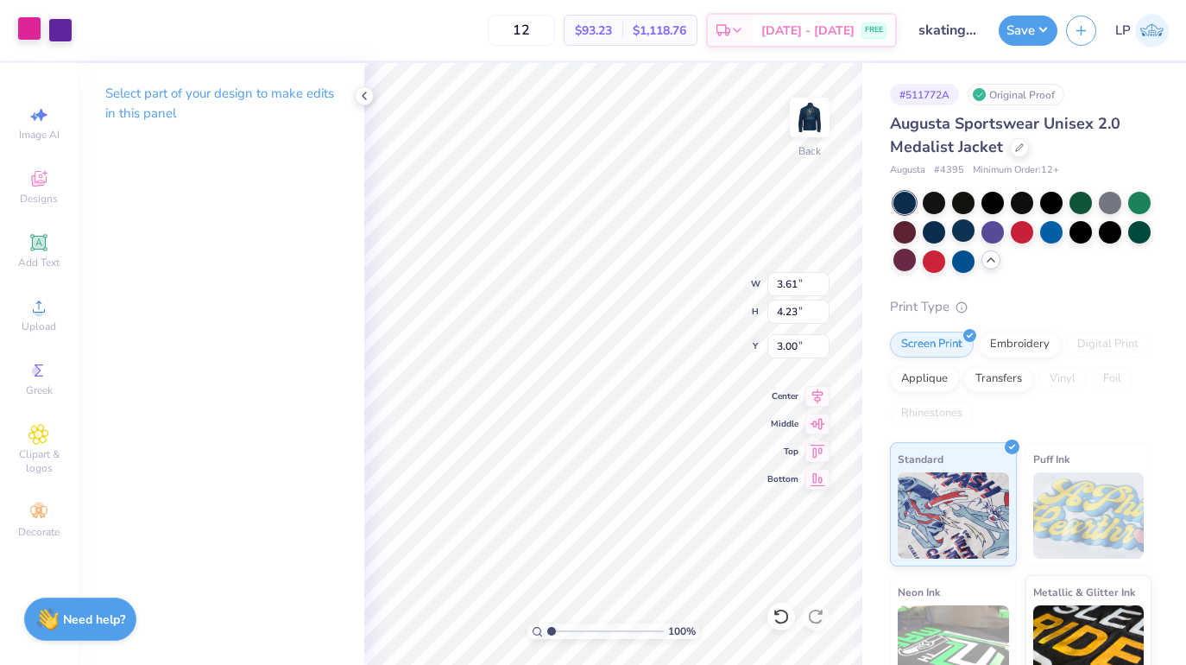
type input "1.61"
type input "2.34"
type input "2.74"
type input "2.65"
type input "1.78"
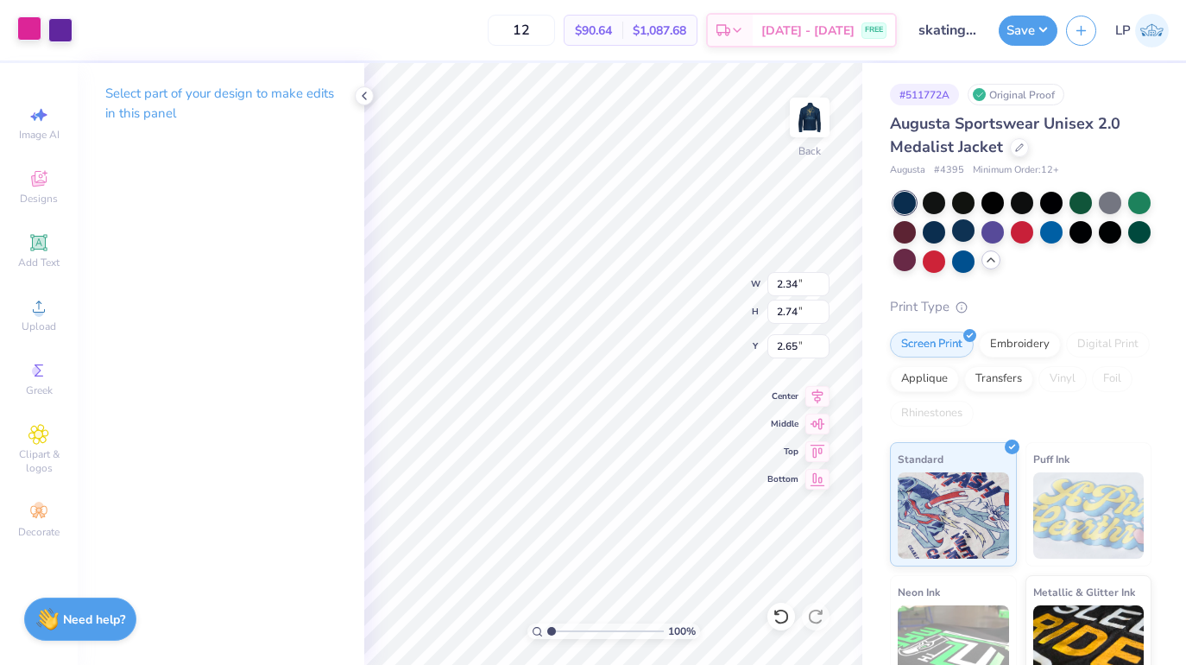
type input "2.08"
type input "3.00"
type input "0.73"
type input "1.03"
type input "3.86"
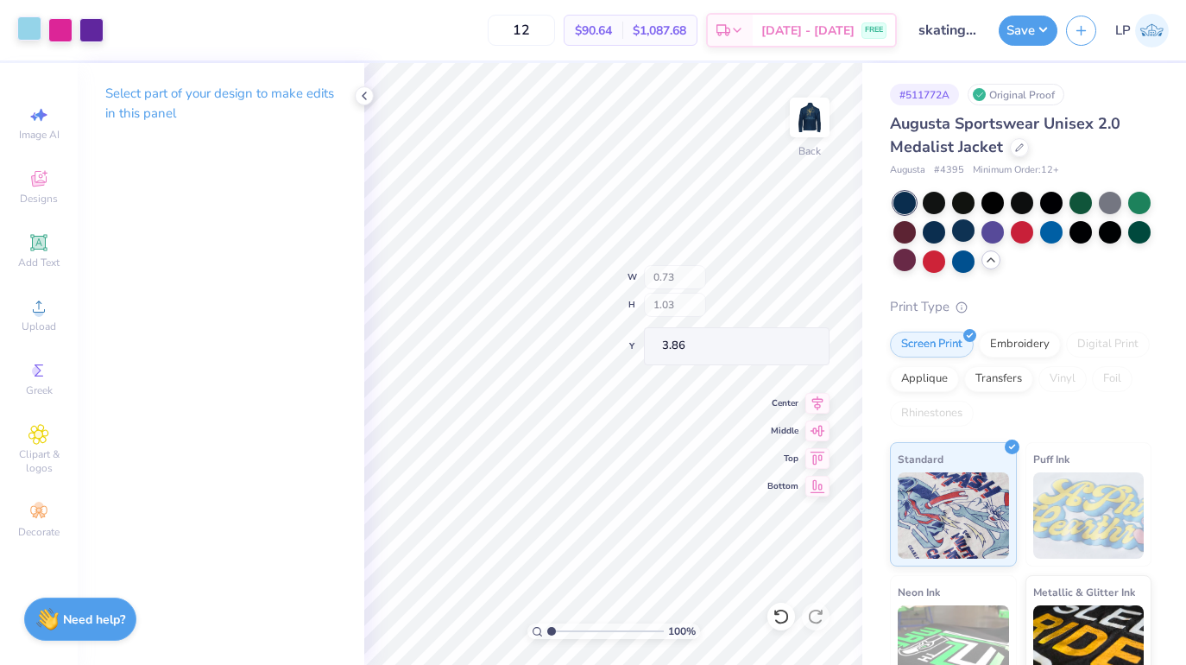
click at [717, 281] on div "100 % Back W 0.73 H 1.03 Y 3.86 Center Middle Top Bottom" at bounding box center [613, 364] width 498 height 602
type input "0.94"
type input "1.42"
type input "3.66"
click at [814, 125] on img at bounding box center [809, 117] width 69 height 69
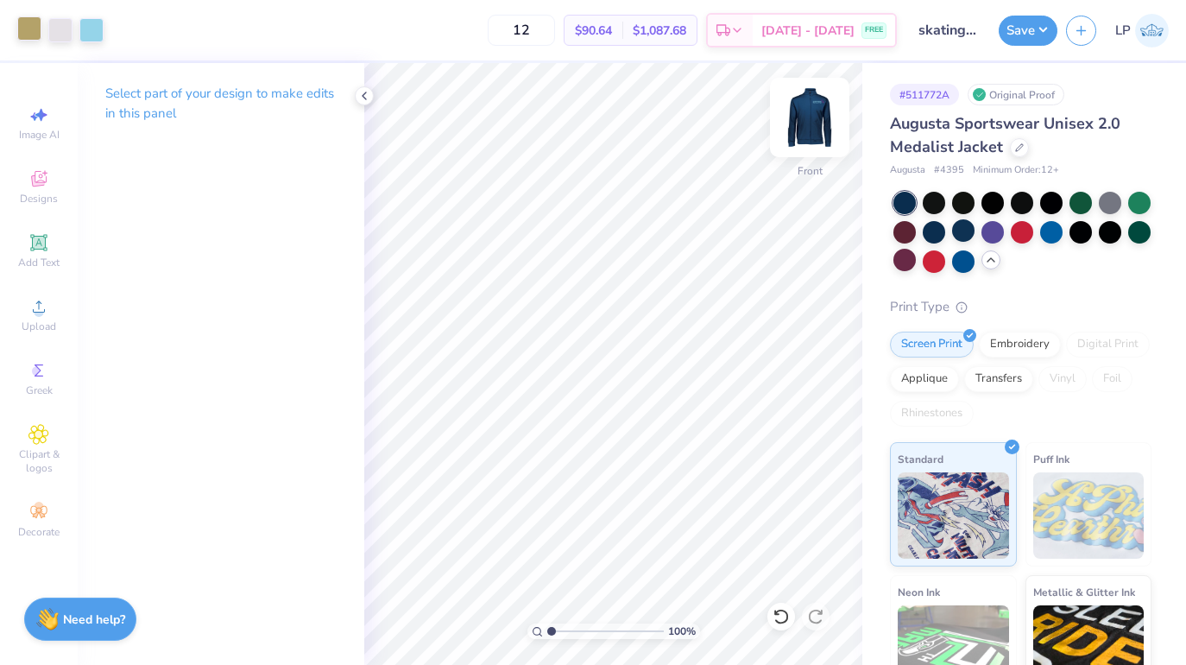
click at [811, 129] on img at bounding box center [809, 117] width 69 height 69
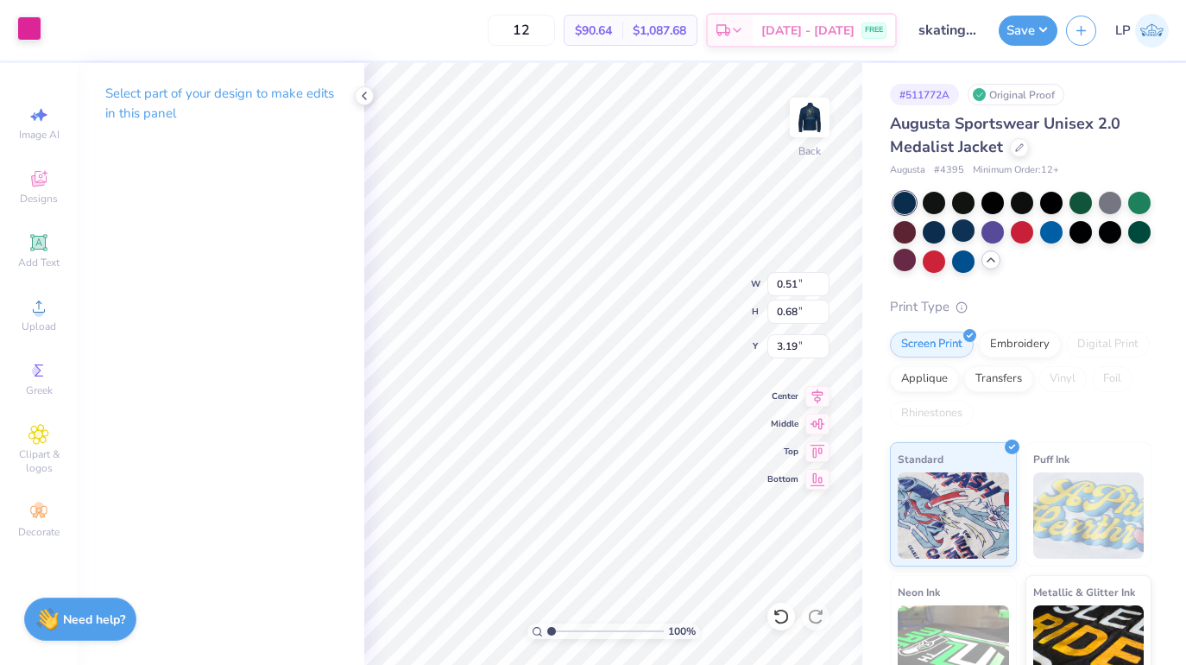
type input "2.01"
type textarea "x"
type input "2.53"
type textarea "x"
type input "2.6"
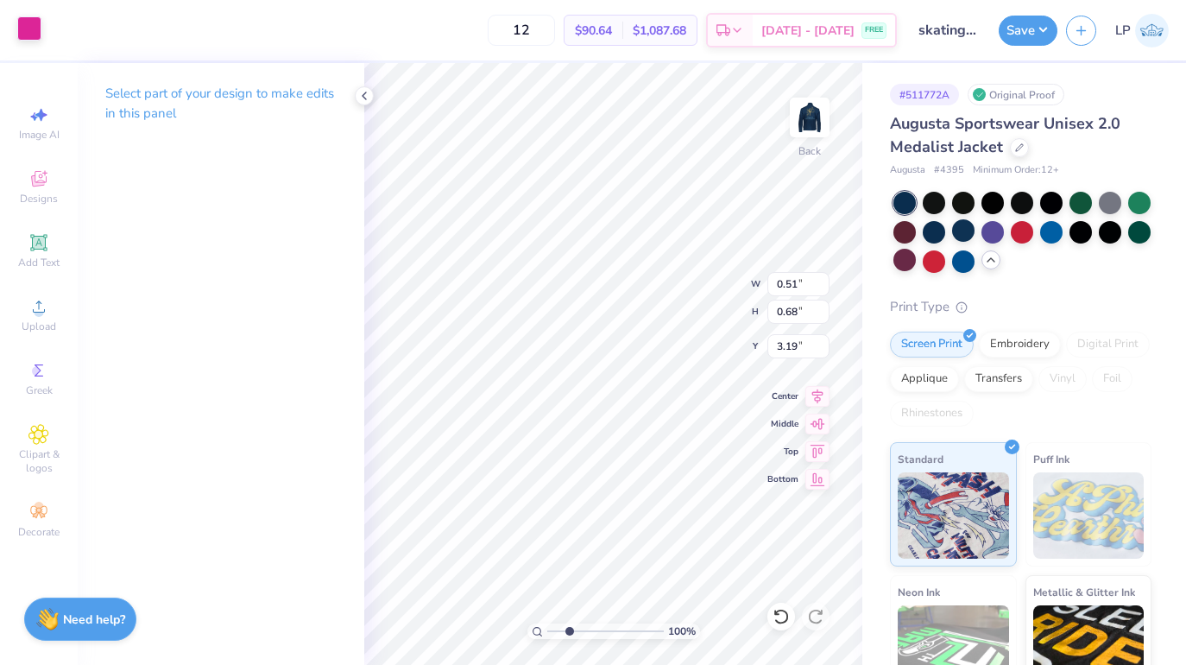
type textarea "x"
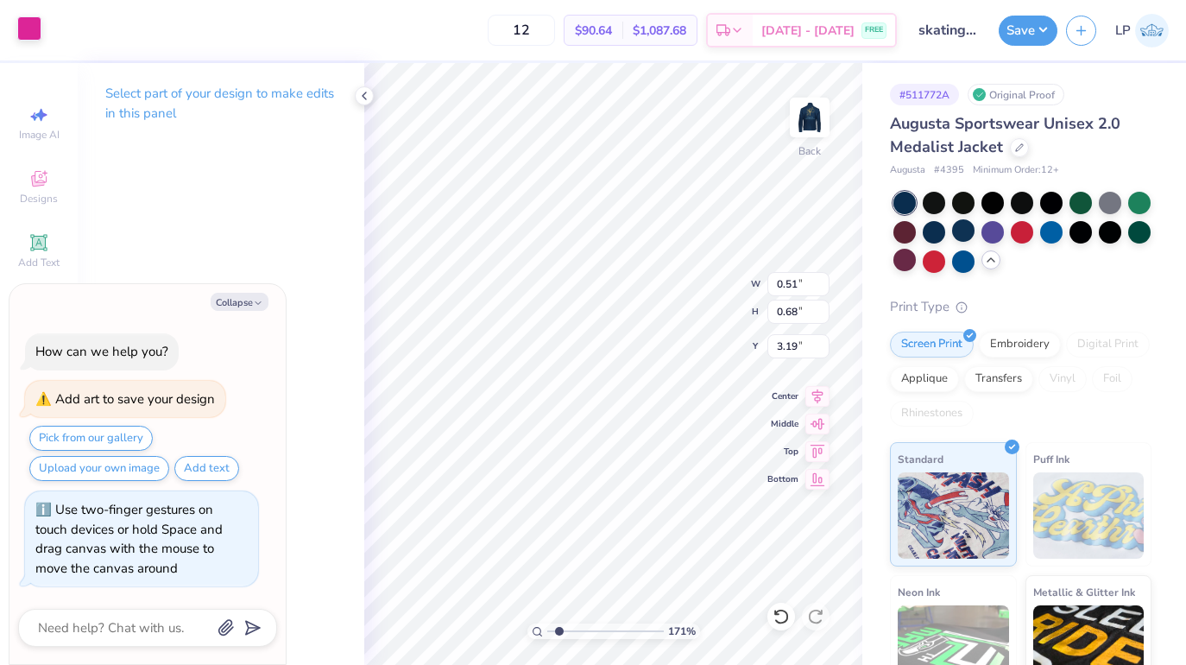
type input "1.71"
drag, startPoint x: 549, startPoint y: 629, endPoint x: 559, endPoint y: 598, distance: 32.8
click at [559, 598] on div "171 %" at bounding box center [613, 364] width 602 height 602
type textarea "x"
type input "3.27"
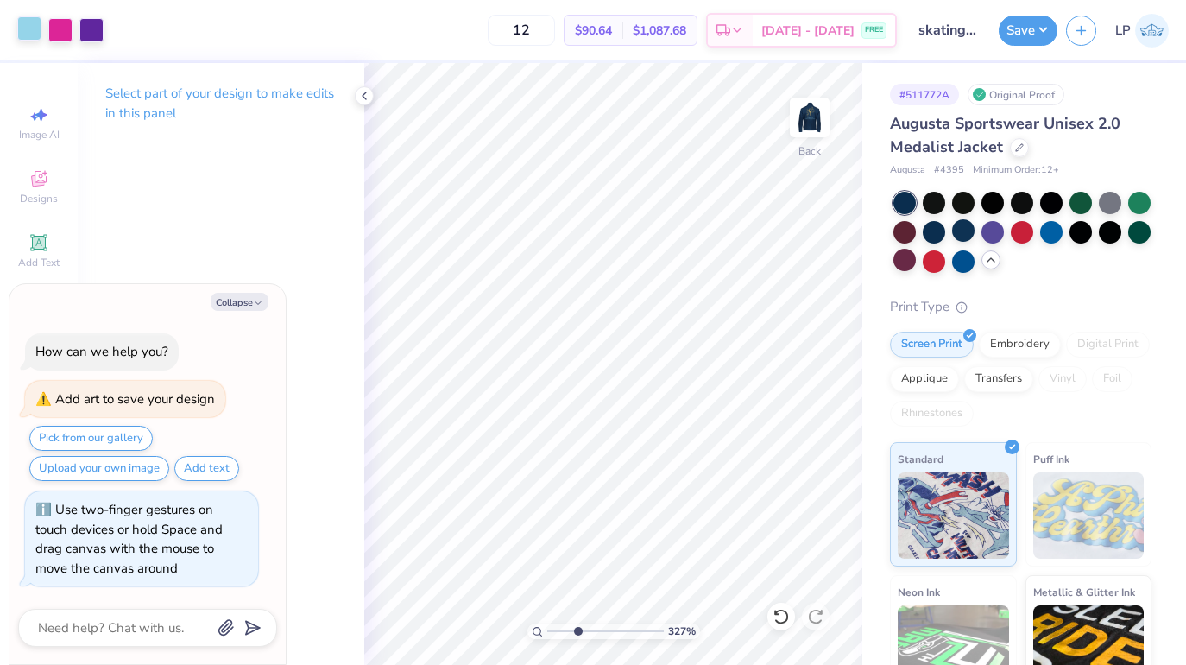
drag, startPoint x: 559, startPoint y: 632, endPoint x: 577, endPoint y: 628, distance: 18.6
click at [577, 628] on input "range" at bounding box center [605, 631] width 117 height 16
type textarea "x"
type input "3.88"
type textarea "x"
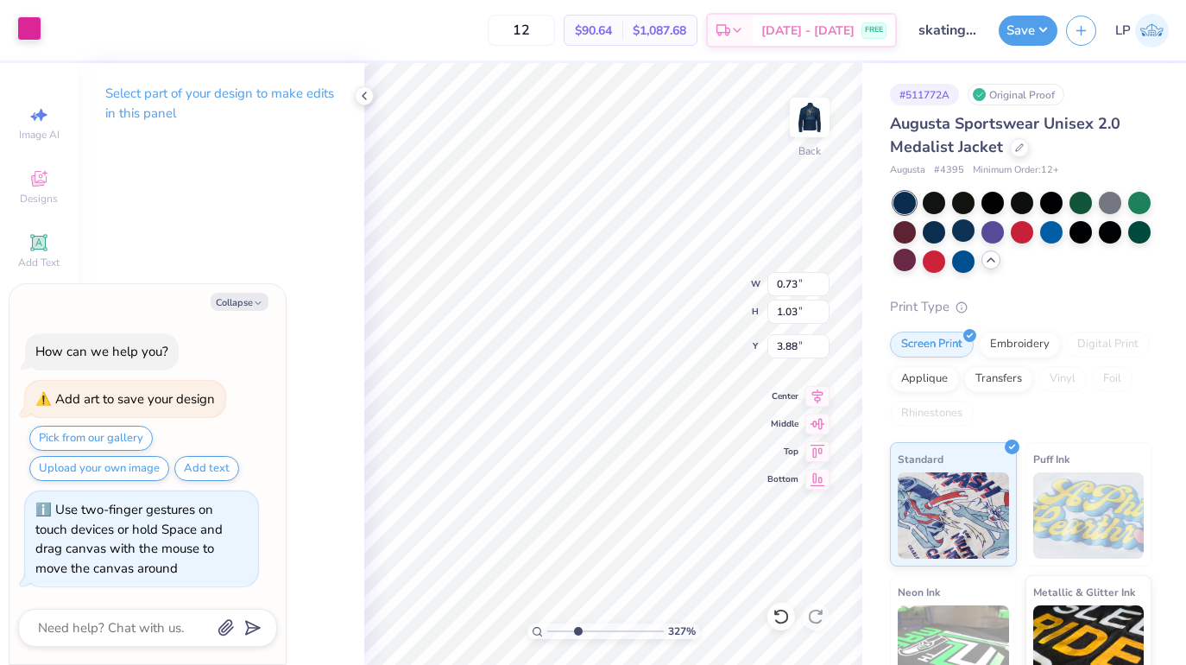
type input "0.51"
type input "0.68"
type input "3.19"
type textarea "x"
type input "0.72"
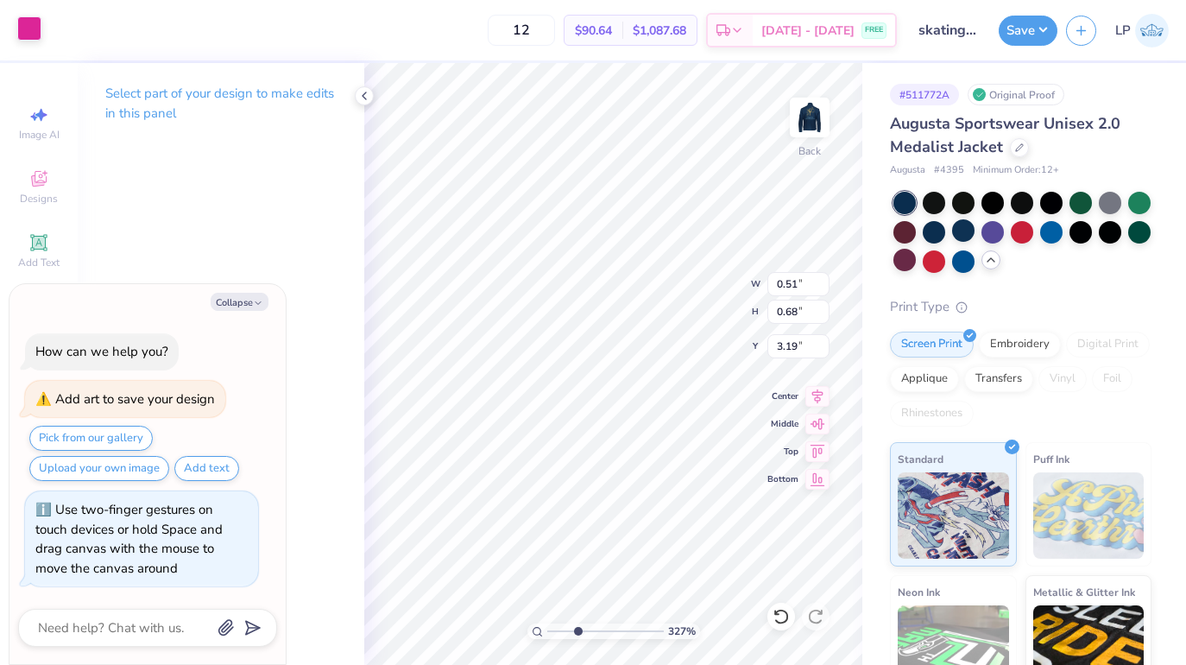
type input "1.07"
type input "3.00"
type textarea "x"
type input "0.63"
type input "0.89"
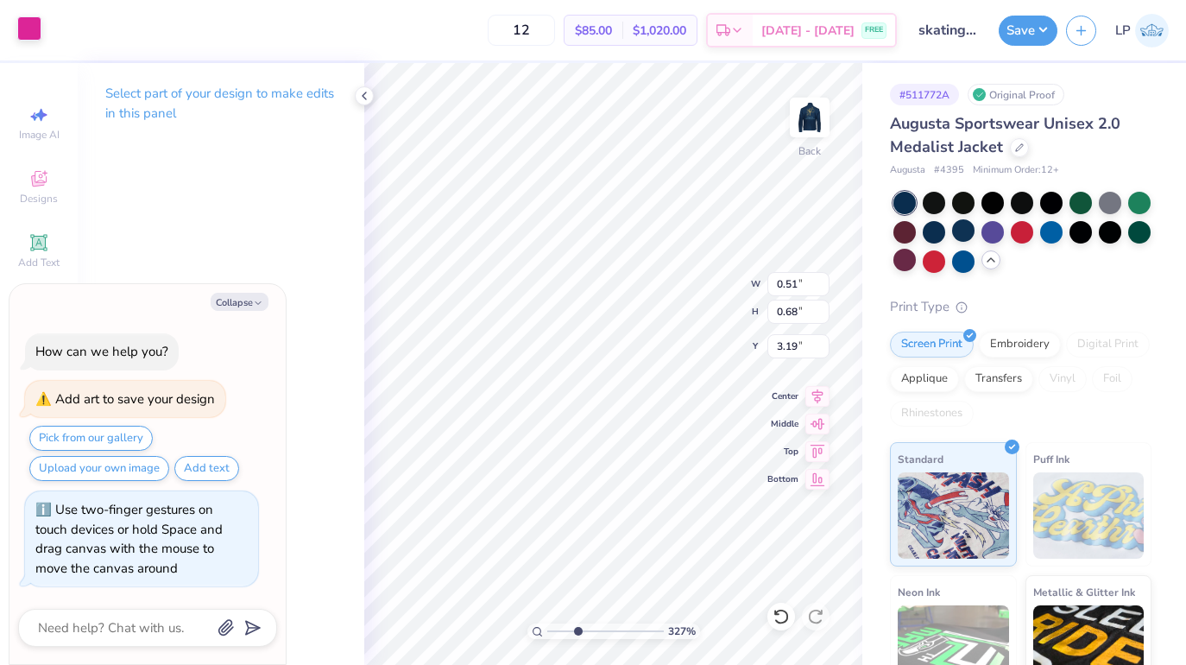
type textarea "x"
type input "0.44"
type input "0.59"
type input "3.29"
click at [809, 121] on img at bounding box center [809, 117] width 69 height 69
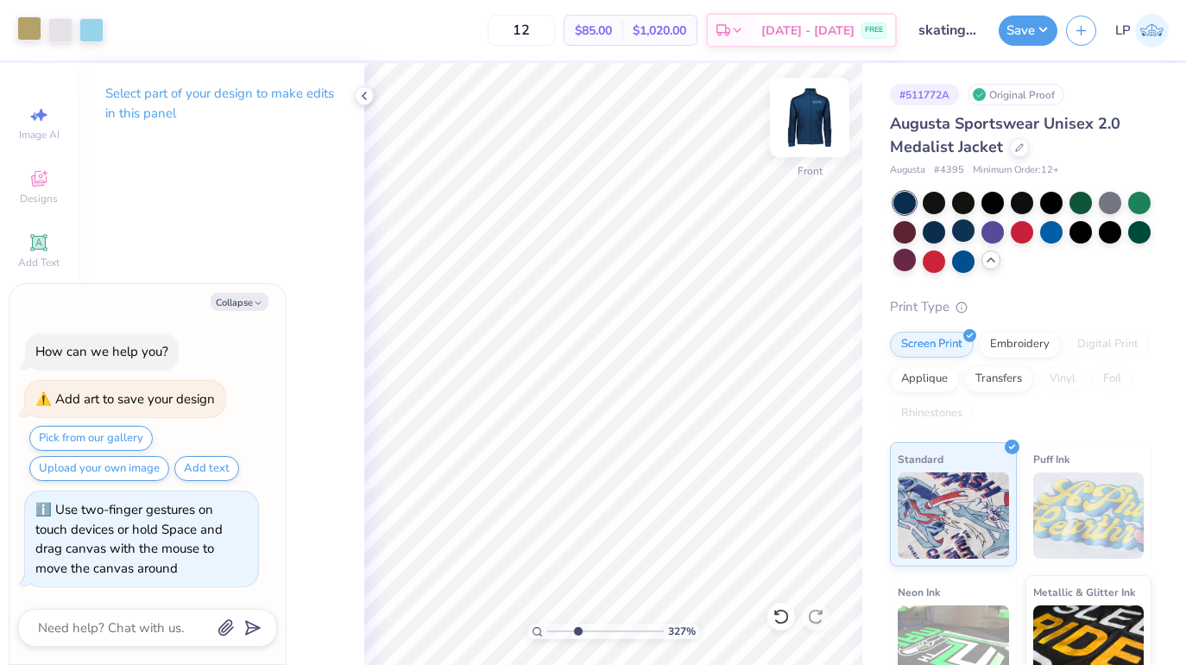
click at [812, 121] on img at bounding box center [809, 117] width 69 height 69
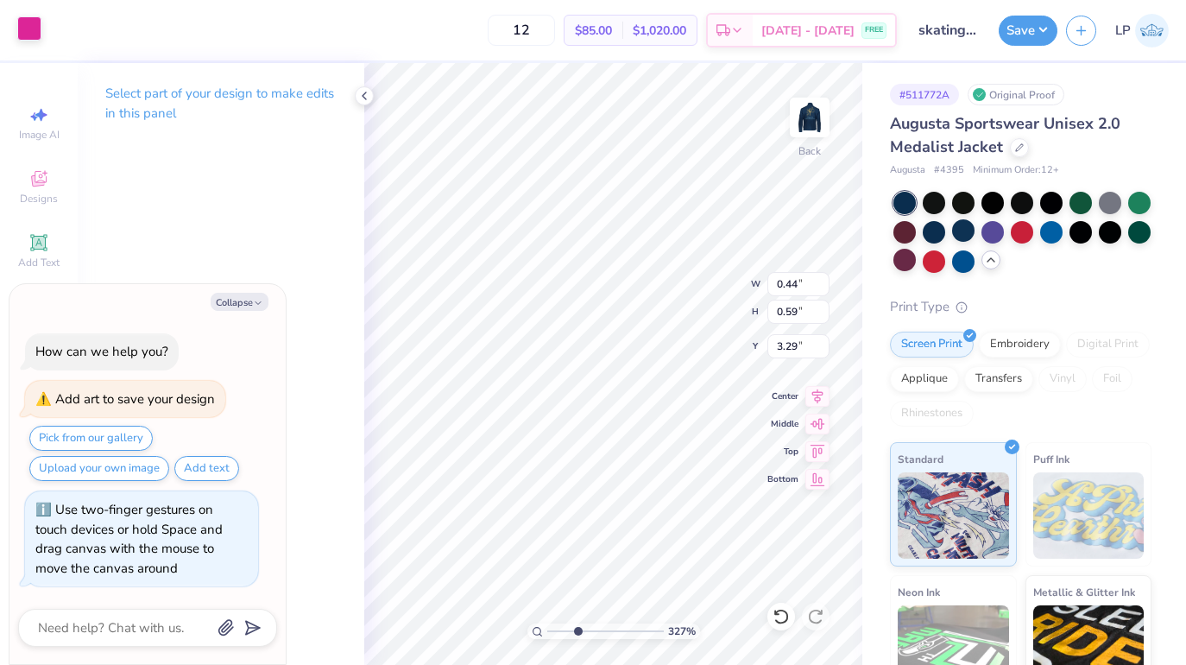
click at [26, 18] on div at bounding box center [29, 28] width 24 height 24
type textarea "x"
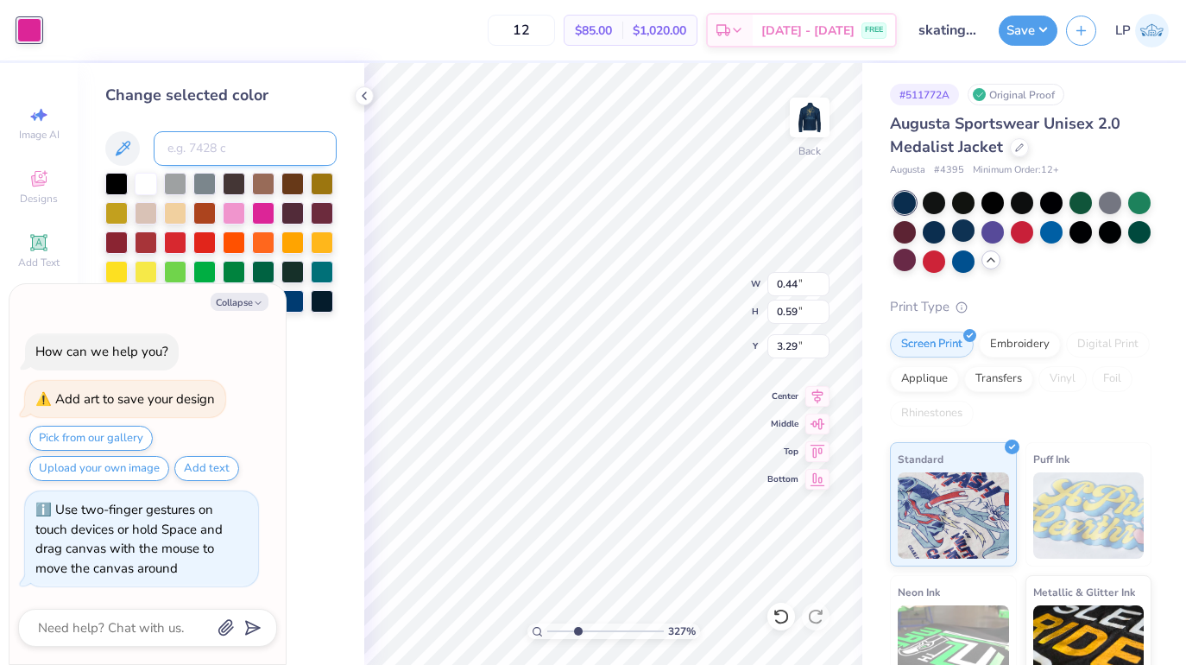
click at [208, 150] on input at bounding box center [245, 148] width 183 height 35
type input "4515"
type textarea "x"
type input "0.63"
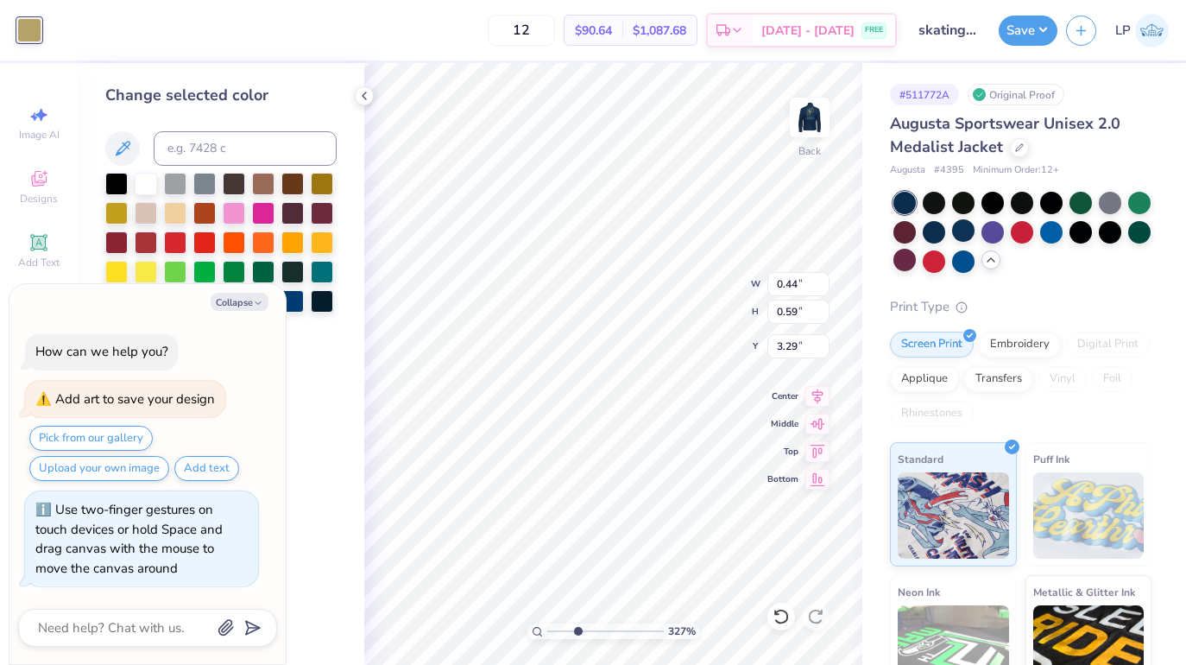
type input "0.89"
type input "3.88"
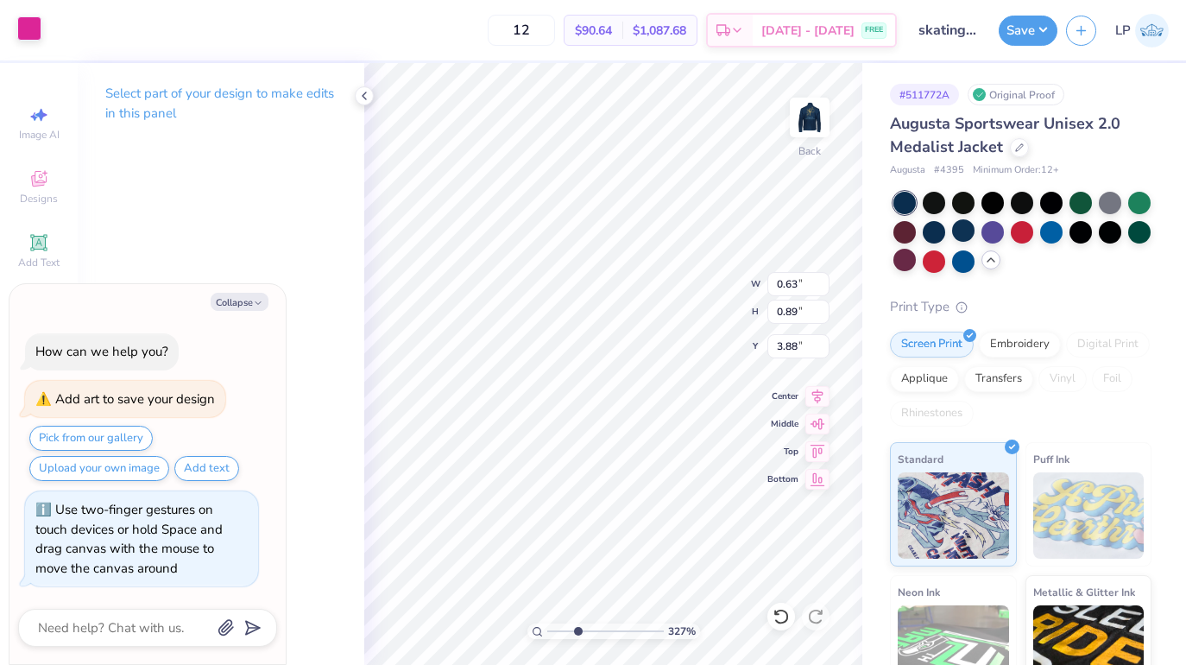
click at [34, 22] on div at bounding box center [29, 28] width 24 height 24
type textarea "x"
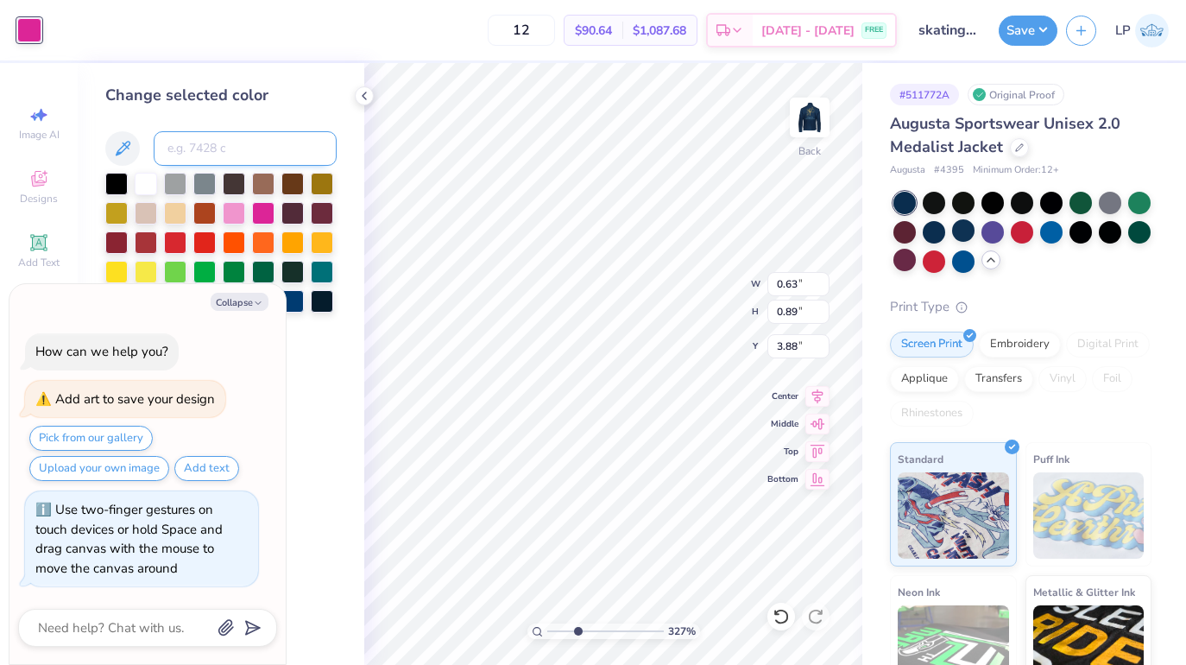
click at [224, 151] on input at bounding box center [245, 148] width 183 height 35
type input "4515"
type textarea "x"
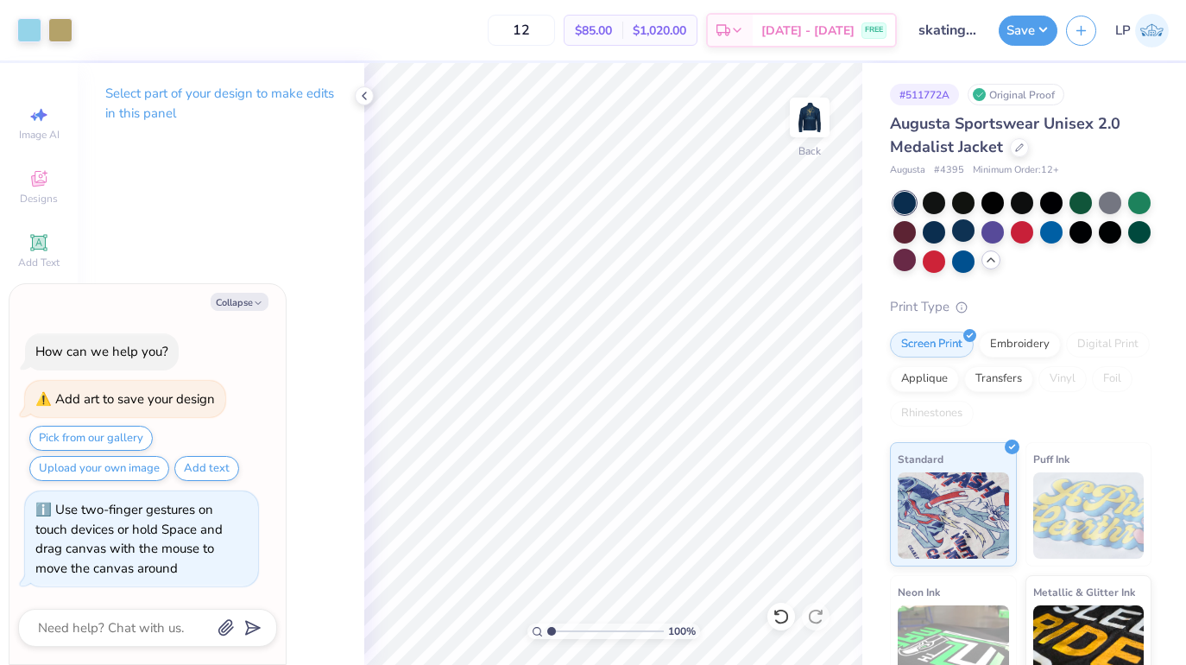
drag, startPoint x: 575, startPoint y: 632, endPoint x: 539, endPoint y: 630, distance: 35.4
type input "1"
click at [539, 630] on div "100 %" at bounding box center [613, 631] width 173 height 16
click at [363, 86] on div at bounding box center [364, 95] width 19 height 19
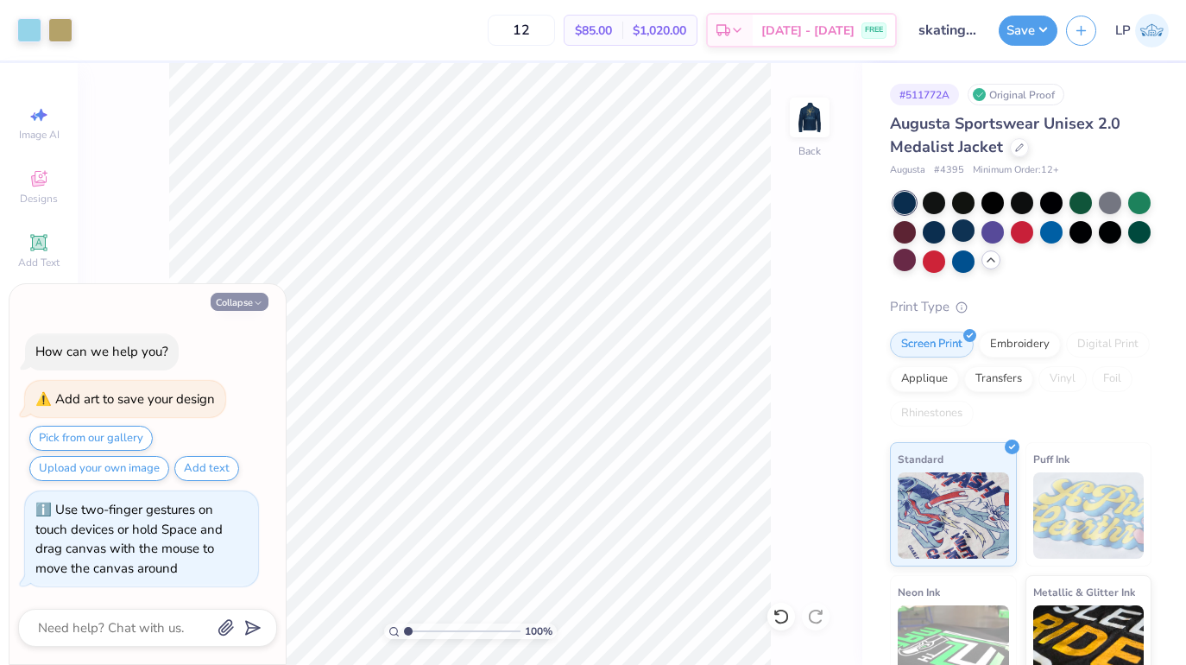
click at [239, 301] on button "Collapse" at bounding box center [240, 302] width 58 height 18
type textarea "x"
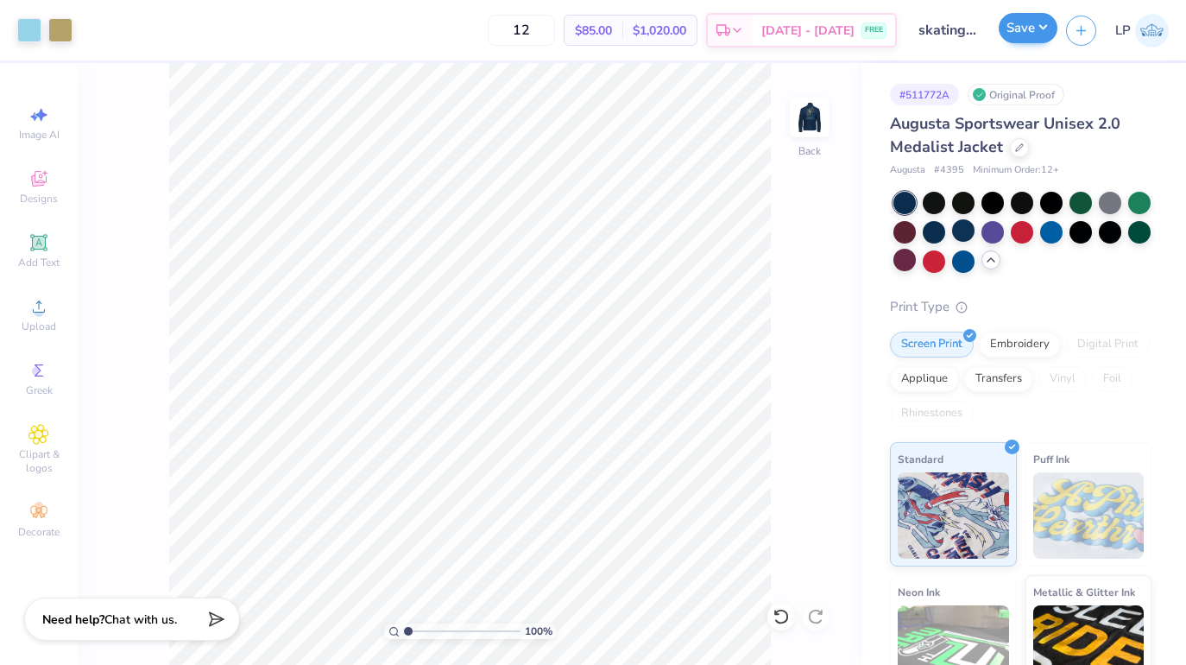
click at [1028, 33] on button "Save" at bounding box center [1028, 28] width 59 height 30
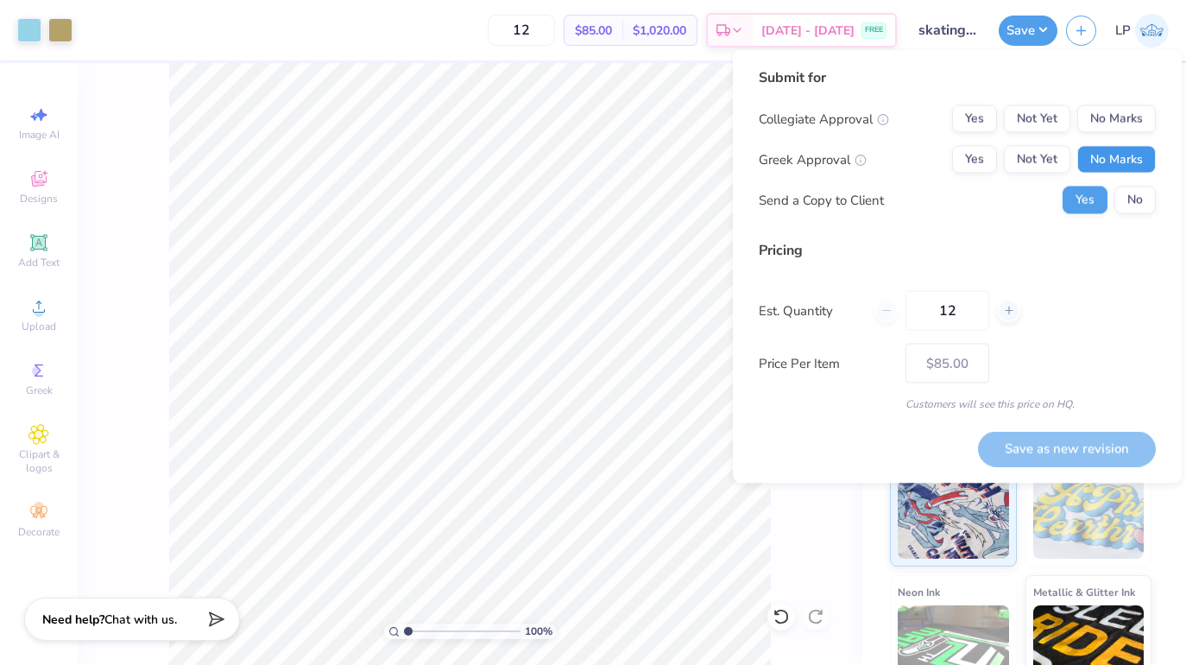
click at [1099, 163] on button "No Marks" at bounding box center [1116, 160] width 79 height 28
click at [1038, 118] on button "Not Yet" at bounding box center [1037, 119] width 66 height 28
click at [1083, 443] on button "Save as new revision" at bounding box center [1067, 448] width 178 height 35
type input "$85.00"
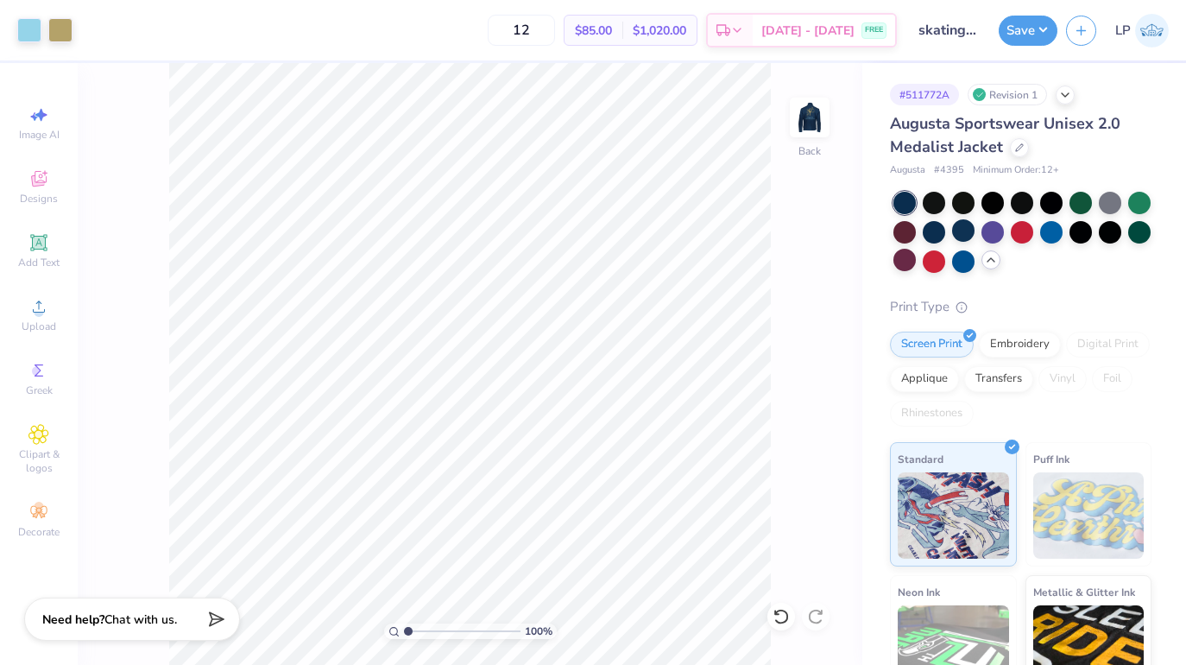
click at [1146, 76] on div "Design Saved" at bounding box center [1019, 105] width 300 height 59
click at [814, 110] on img at bounding box center [809, 117] width 69 height 69
